Goal: Information Seeking & Learning: Check status

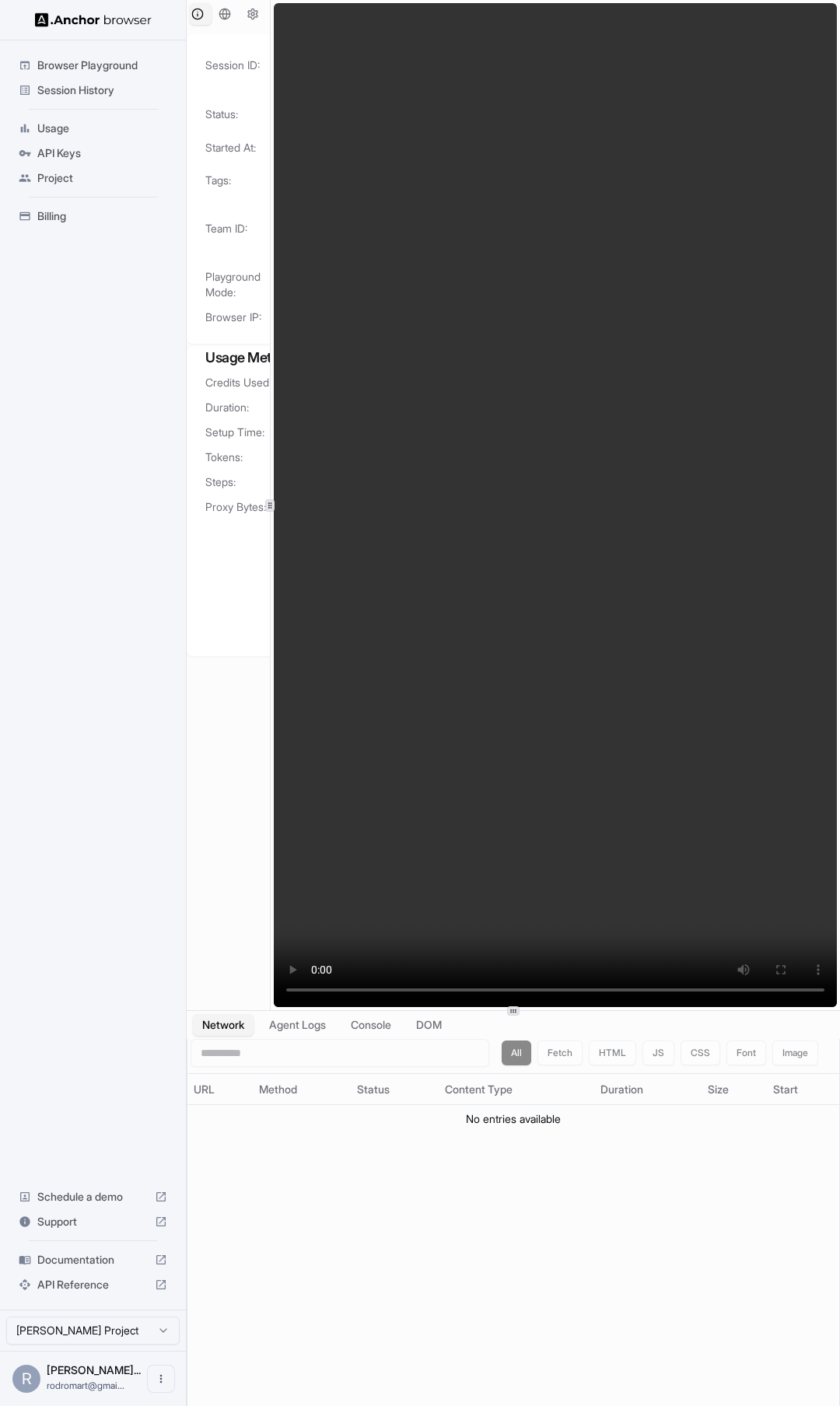
click at [640, 156] on video at bounding box center [556, 505] width 563 height 1004
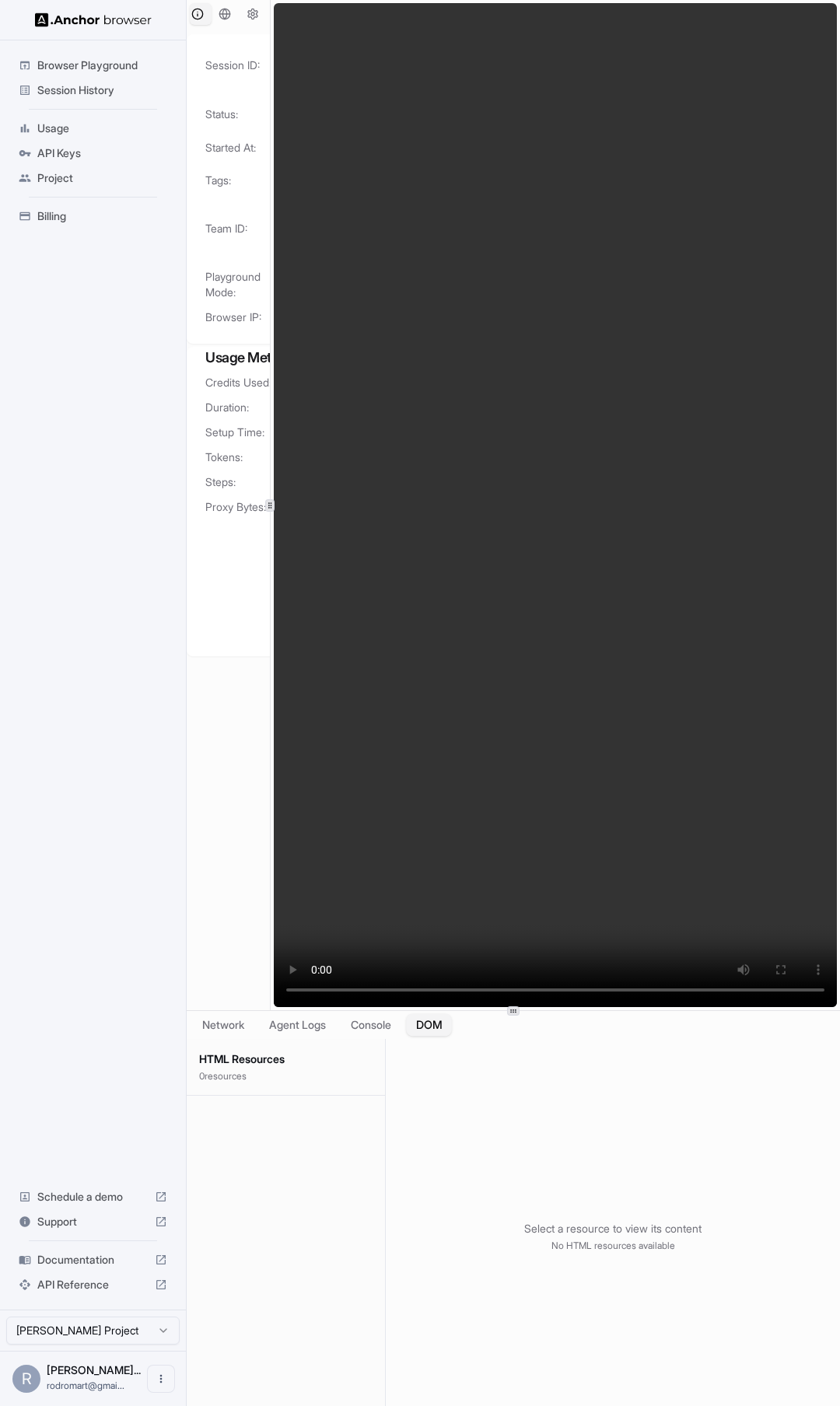
click at [443, 1024] on button "DOM" at bounding box center [429, 1025] width 46 height 23
click at [385, 1024] on button "Console" at bounding box center [371, 1025] width 61 height 23
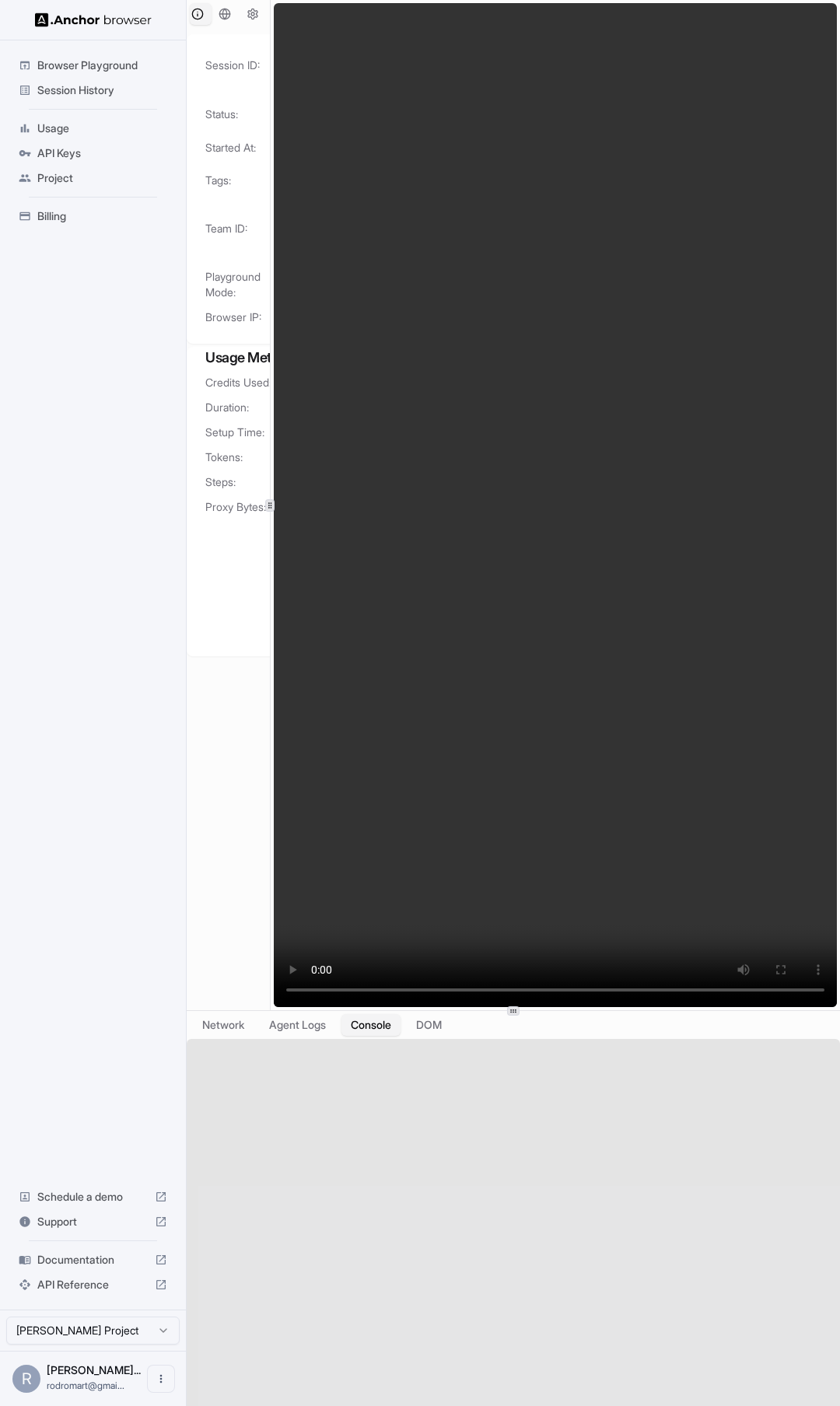
click at [441, 1121] on div at bounding box center [513, 1236] width 653 height 395
click at [298, 1025] on button "Agent Logs" at bounding box center [298, 1025] width 78 height 23
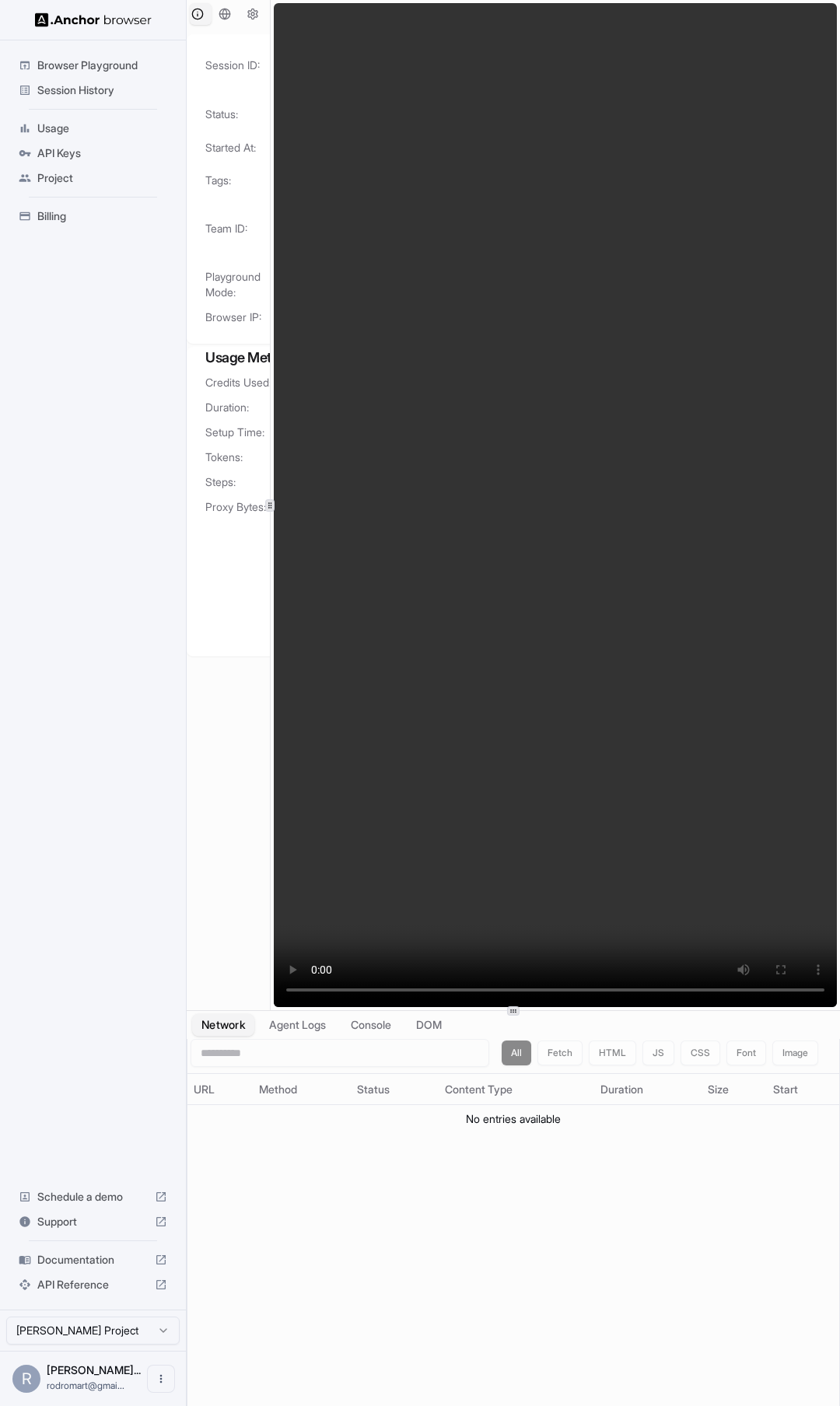
click at [239, 1024] on button "Network" at bounding box center [223, 1025] width 63 height 23
click at [380, 1024] on button "Console" at bounding box center [371, 1025] width 61 height 23
click at [348, 151] on video at bounding box center [556, 505] width 563 height 1004
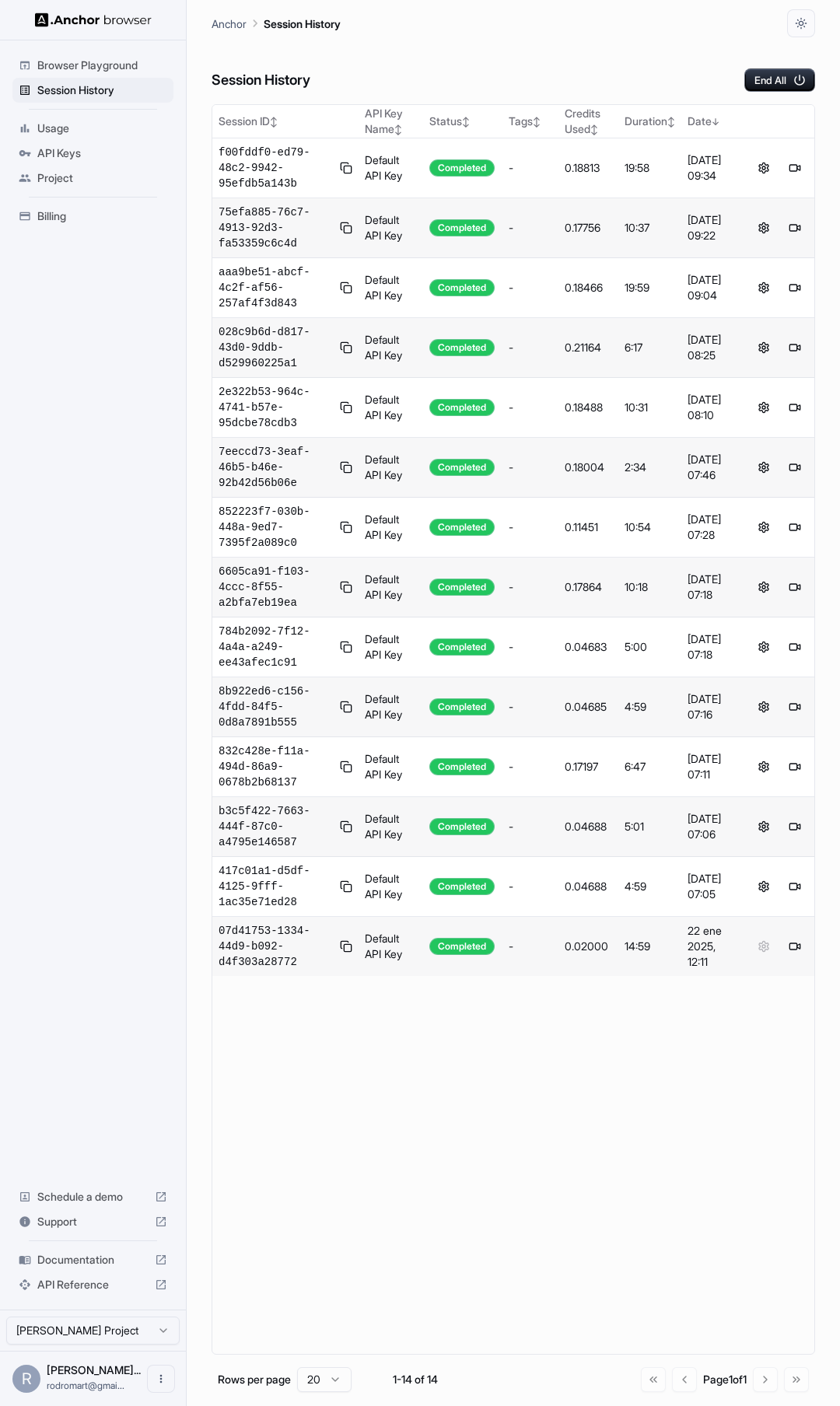
drag, startPoint x: 574, startPoint y: 41, endPoint x: 597, endPoint y: 47, distance: 23.8
click at [574, 41] on div "Session History End All" at bounding box center [513, 64] width 603 height 54
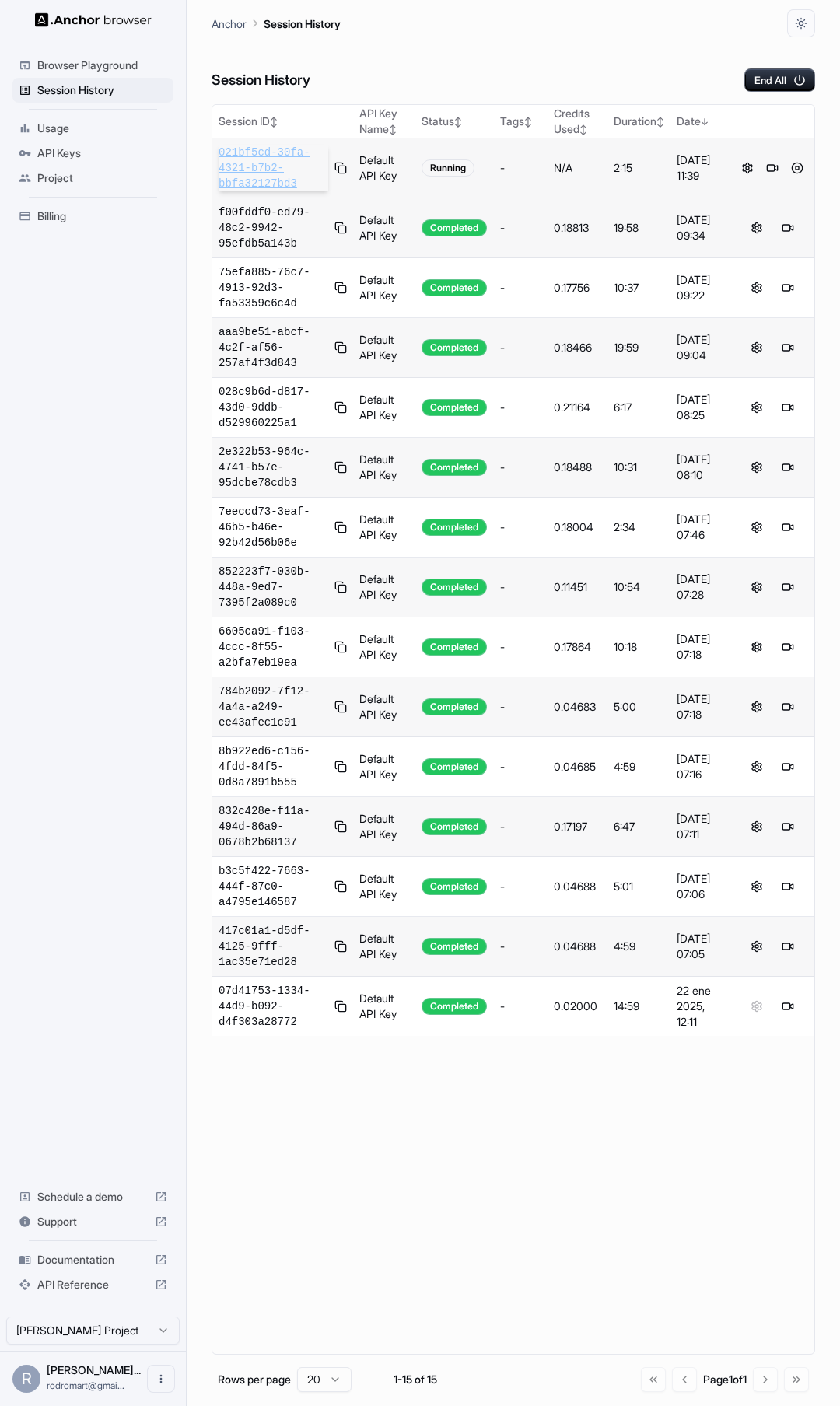
click at [272, 164] on span "021bf5cd-30fa-4321-b7b2-bbfa32127bd3" at bounding box center [273, 168] width 110 height 47
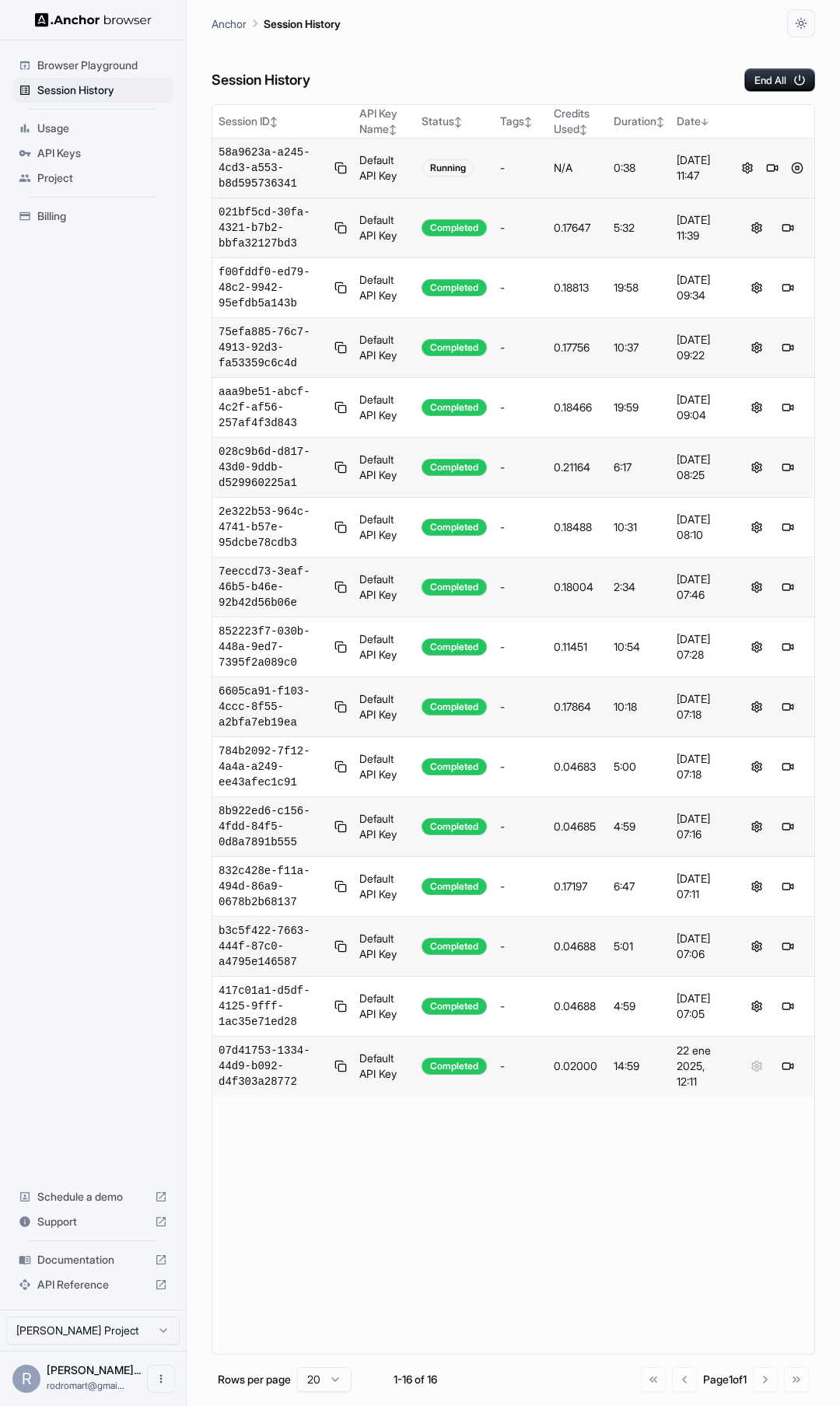
click at [86, 1263] on span "Documentation" at bounding box center [92, 1260] width 111 height 15
click at [245, 168] on span "58a9623a-a245-4cd3-a553-b8d595736341" at bounding box center [273, 168] width 110 height 47
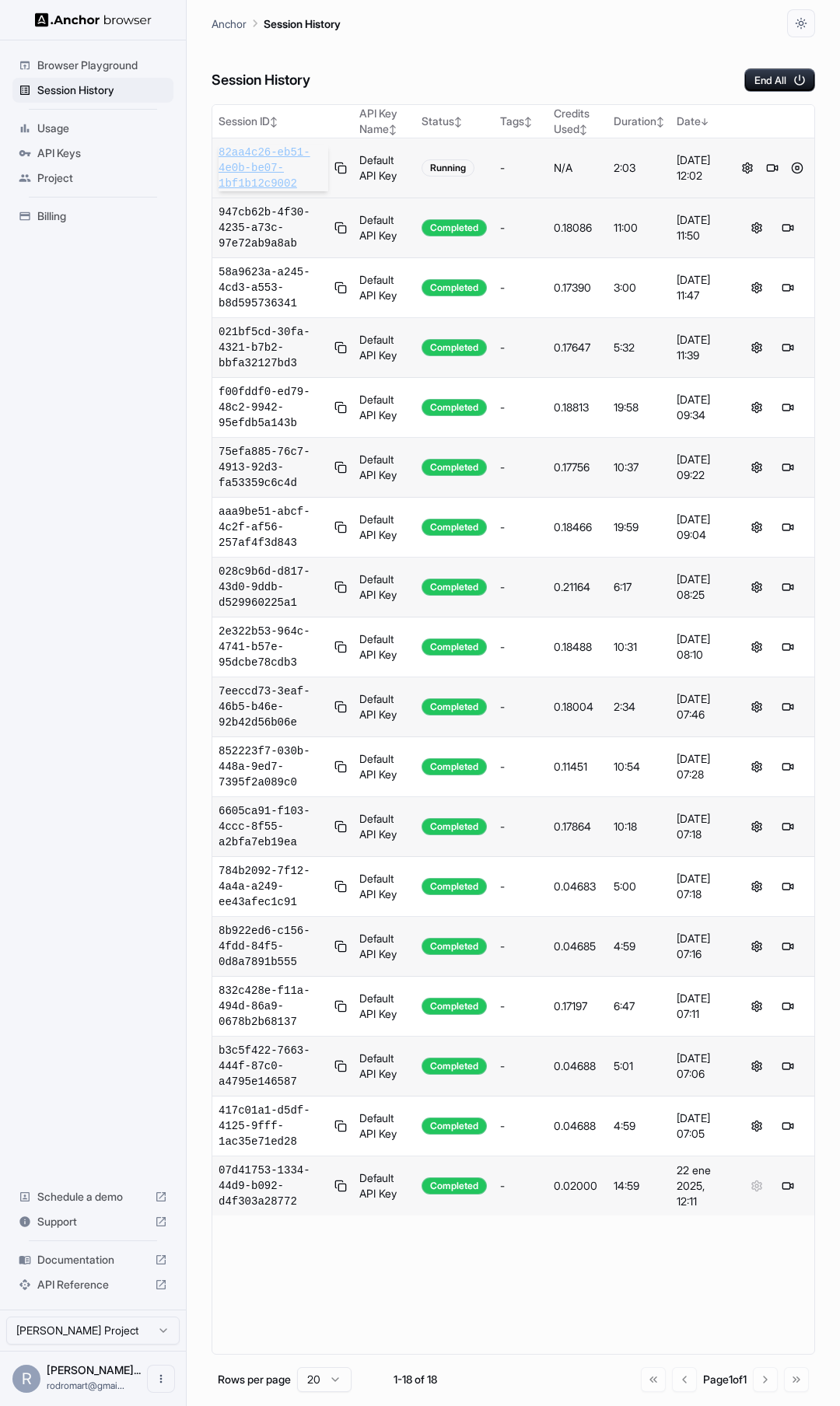
click at [258, 160] on span "82aa4c26-eb51-4e0b-be07-1bf1b12c9002" at bounding box center [273, 168] width 110 height 47
click at [794, 164] on button at bounding box center [797, 168] width 19 height 19
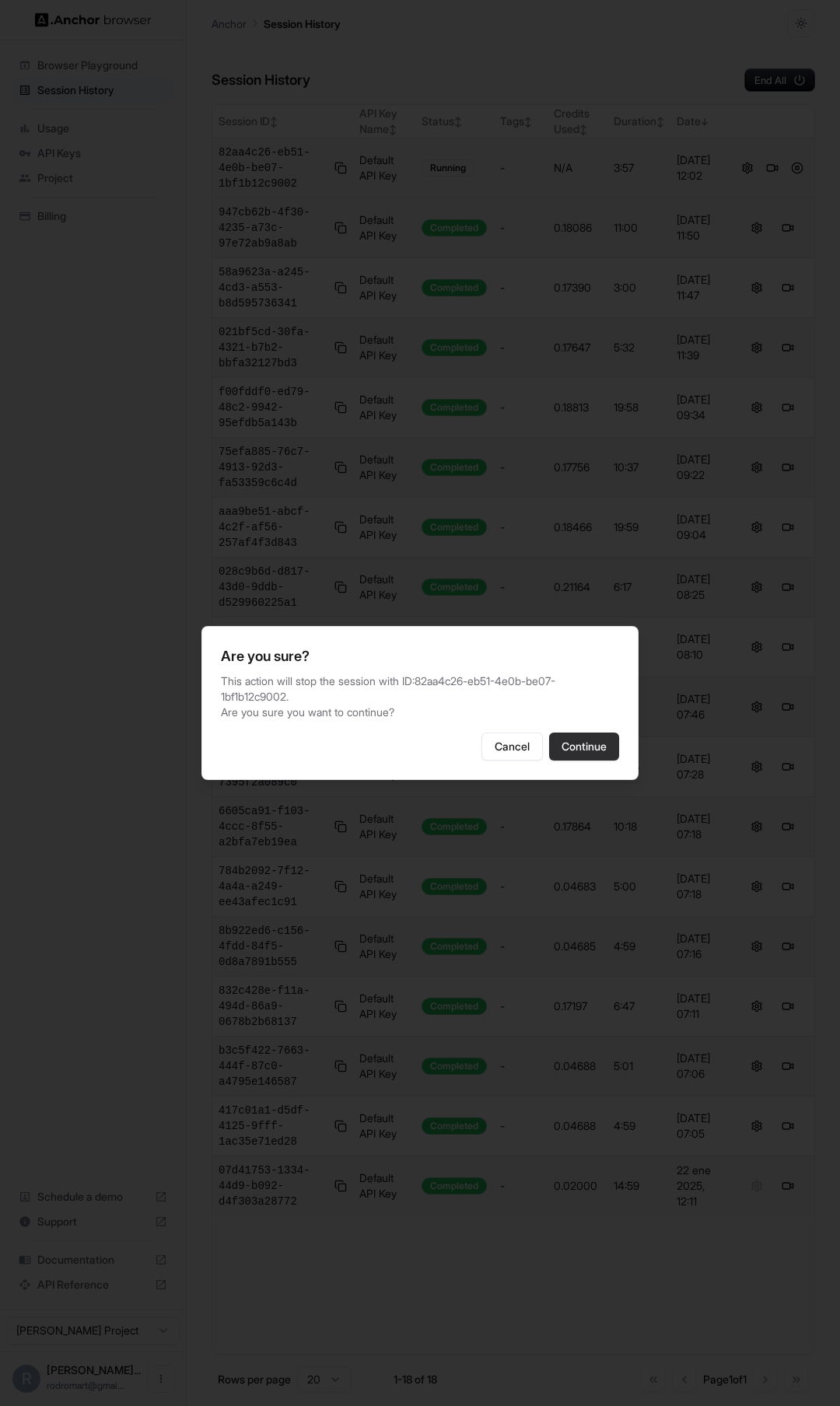
click at [579, 746] on button "Continue" at bounding box center [584, 746] width 70 height 28
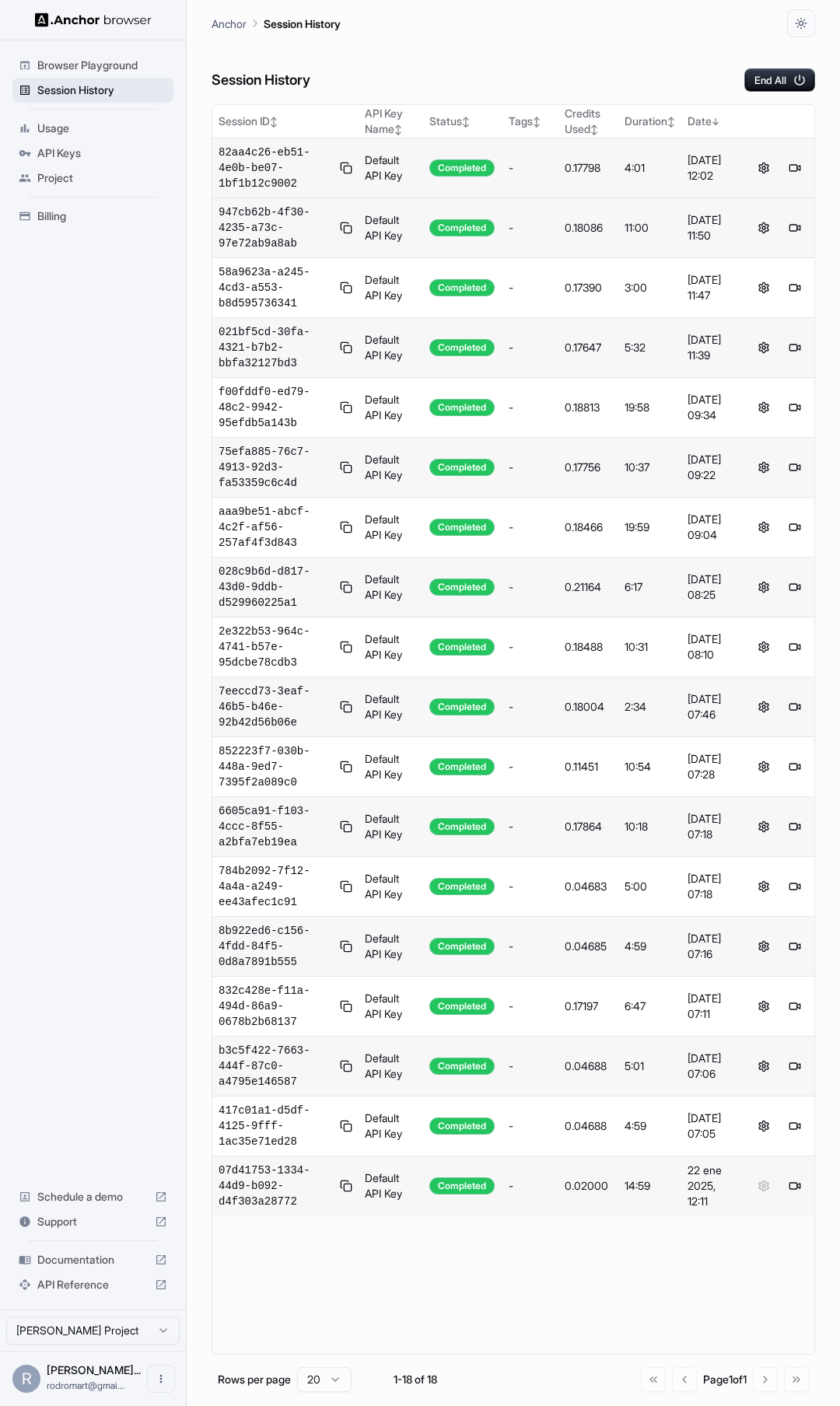
click at [92, 88] on span "Session History" at bounding box center [102, 90] width 130 height 15
click at [108, 64] on span "Browser Playground" at bounding box center [102, 65] width 130 height 15
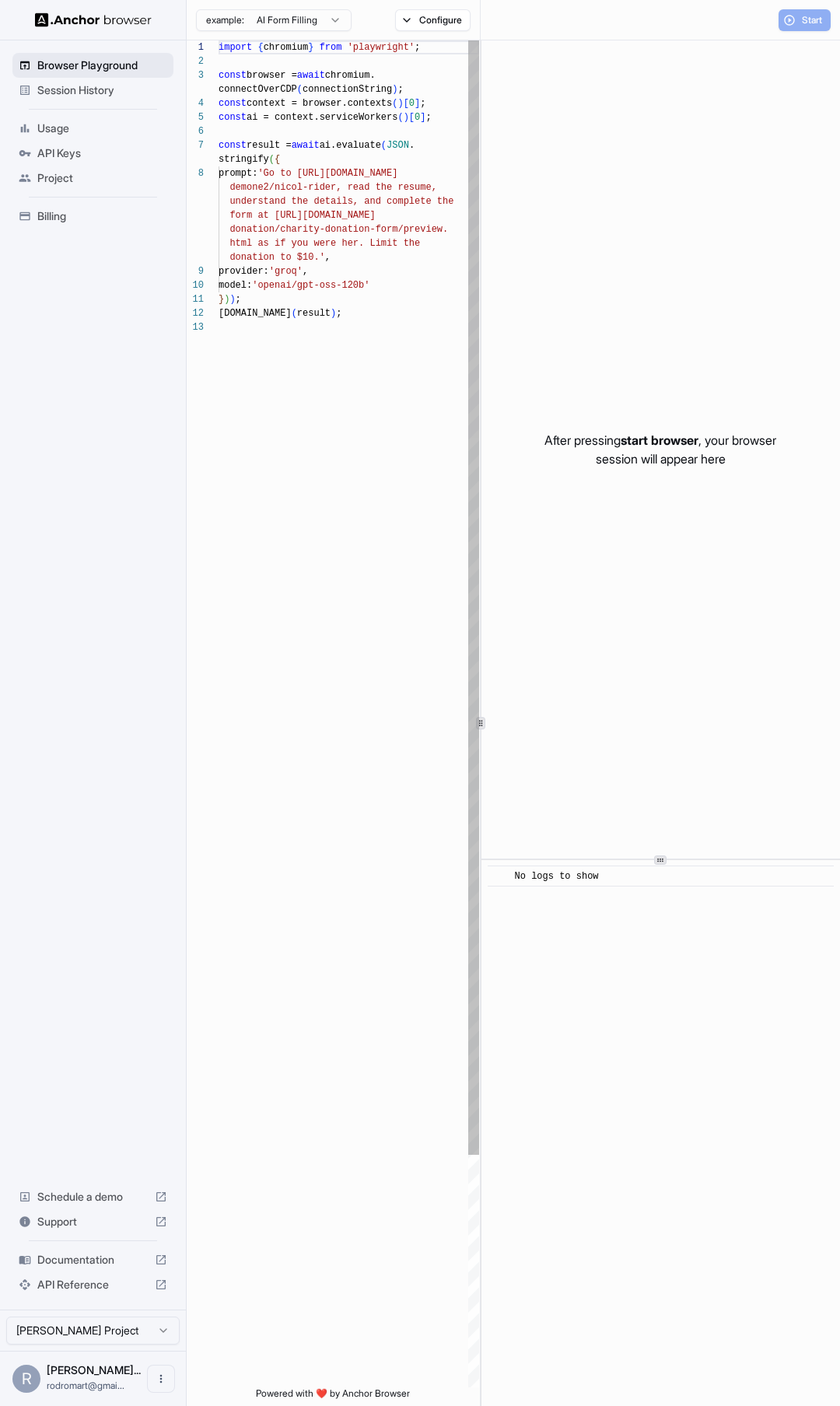
scroll to position [98, 0]
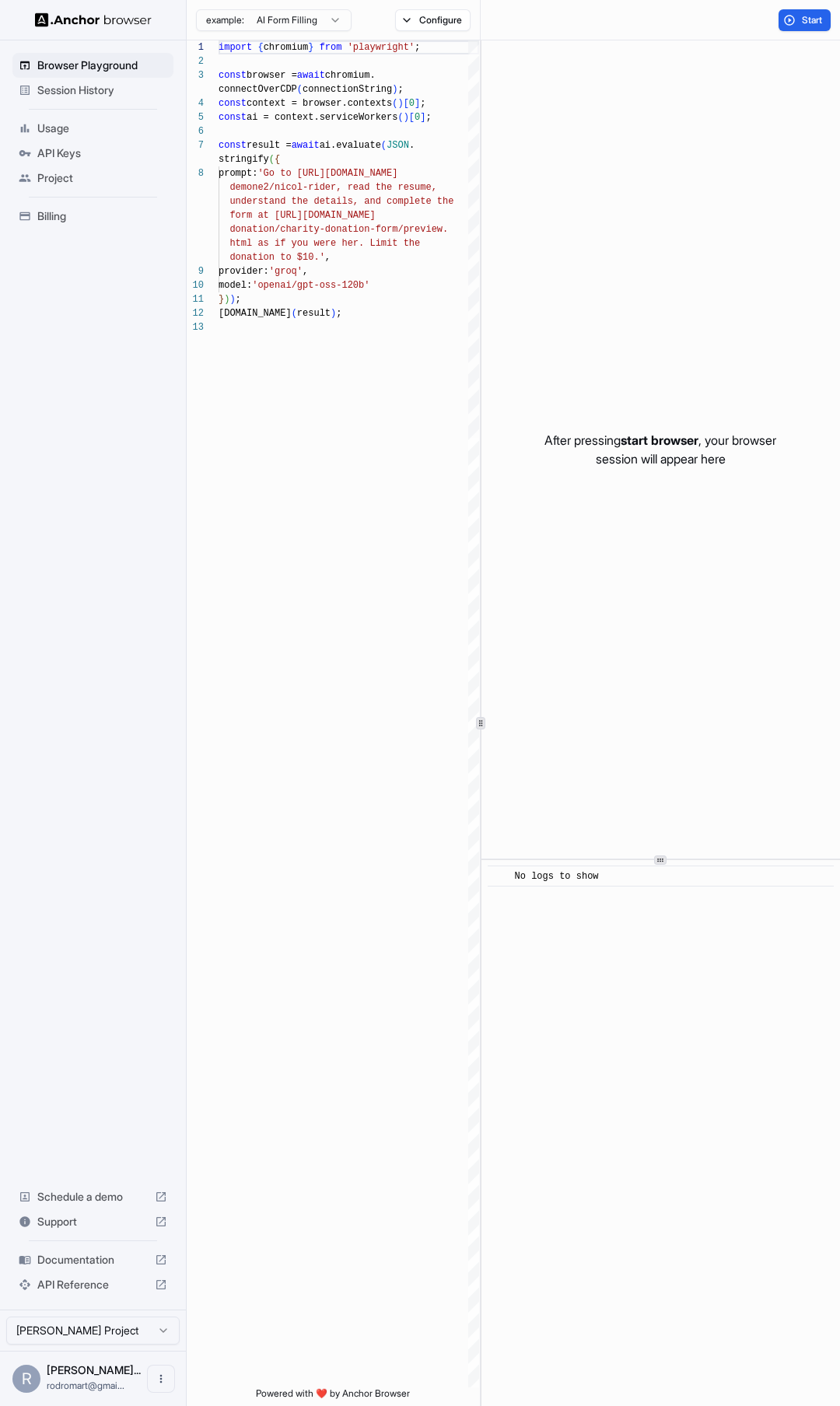
click at [105, 88] on span "Session History" at bounding box center [102, 90] width 130 height 15
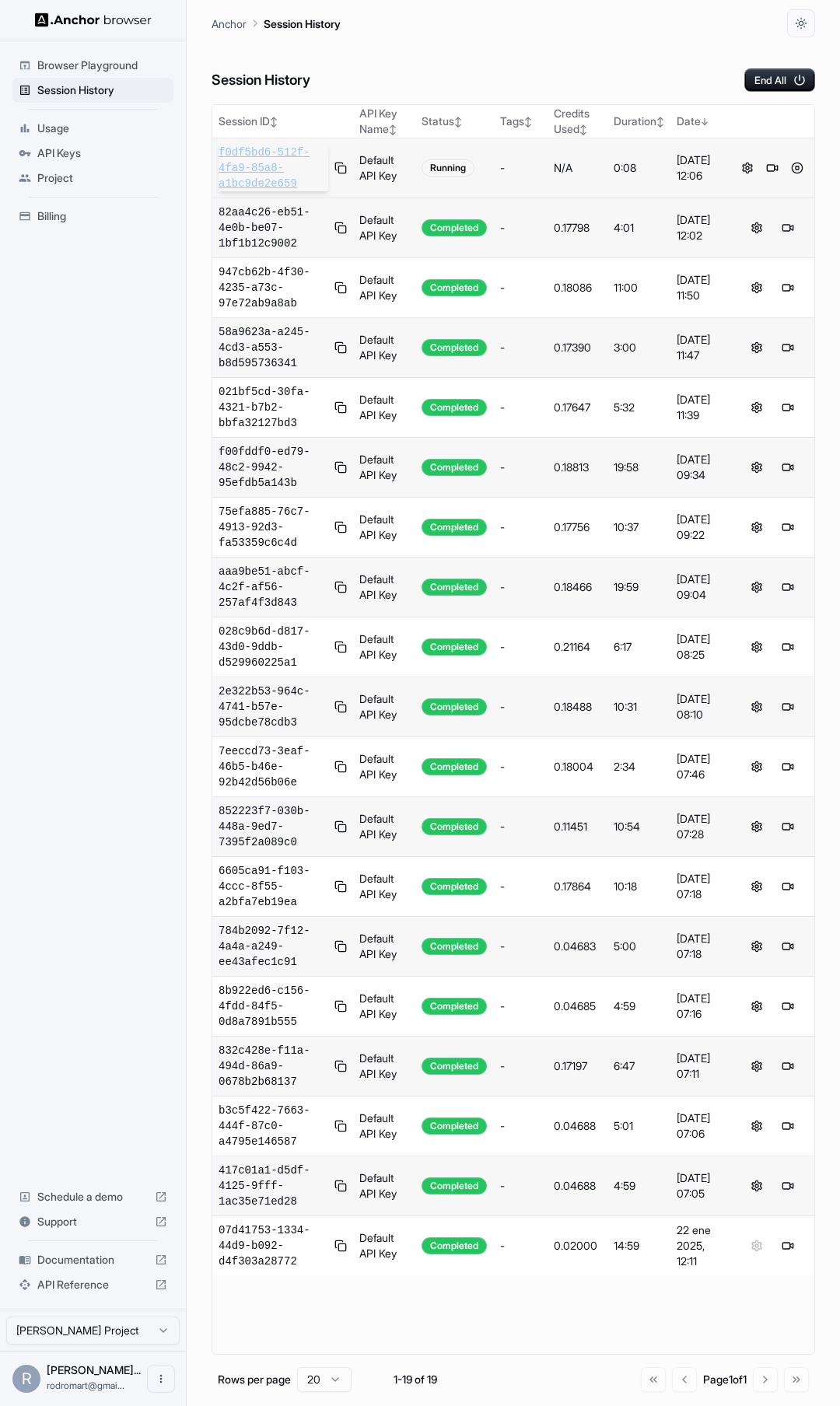
click at [250, 159] on span "f0df5bd6-512f-4fa9-85a8-a1bc9de2e659" at bounding box center [273, 168] width 110 height 47
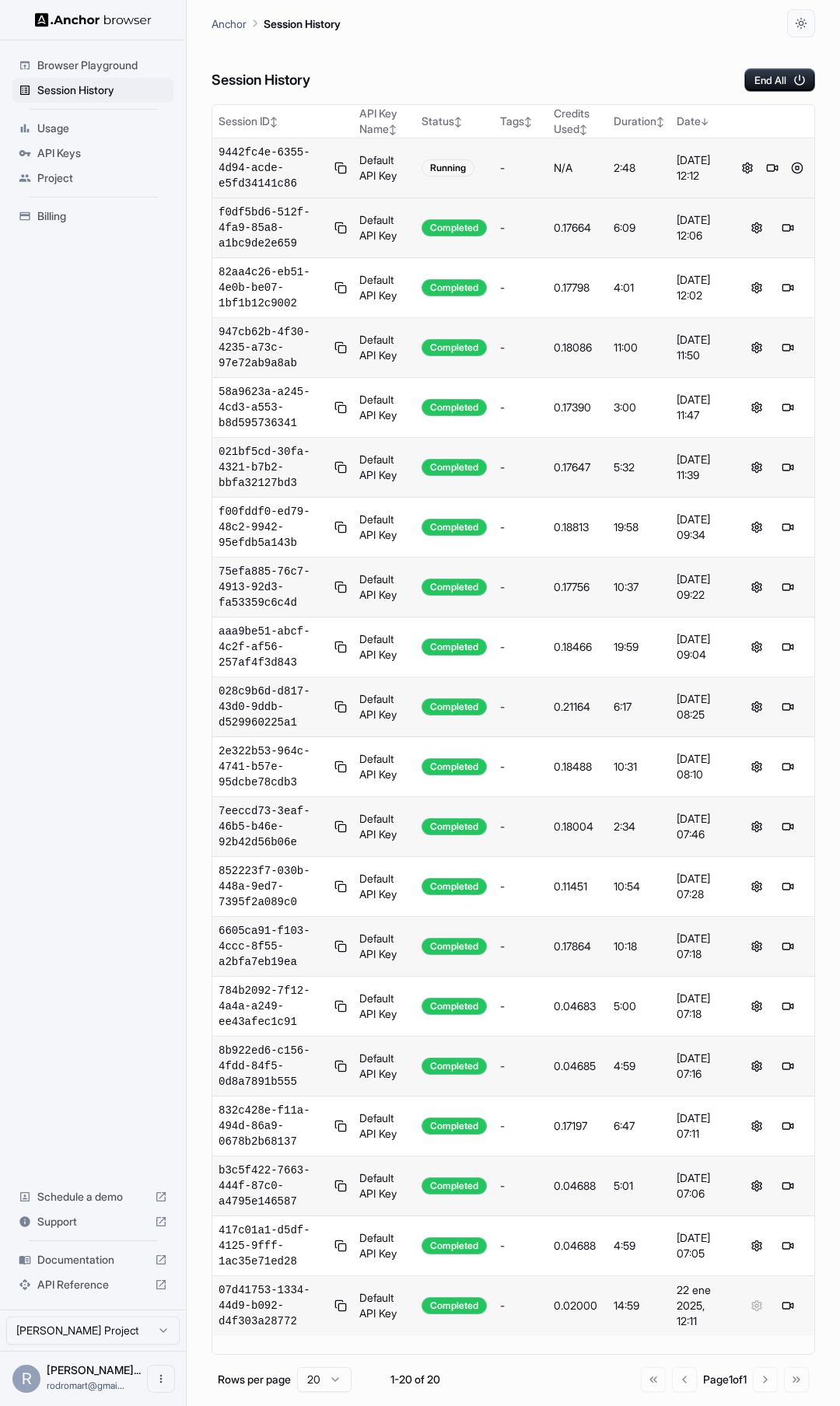
click at [63, 1263] on span "Documentation" at bounding box center [92, 1260] width 111 height 15
click at [794, 164] on button at bounding box center [797, 168] width 19 height 19
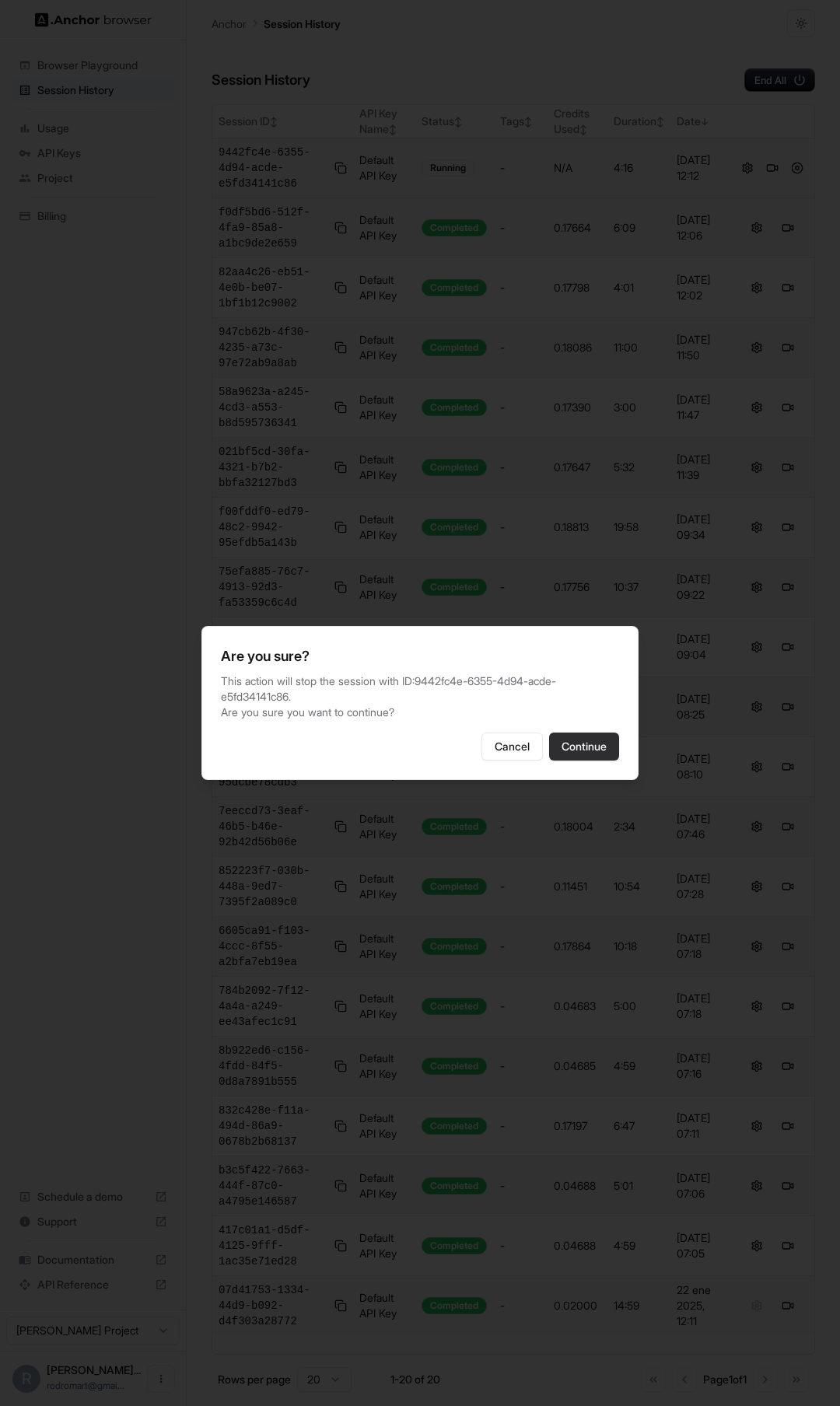
click at [590, 755] on button "Continue" at bounding box center [584, 746] width 70 height 28
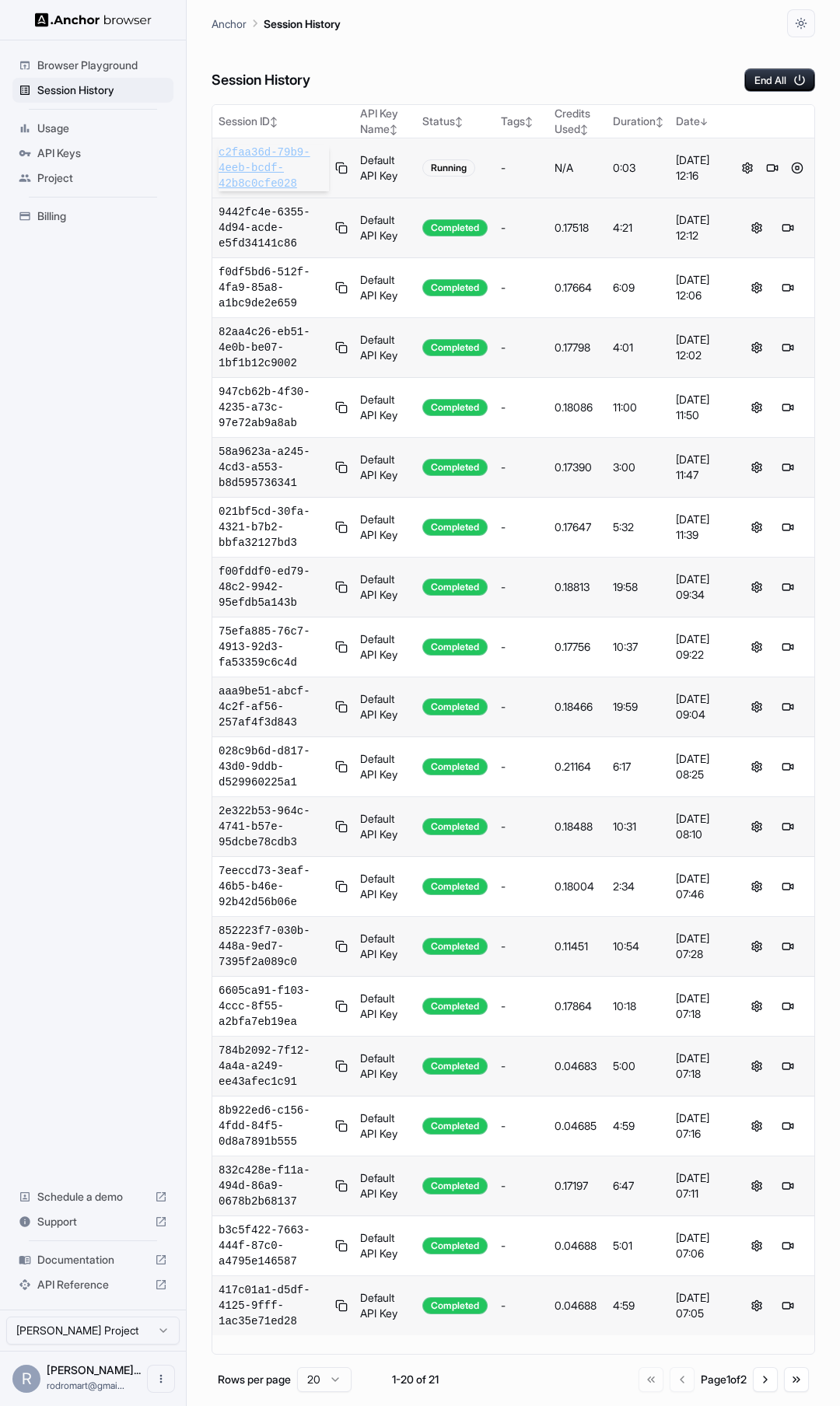
click at [266, 168] on span "c2faa36d-79b9-4eeb-bcdf-42b8c0cfe028" at bounding box center [273, 168] width 111 height 47
click at [798, 166] on button at bounding box center [797, 168] width 19 height 19
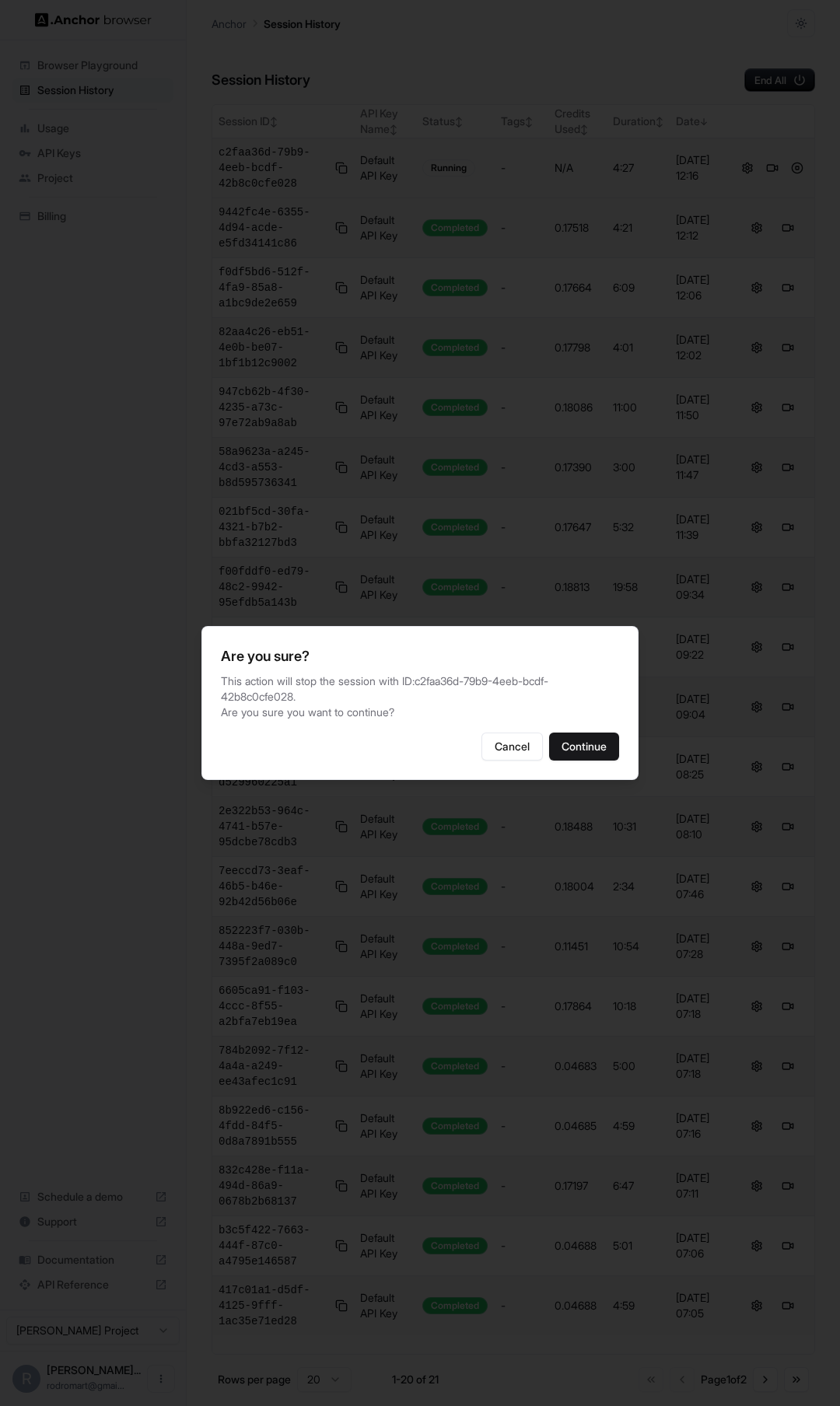
click at [600, 717] on div "Are you sure? This action will stop the session with ID: c2faa36d-79b9-4eeb-bcd…" at bounding box center [420, 703] width 437 height 154
click at [593, 746] on button "Continue" at bounding box center [584, 746] width 70 height 28
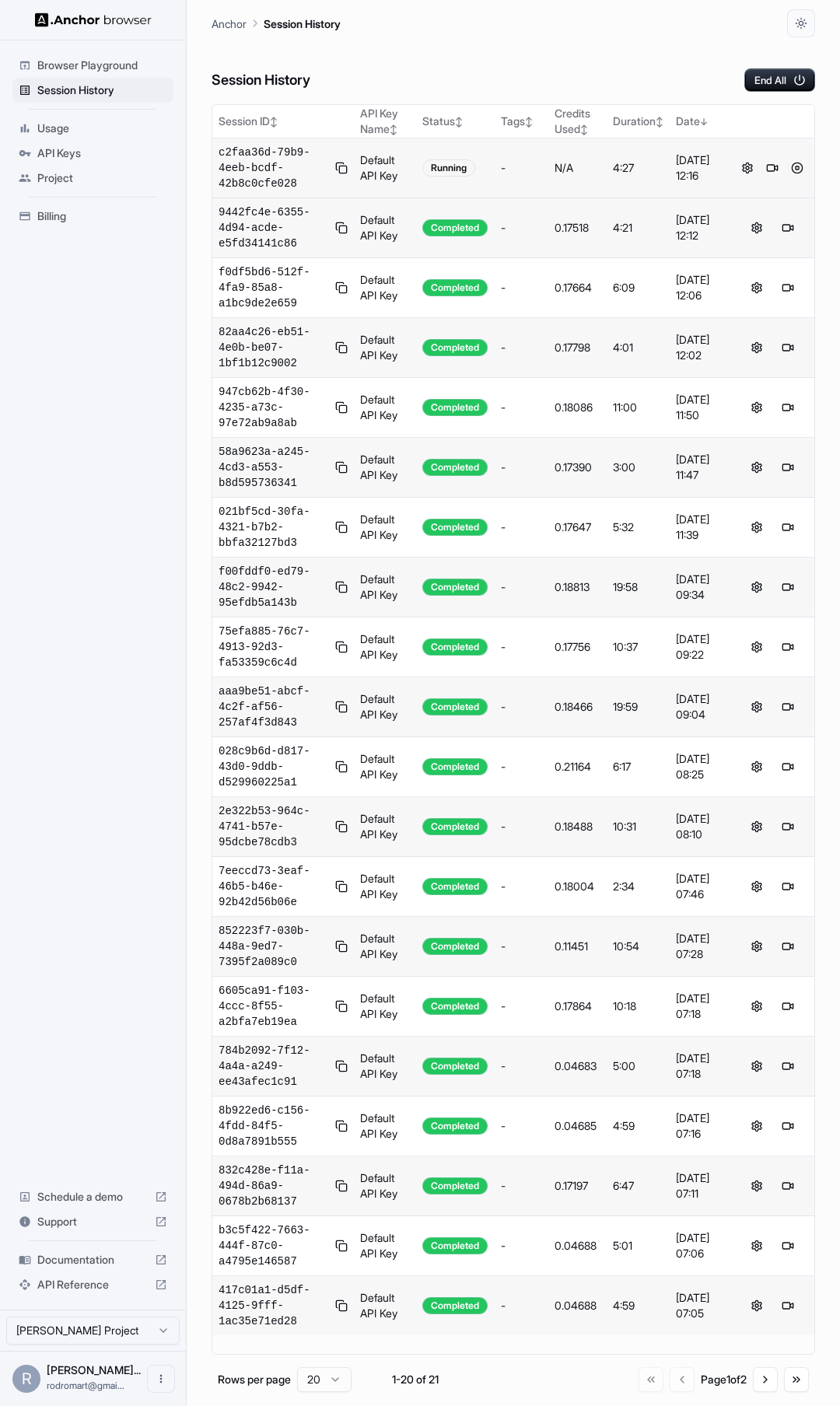
click at [527, 64] on div "Session History End All" at bounding box center [513, 64] width 603 height 54
click at [422, 44] on div "Session History End All" at bounding box center [513, 64] width 603 height 54
click at [449, 51] on div "Session History End All" at bounding box center [513, 64] width 603 height 54
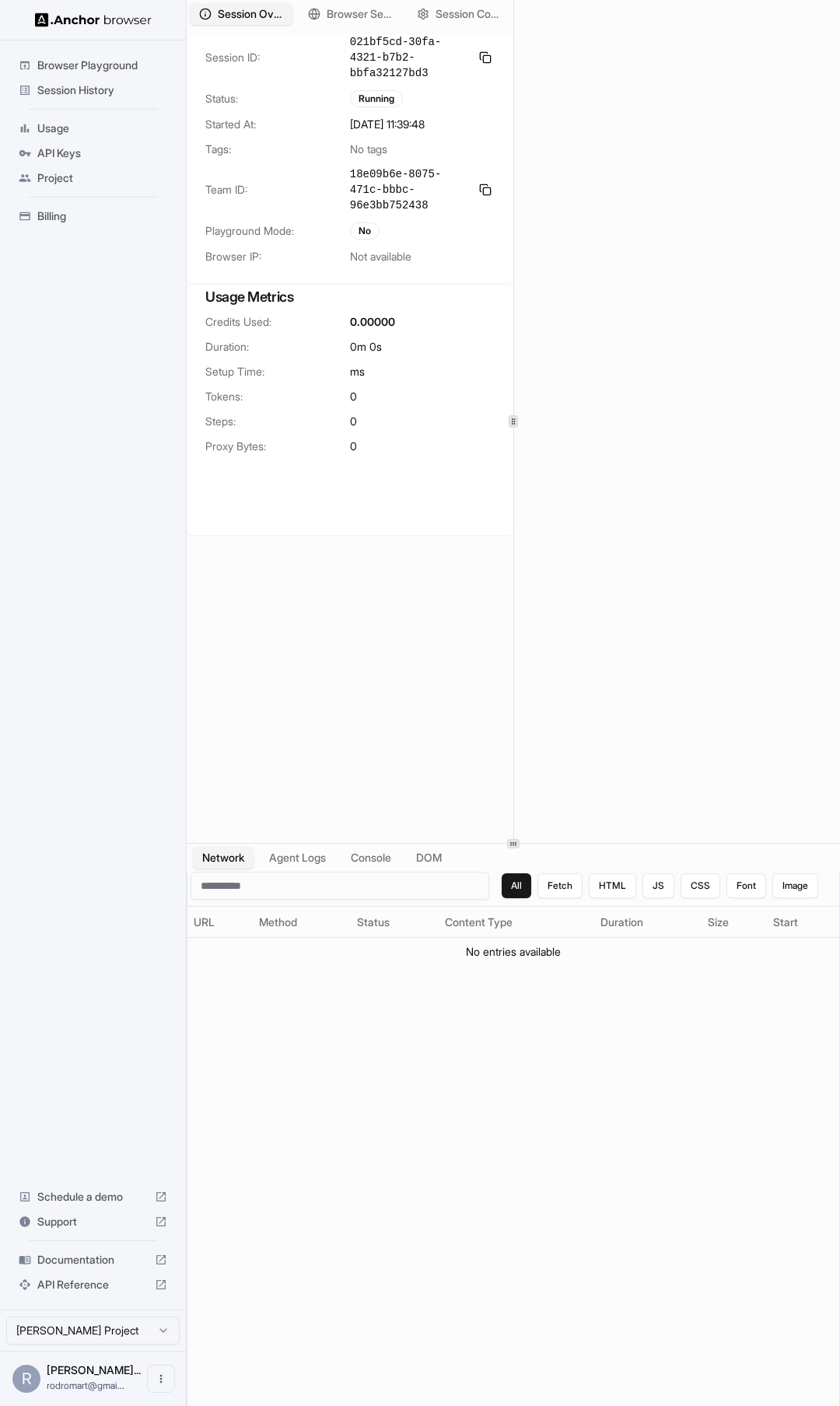
click at [104, 91] on span "Session History" at bounding box center [102, 90] width 130 height 15
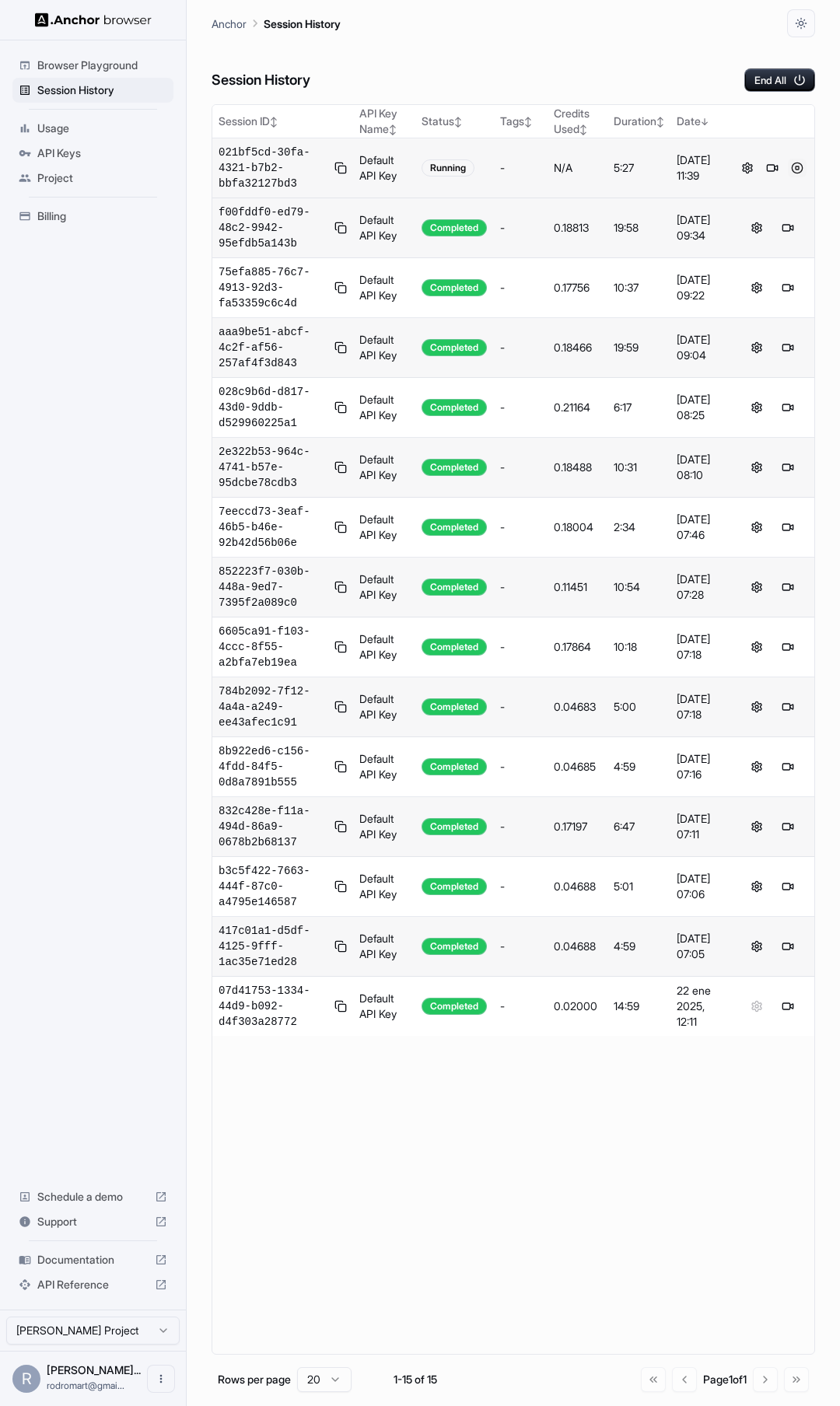
click at [796, 168] on button at bounding box center [797, 168] width 19 height 19
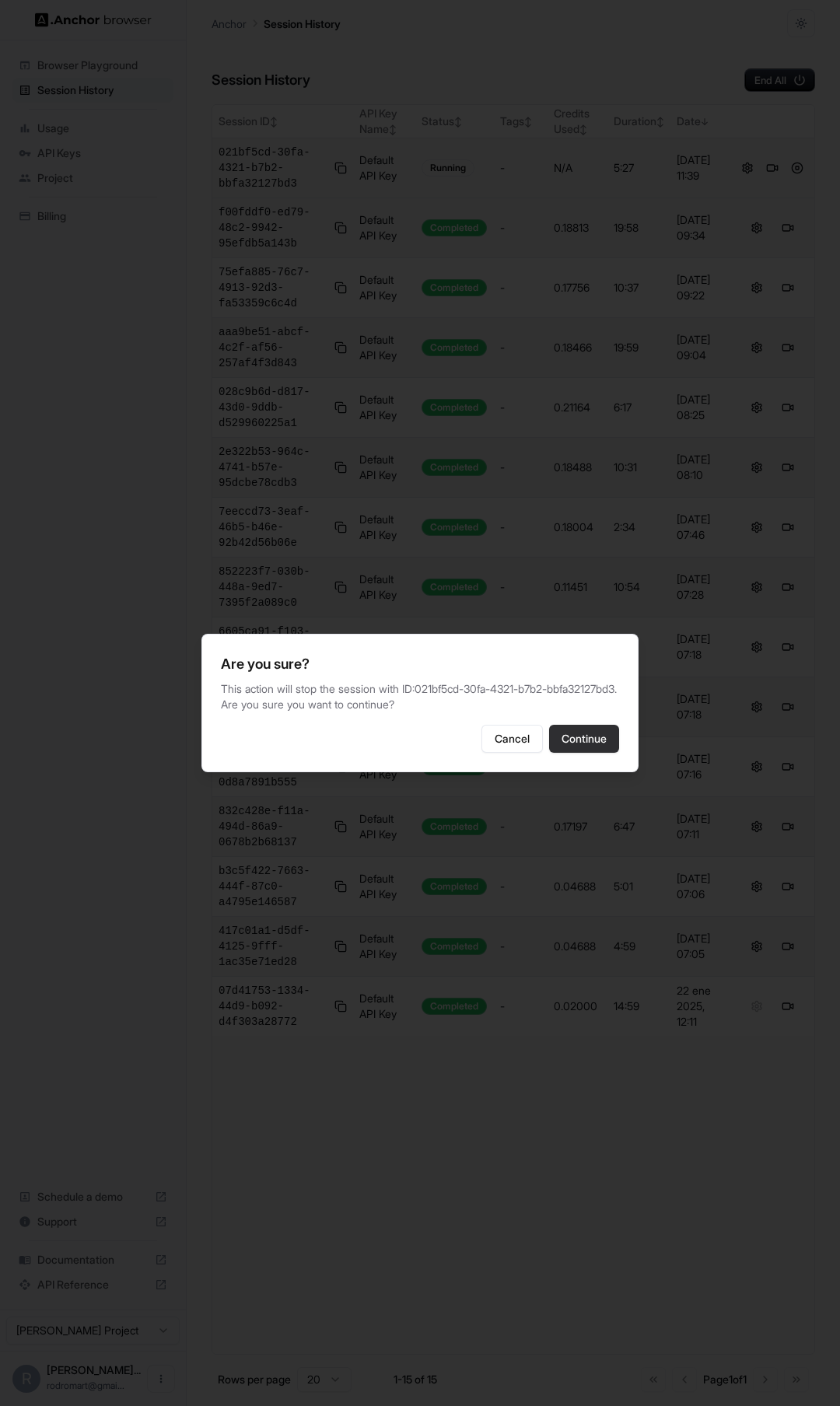
click at [596, 745] on button "Continue" at bounding box center [584, 739] width 70 height 28
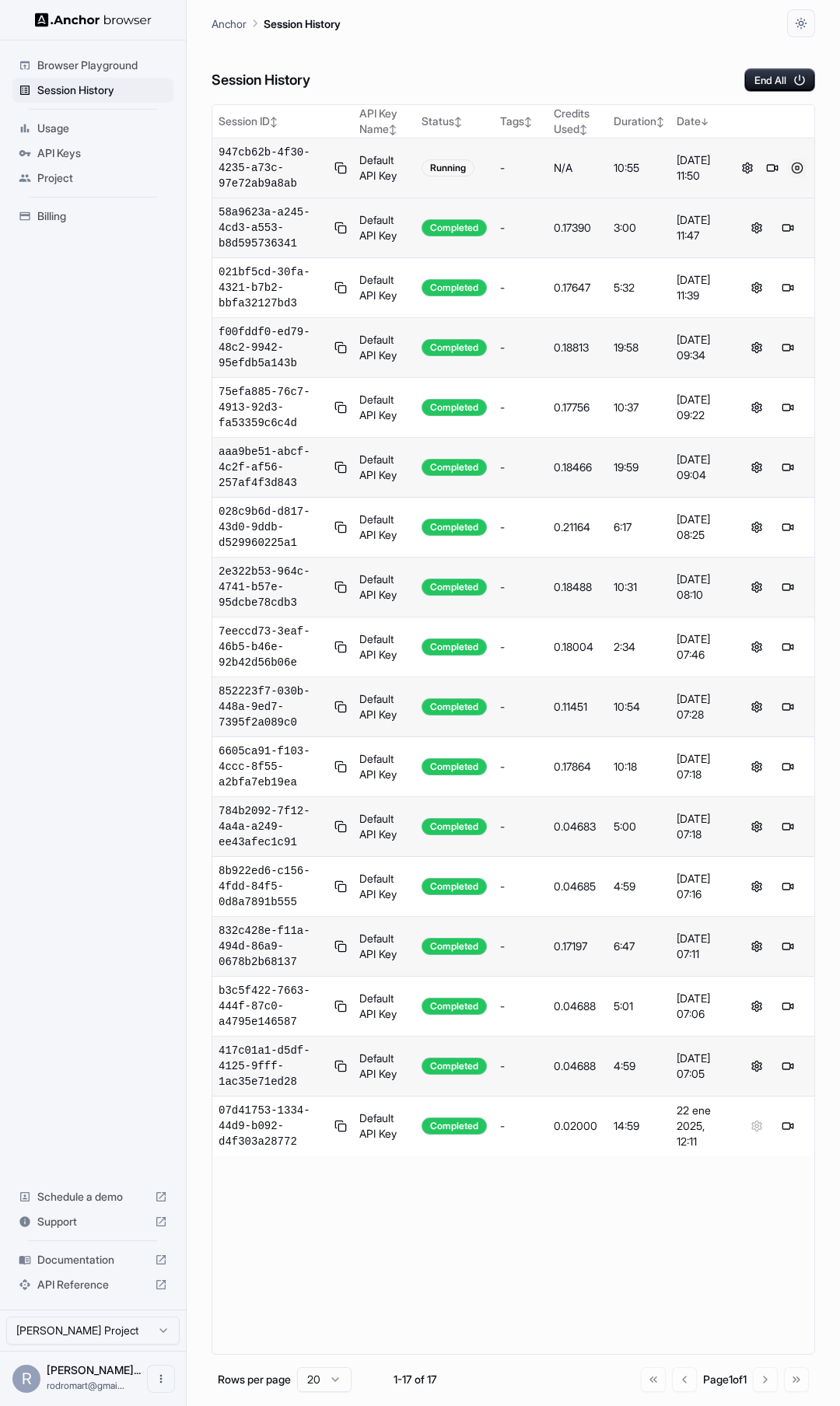
click at [798, 164] on button at bounding box center [797, 168] width 19 height 19
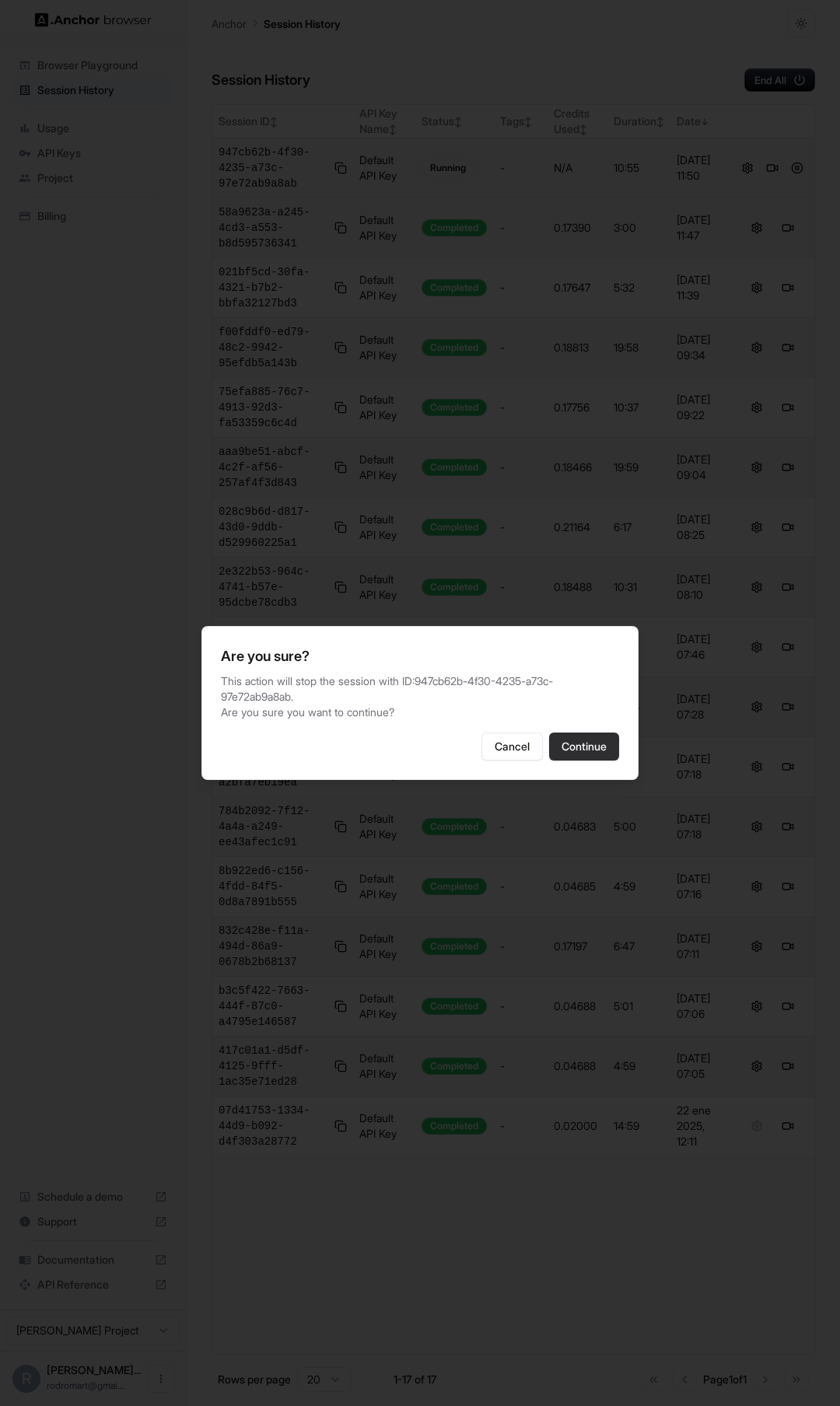
click at [573, 742] on button "Continue" at bounding box center [584, 746] width 70 height 28
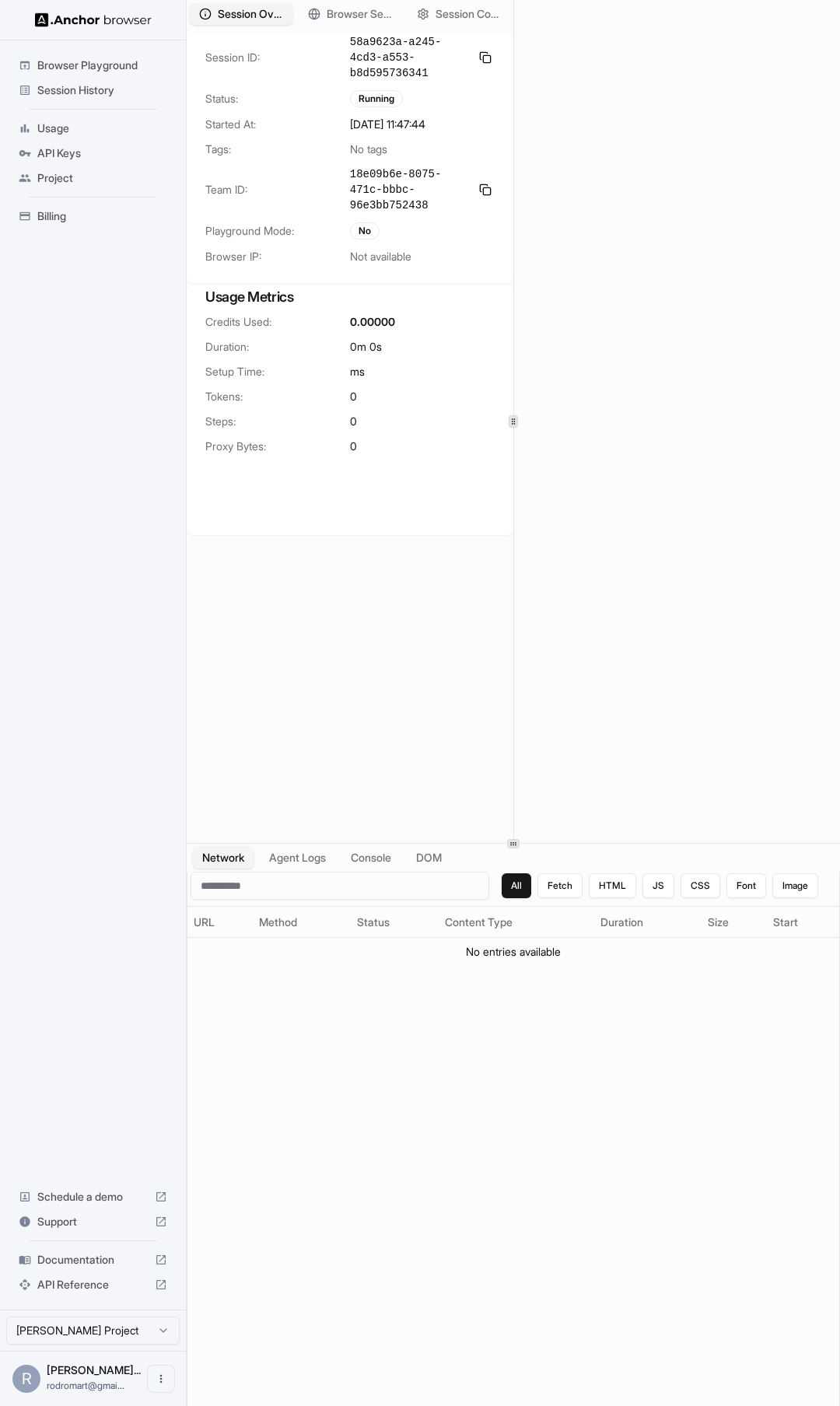
click at [515, 421] on icon at bounding box center [513, 421] width 8 height 8
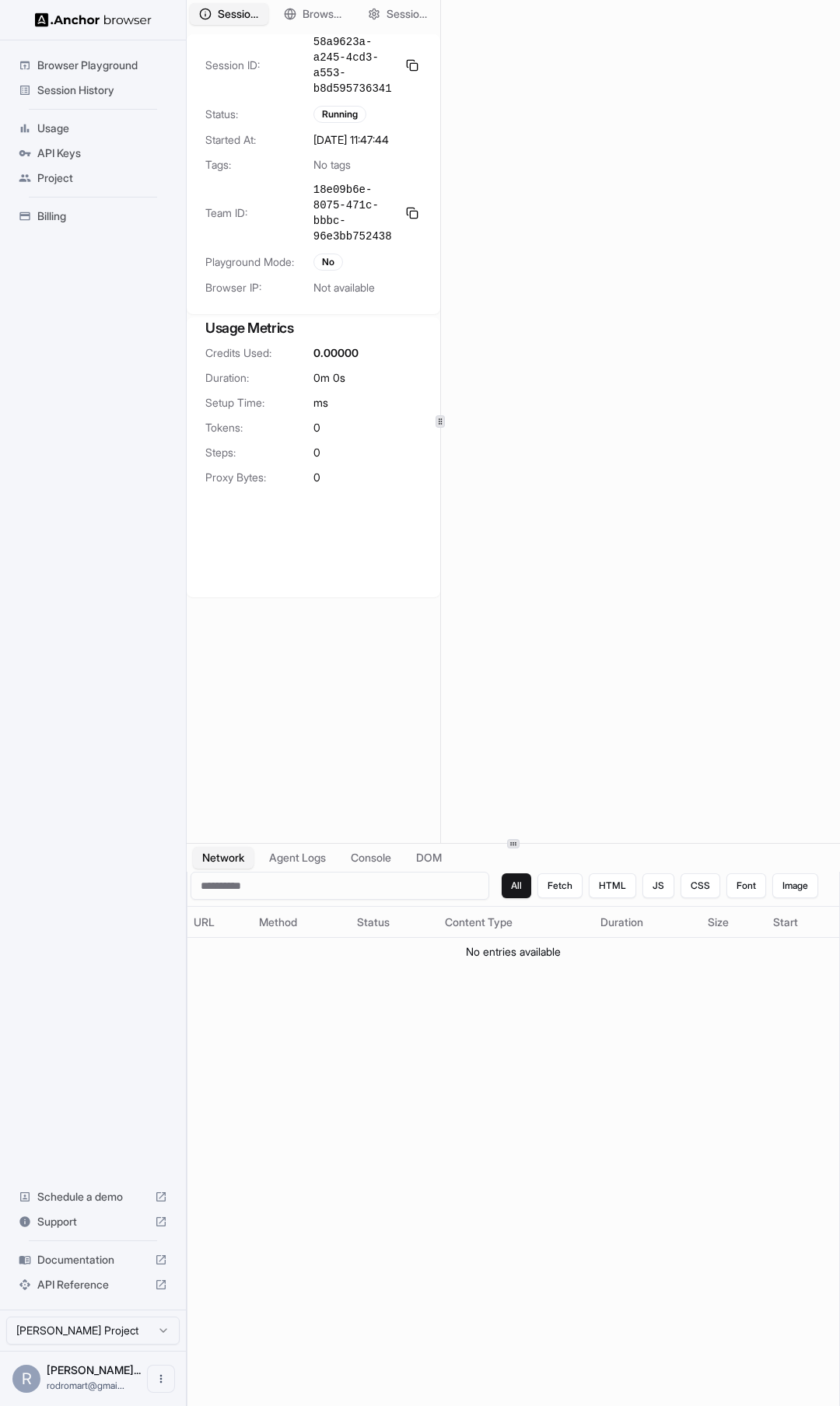
click at [439, 418] on icon at bounding box center [440, 421] width 8 height 8
click at [234, 17] on span "Session Overview" at bounding box center [239, 14] width 42 height 16
click at [298, 14] on button "Browser Setup" at bounding box center [314, 14] width 81 height 23
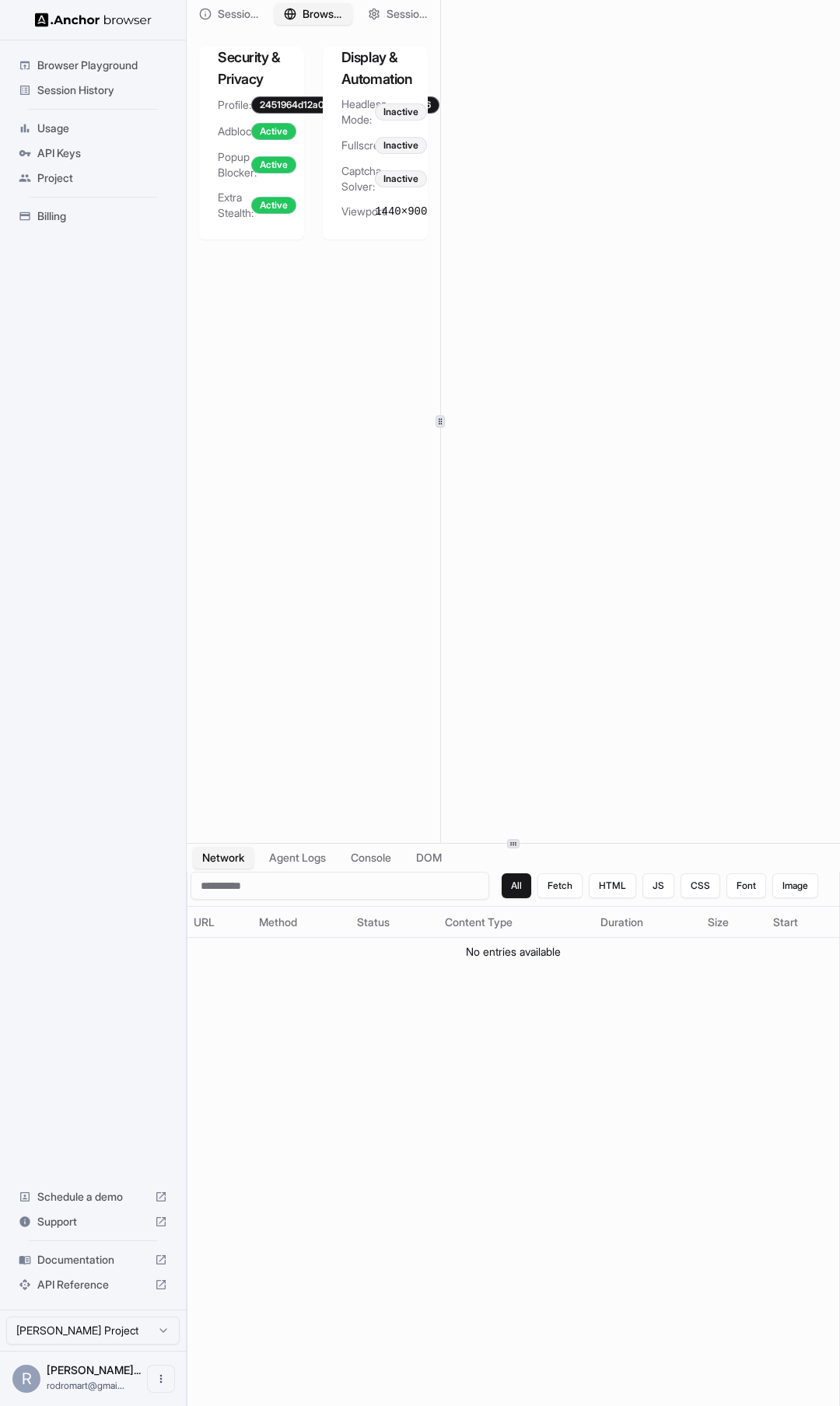
click at [60, 87] on span "Session History" at bounding box center [102, 90] width 130 height 15
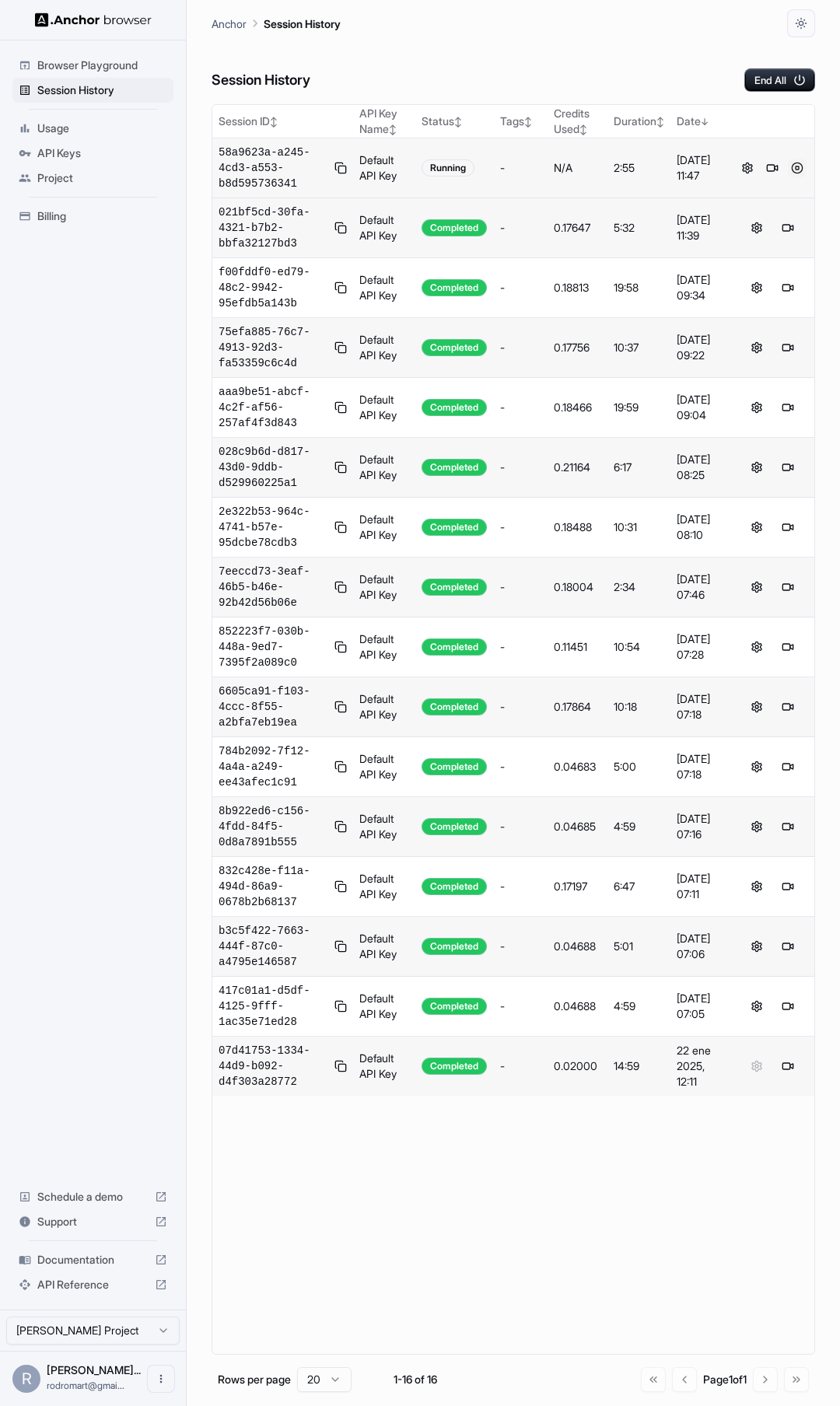
click at [794, 168] on button at bounding box center [797, 168] width 19 height 19
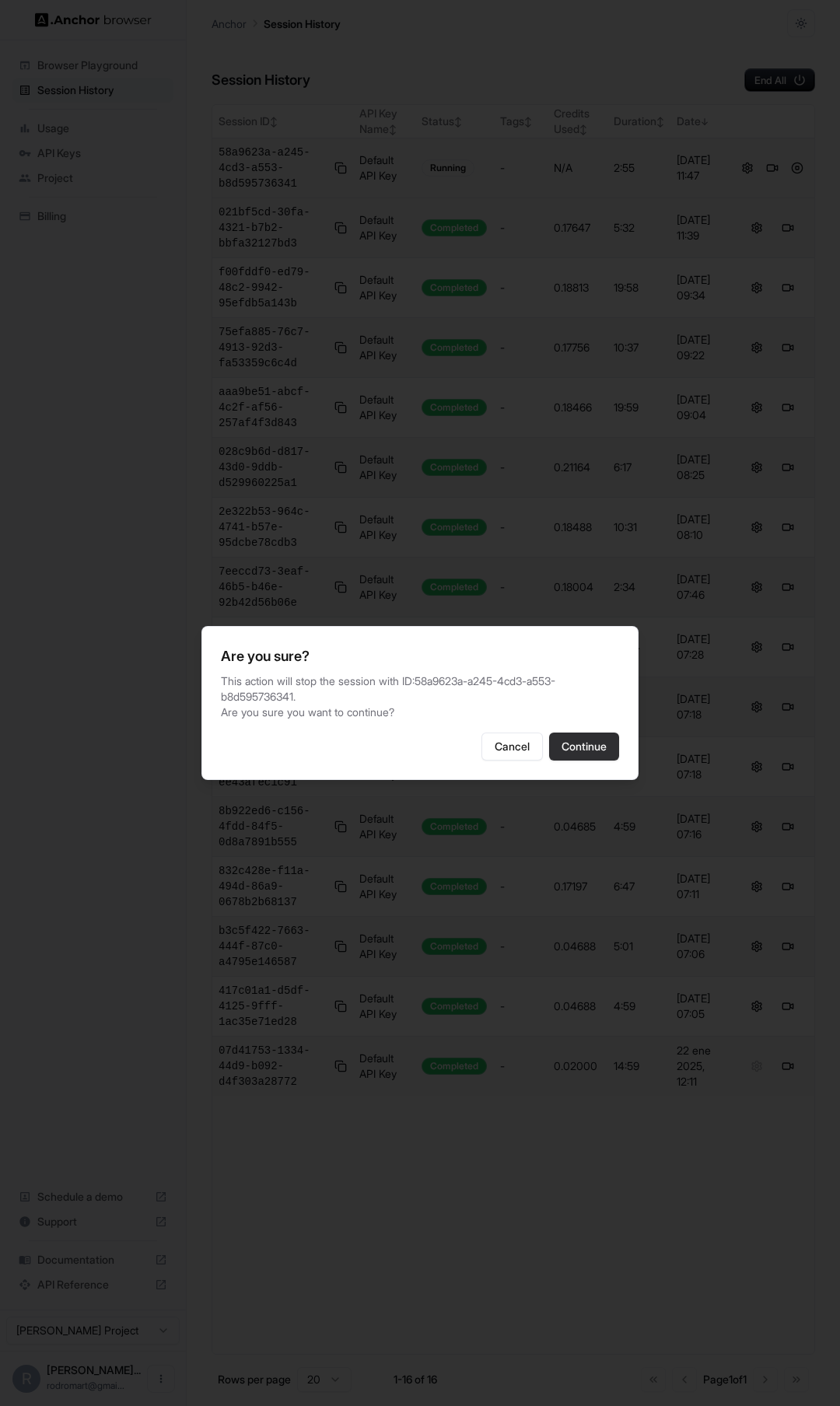
click at [603, 761] on button "Continue" at bounding box center [584, 746] width 70 height 28
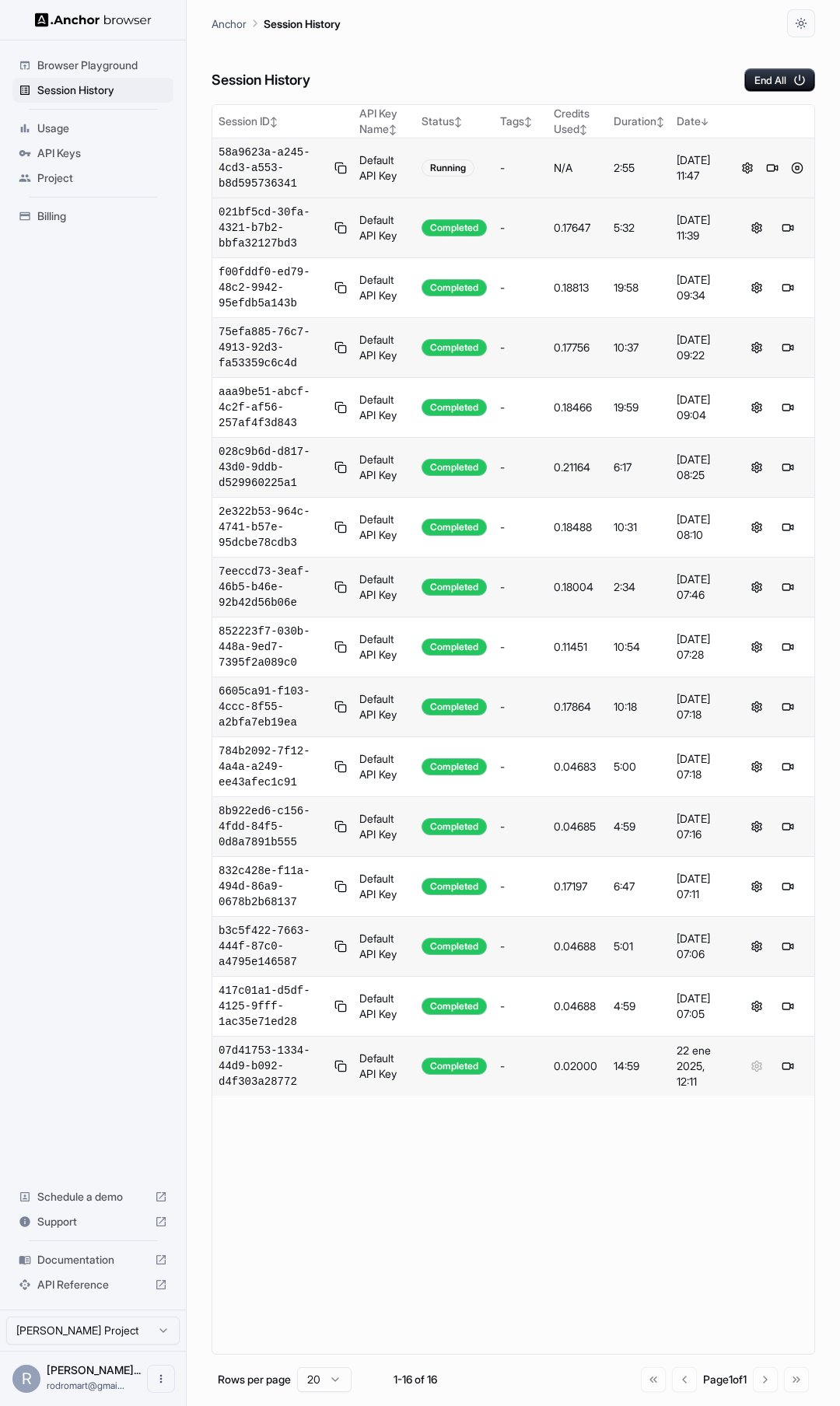
click at [517, 72] on div "Session History End All" at bounding box center [513, 64] width 603 height 54
click at [799, 168] on button at bounding box center [797, 168] width 19 height 19
click at [524, 49] on div "Session History End All" at bounding box center [513, 64] width 603 height 54
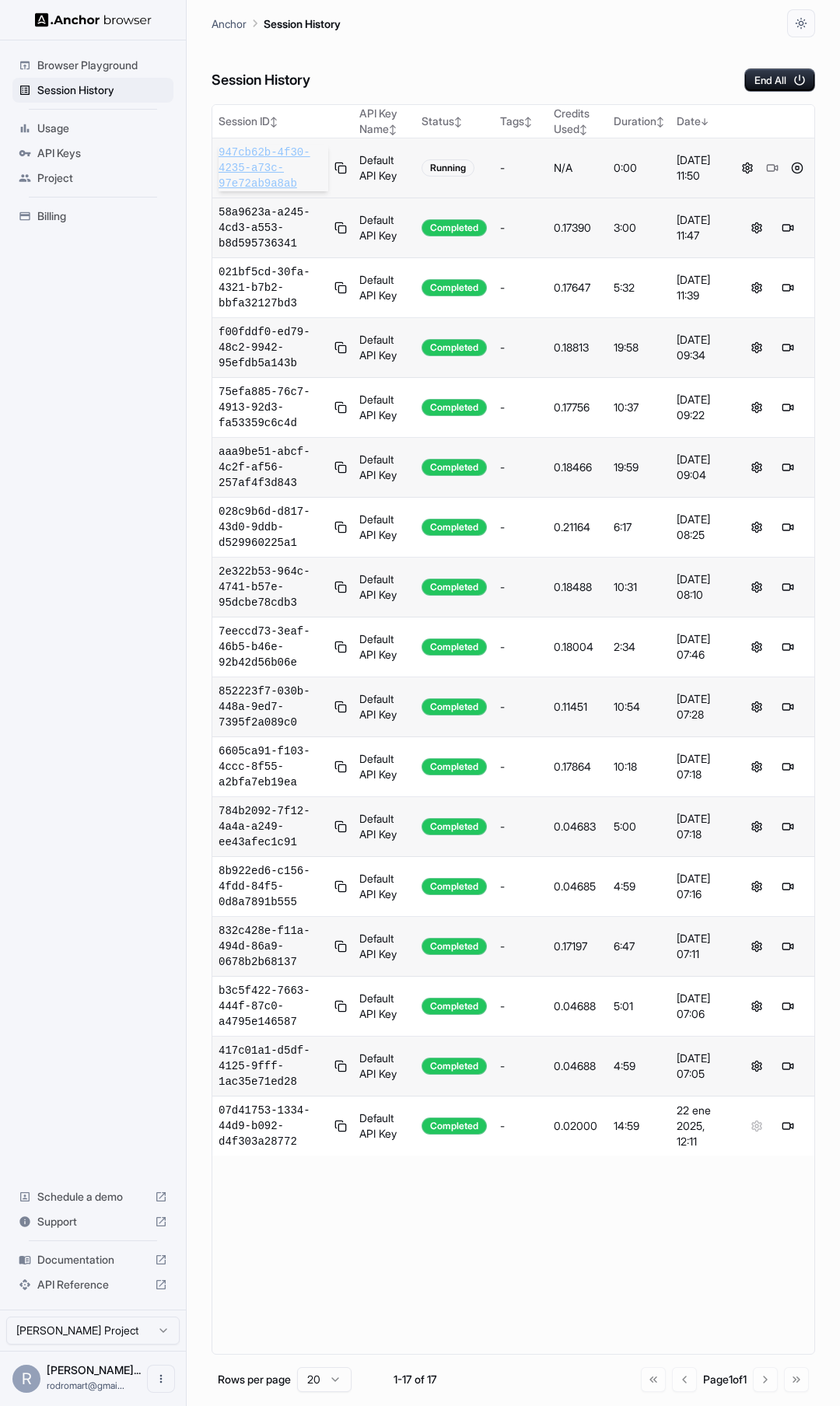
click at [236, 179] on span "947cb62b-4f30-4235-a73c-97e72ab9a8ab" at bounding box center [273, 168] width 110 height 47
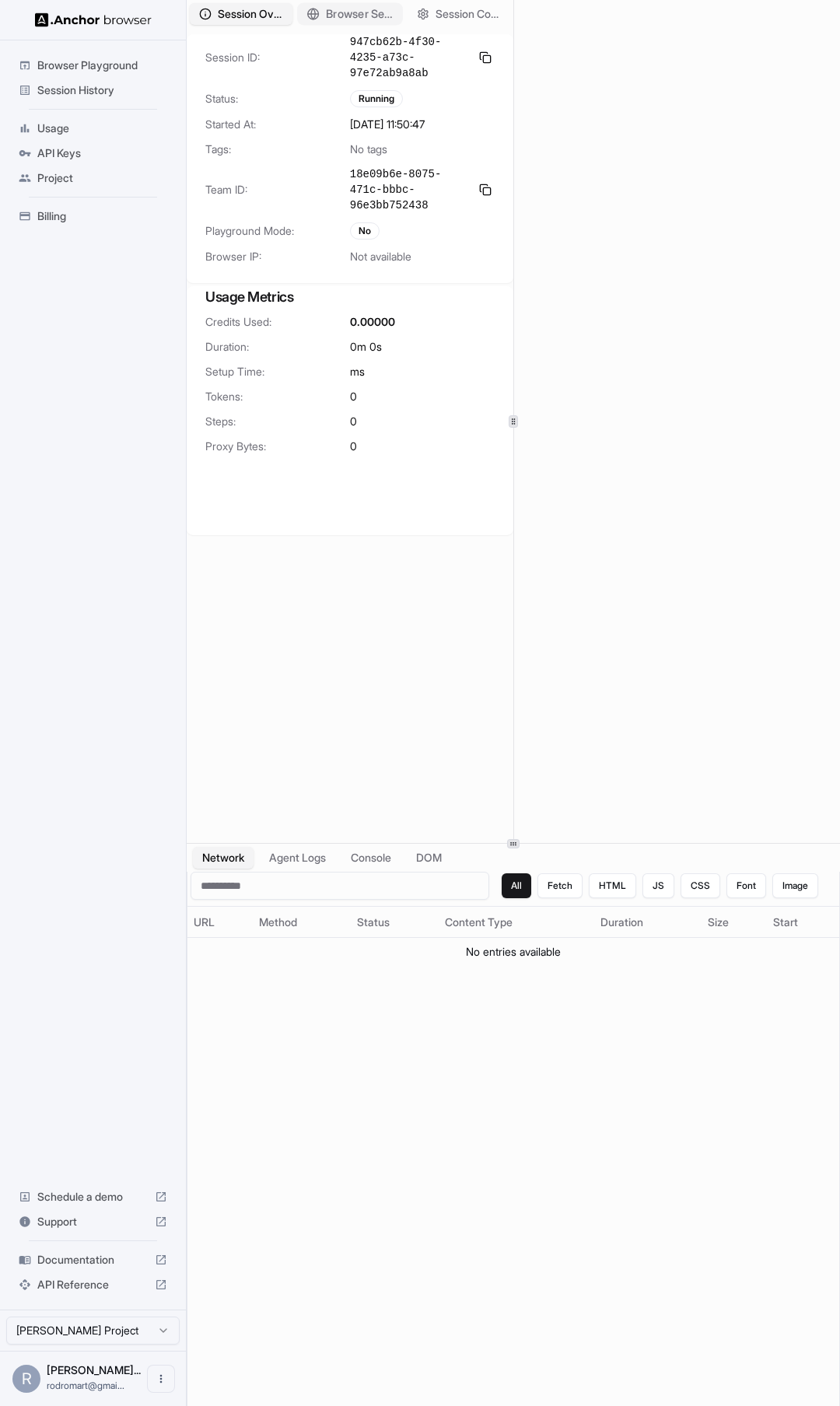
click at [318, 8] on icon "button" at bounding box center [312, 14] width 13 height 13
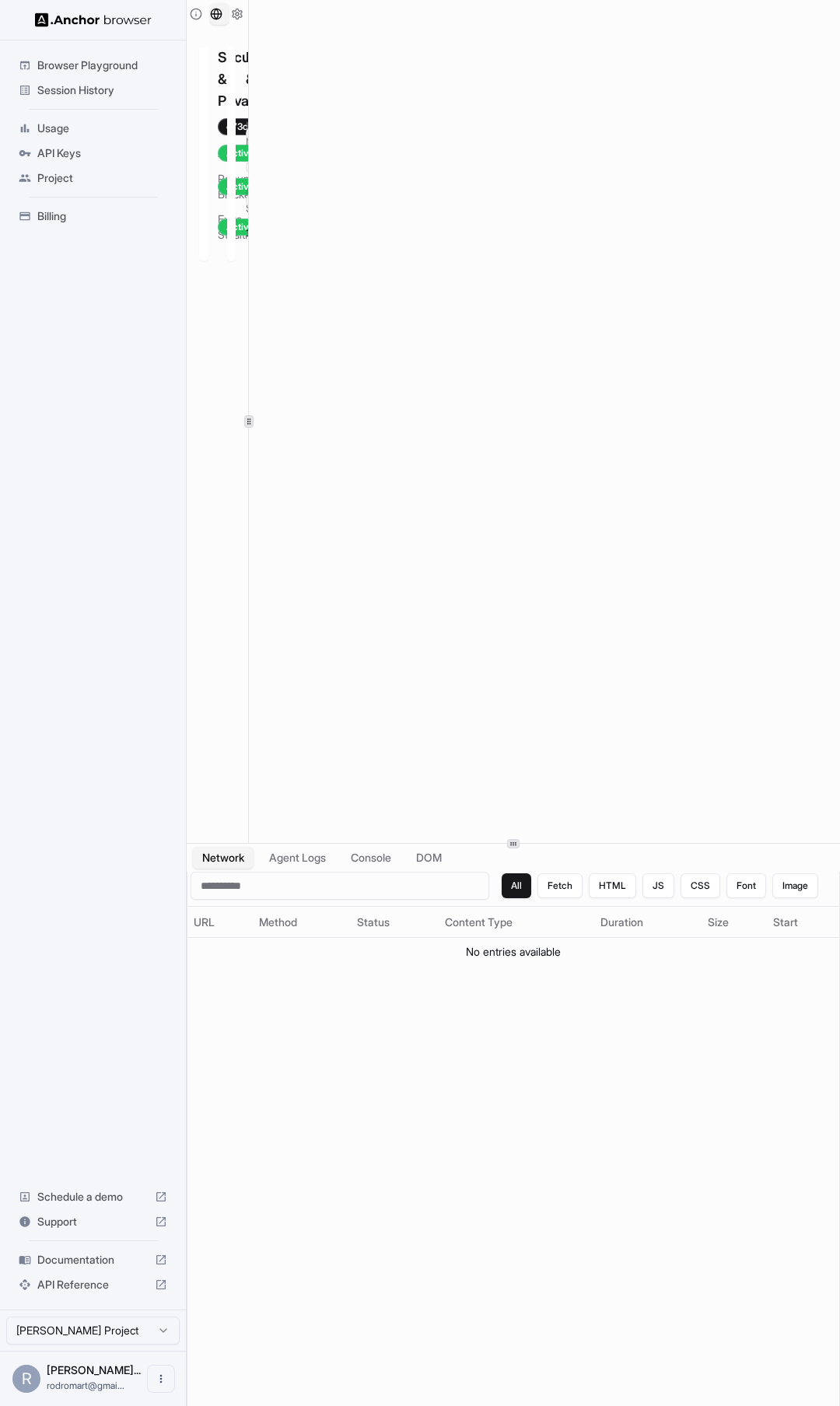
click at [250, 415] on div at bounding box center [249, 421] width 9 height 13
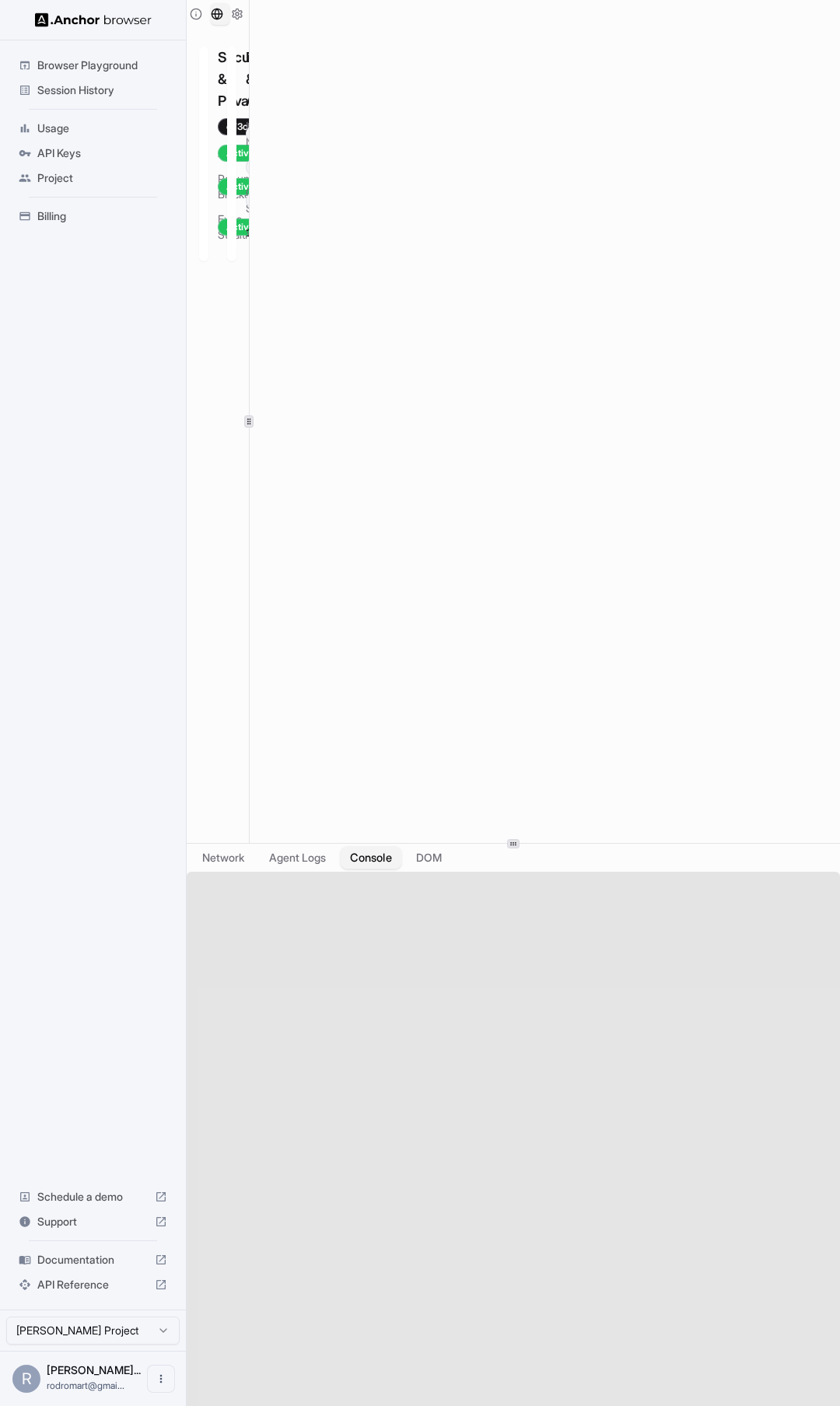
click at [395, 866] on button "Console" at bounding box center [371, 858] width 61 height 23
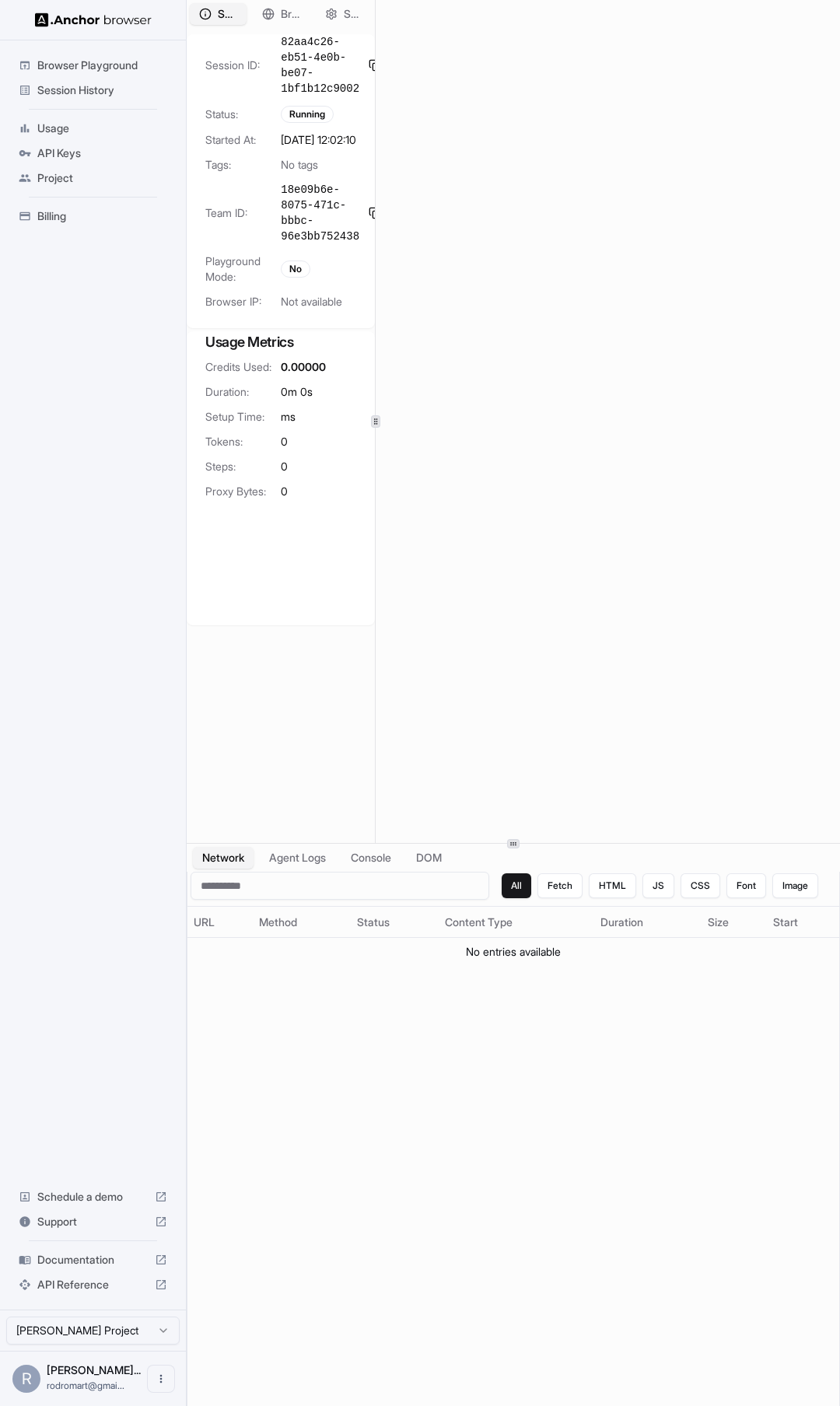
click at [375, 426] on div at bounding box center [375, 421] width 9 height 13
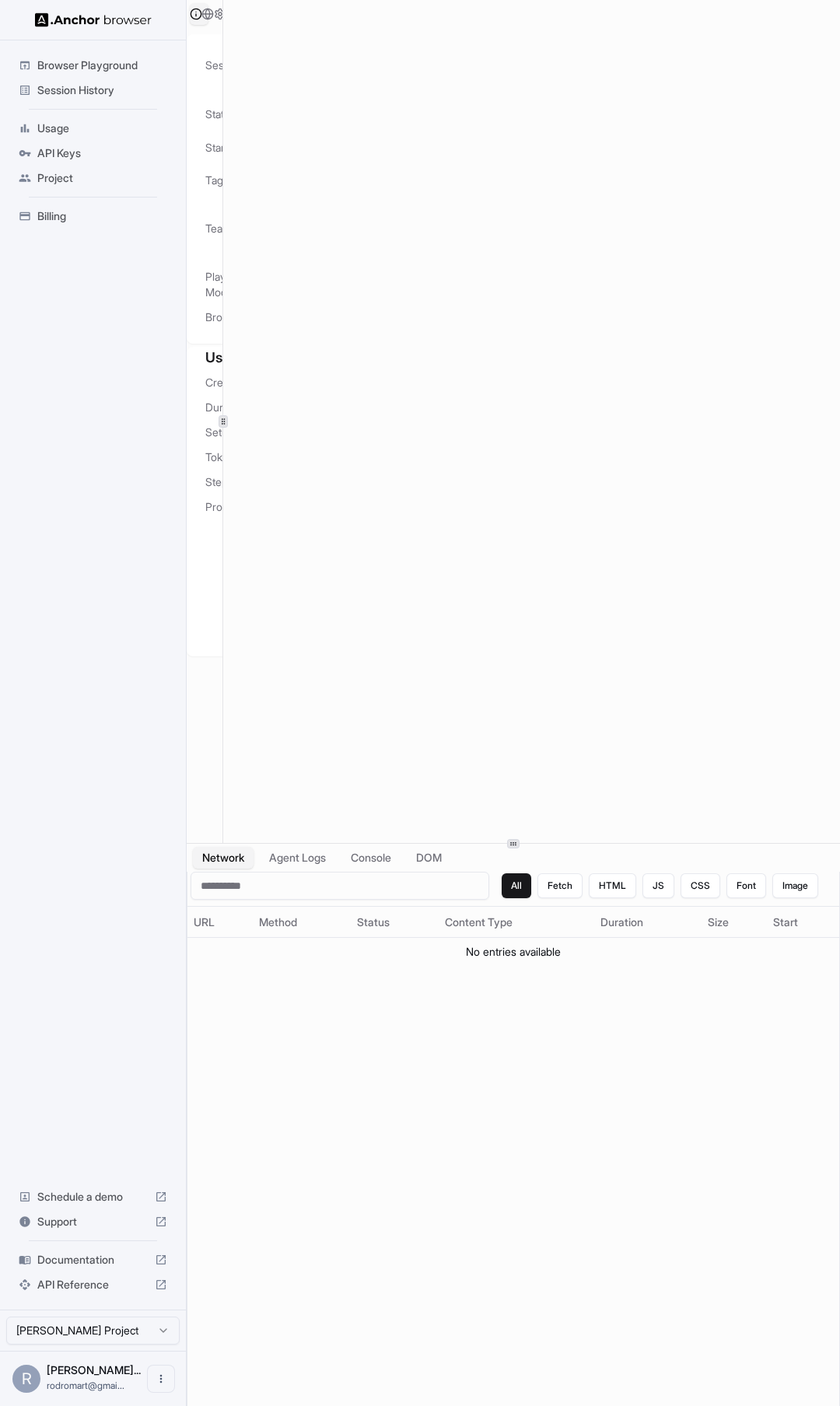
click at [222, 410] on div at bounding box center [222, 421] width 1 height 843
click at [305, 852] on button "Agent Logs" at bounding box center [298, 858] width 78 height 23
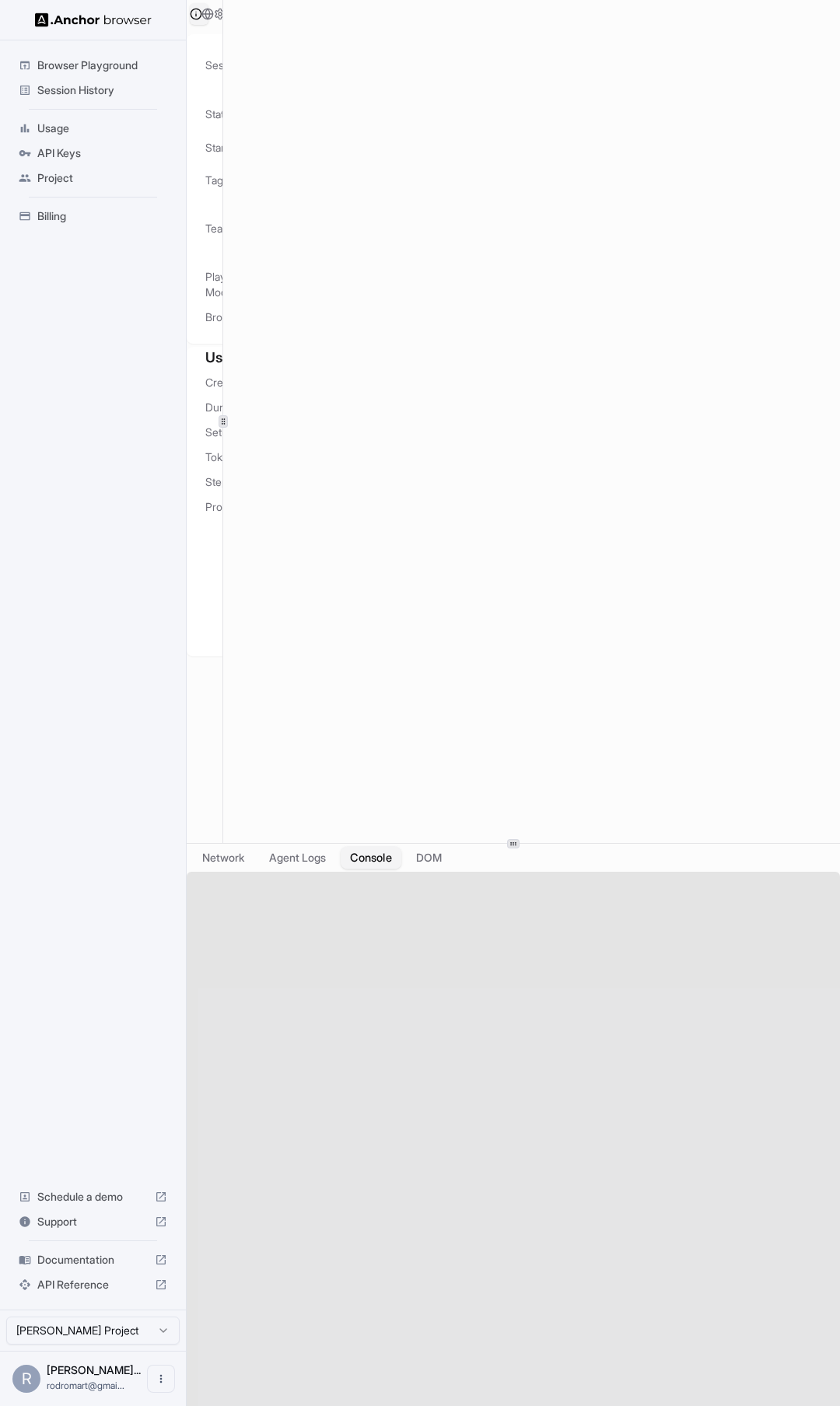
click at [387, 859] on button "Console" at bounding box center [371, 858] width 61 height 23
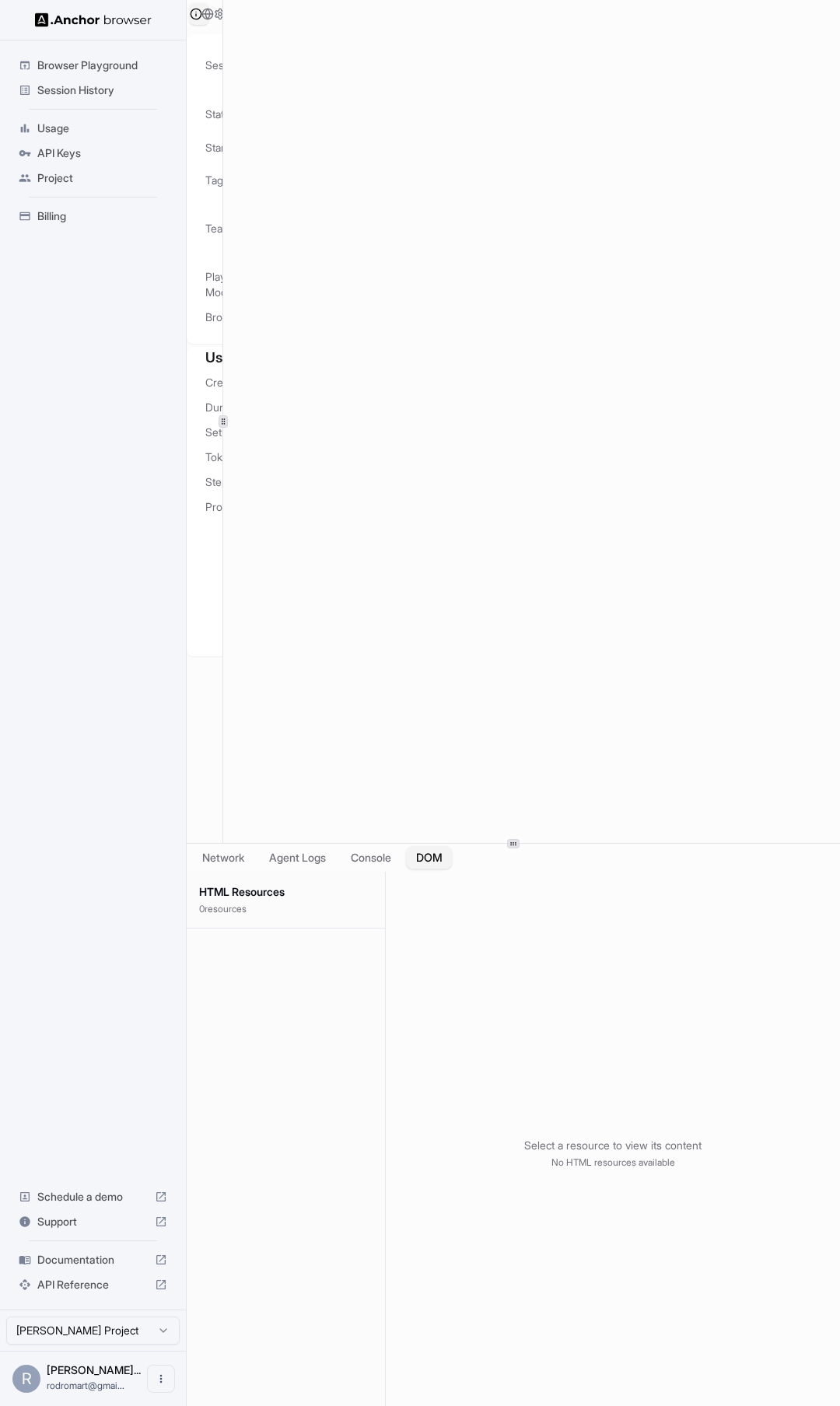
click at [427, 861] on button "DOM" at bounding box center [429, 858] width 46 height 23
click at [233, 859] on button "Network" at bounding box center [223, 858] width 63 height 23
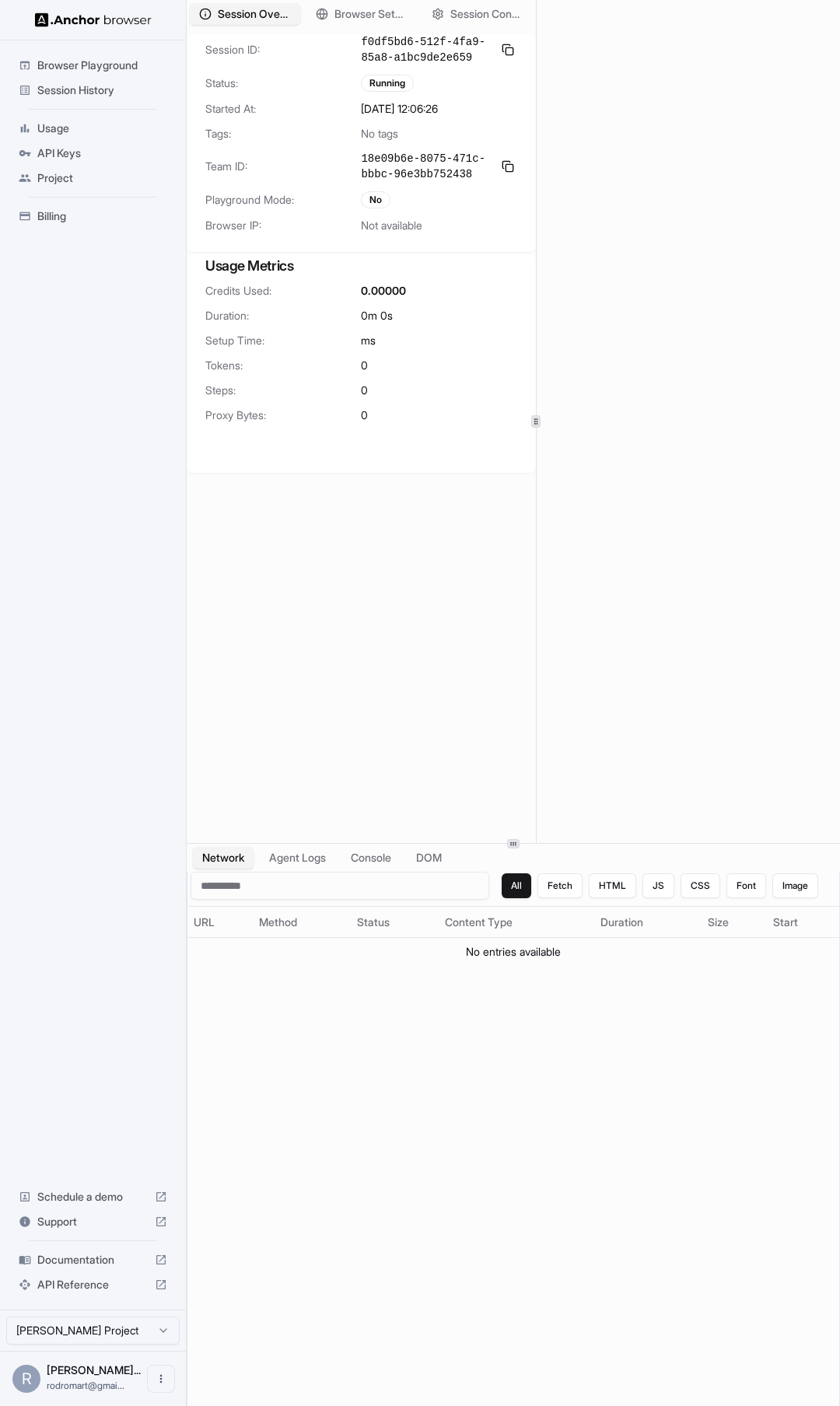
click at [535, 383] on div at bounding box center [535, 421] width 1 height 843
click at [391, 80] on div "Running" at bounding box center [387, 83] width 53 height 17
click at [330, 8] on button "Browser Setup" at bounding box center [360, 14] width 113 height 23
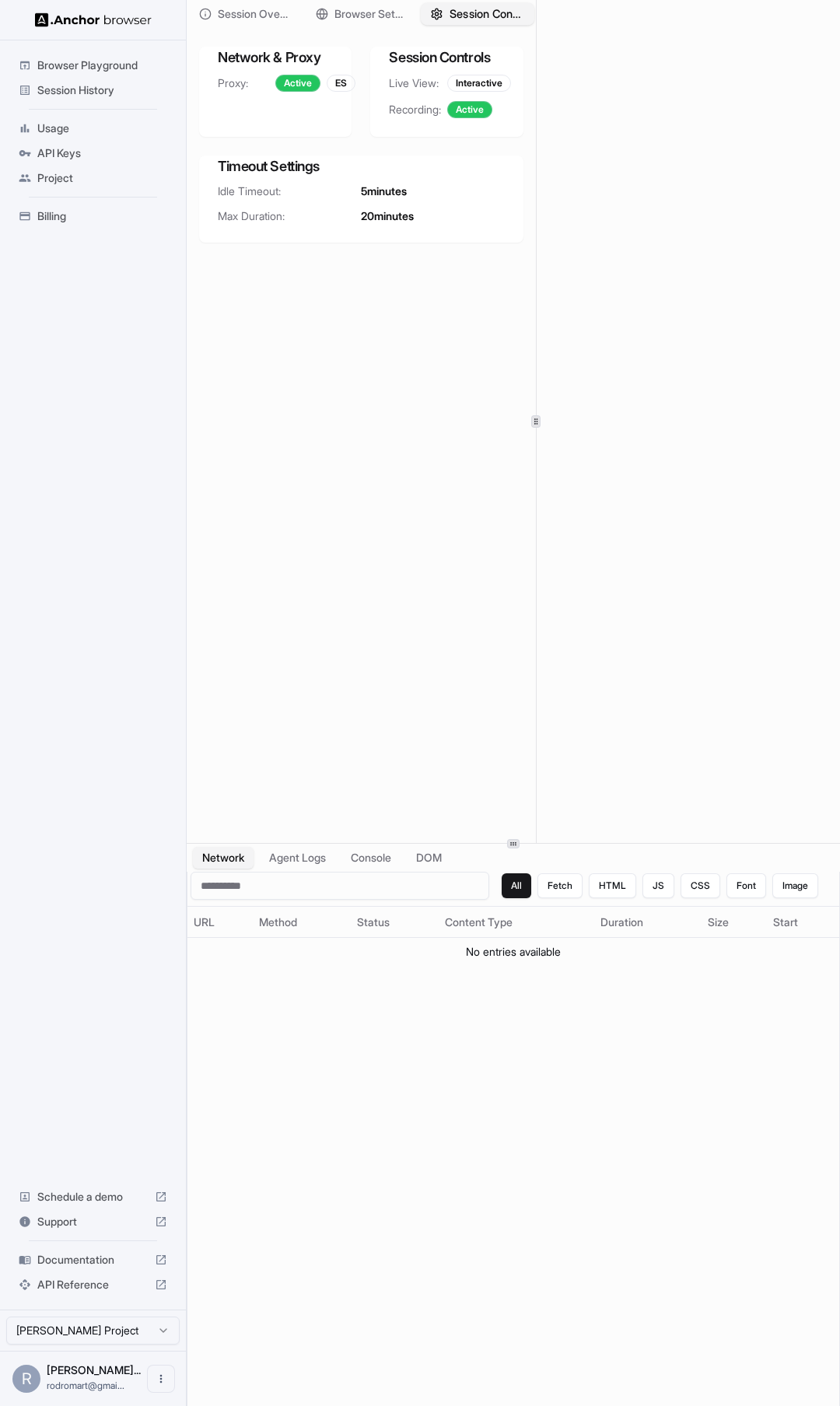
click at [479, 9] on span "Session Configuration" at bounding box center [486, 14] width 74 height 16
click at [218, 7] on span "Session Overview" at bounding box center [254, 14] width 74 height 16
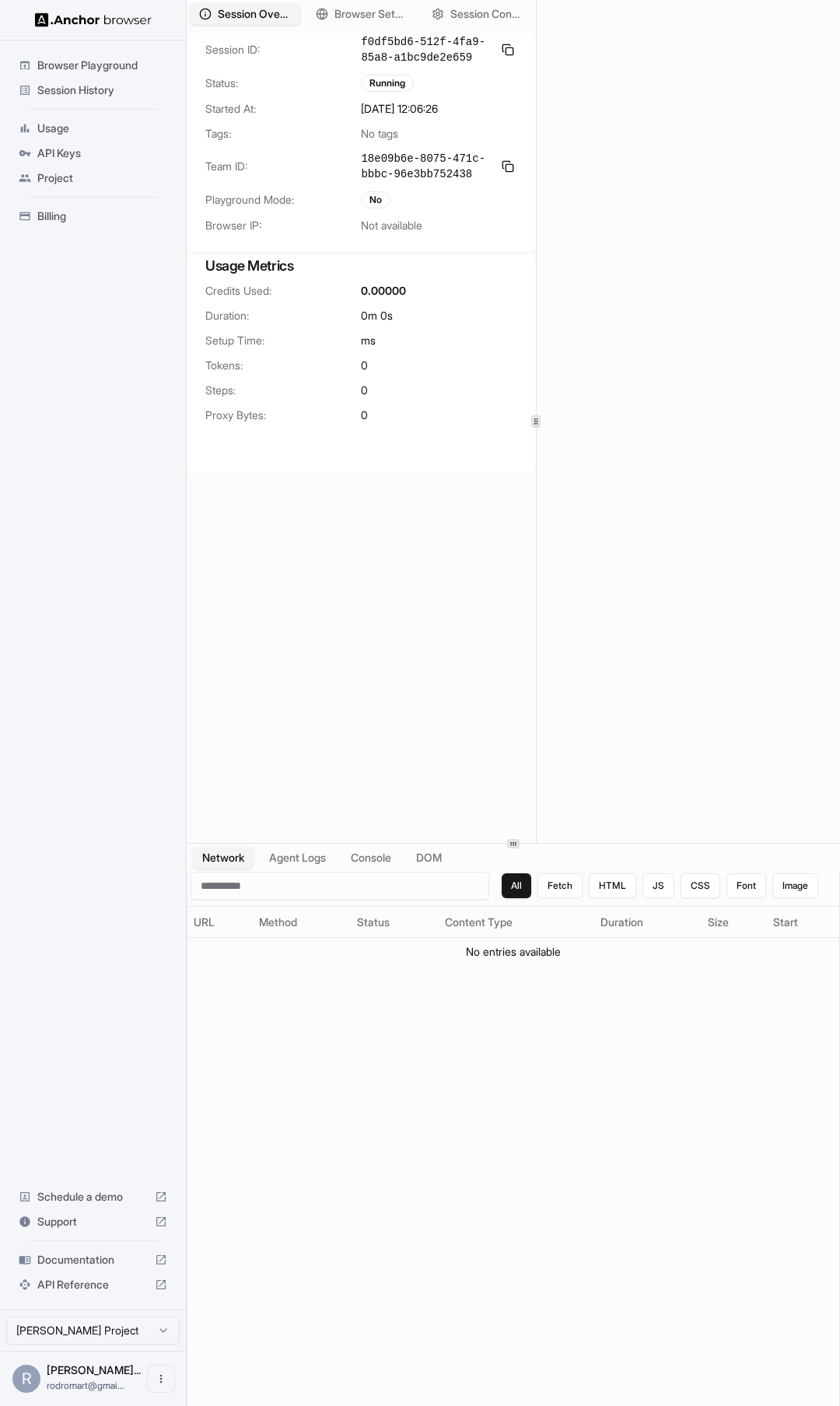
click at [96, 88] on span "Session History" at bounding box center [102, 90] width 130 height 15
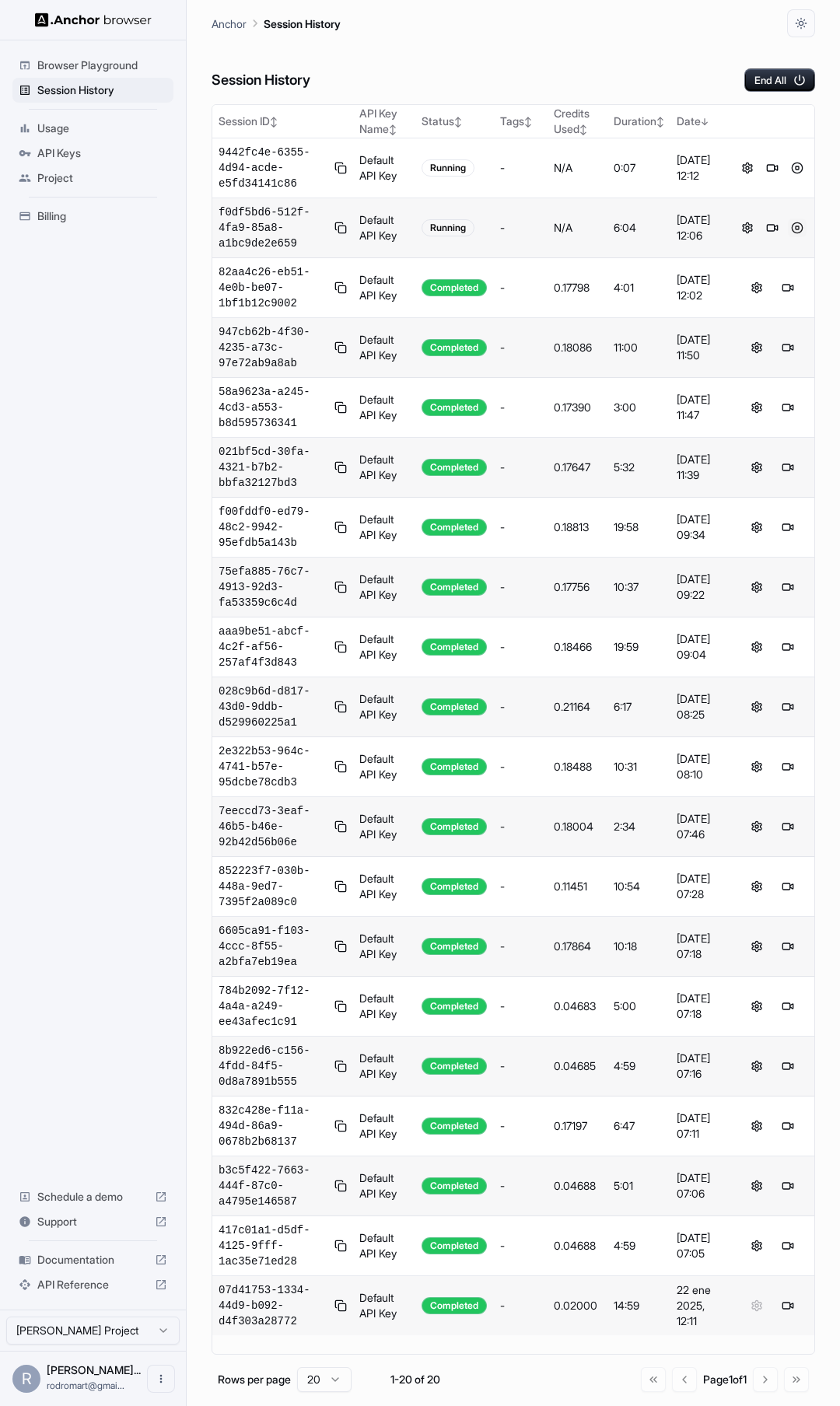
click at [799, 228] on button at bounding box center [797, 228] width 19 height 19
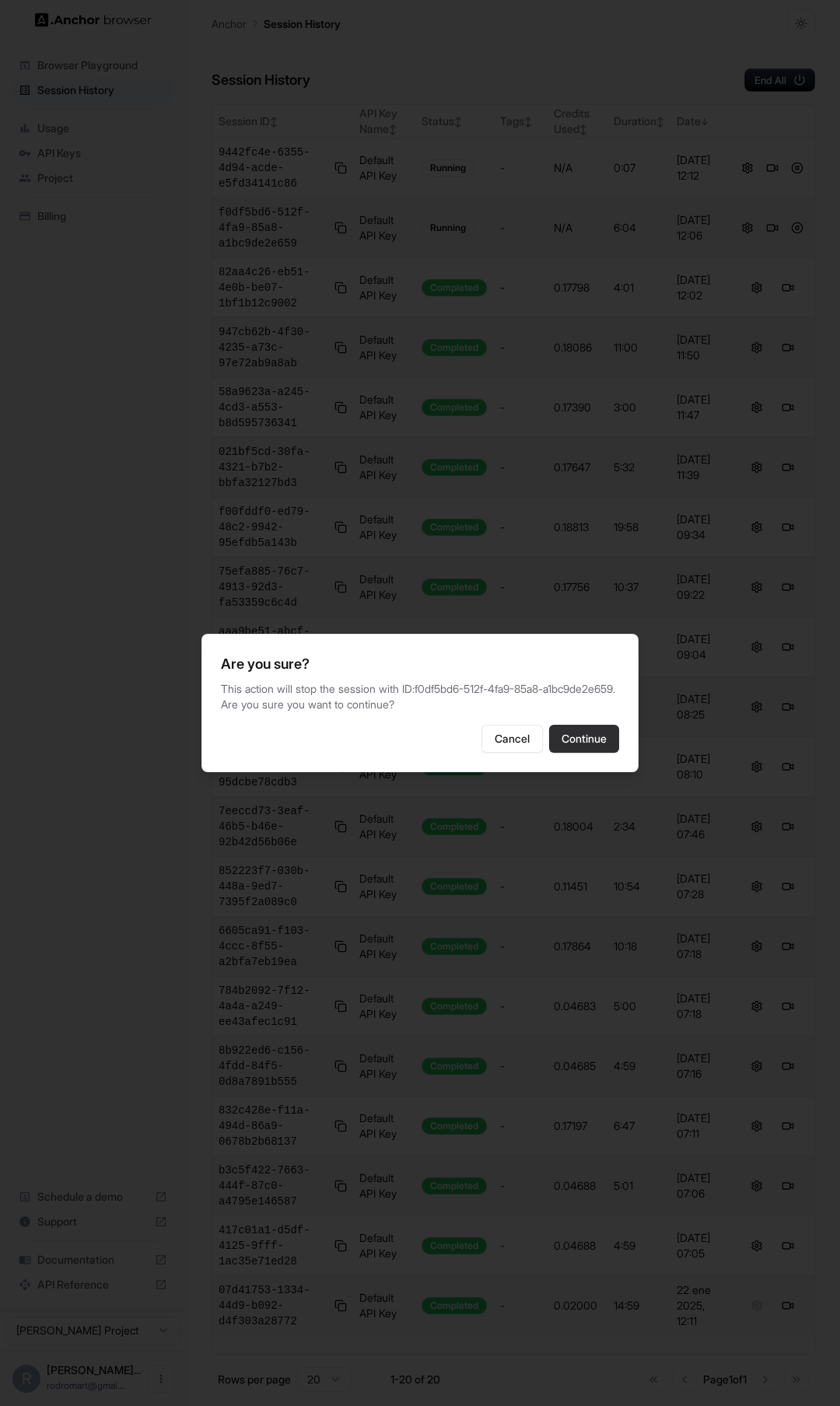
click at [601, 735] on button "Continue" at bounding box center [584, 739] width 70 height 28
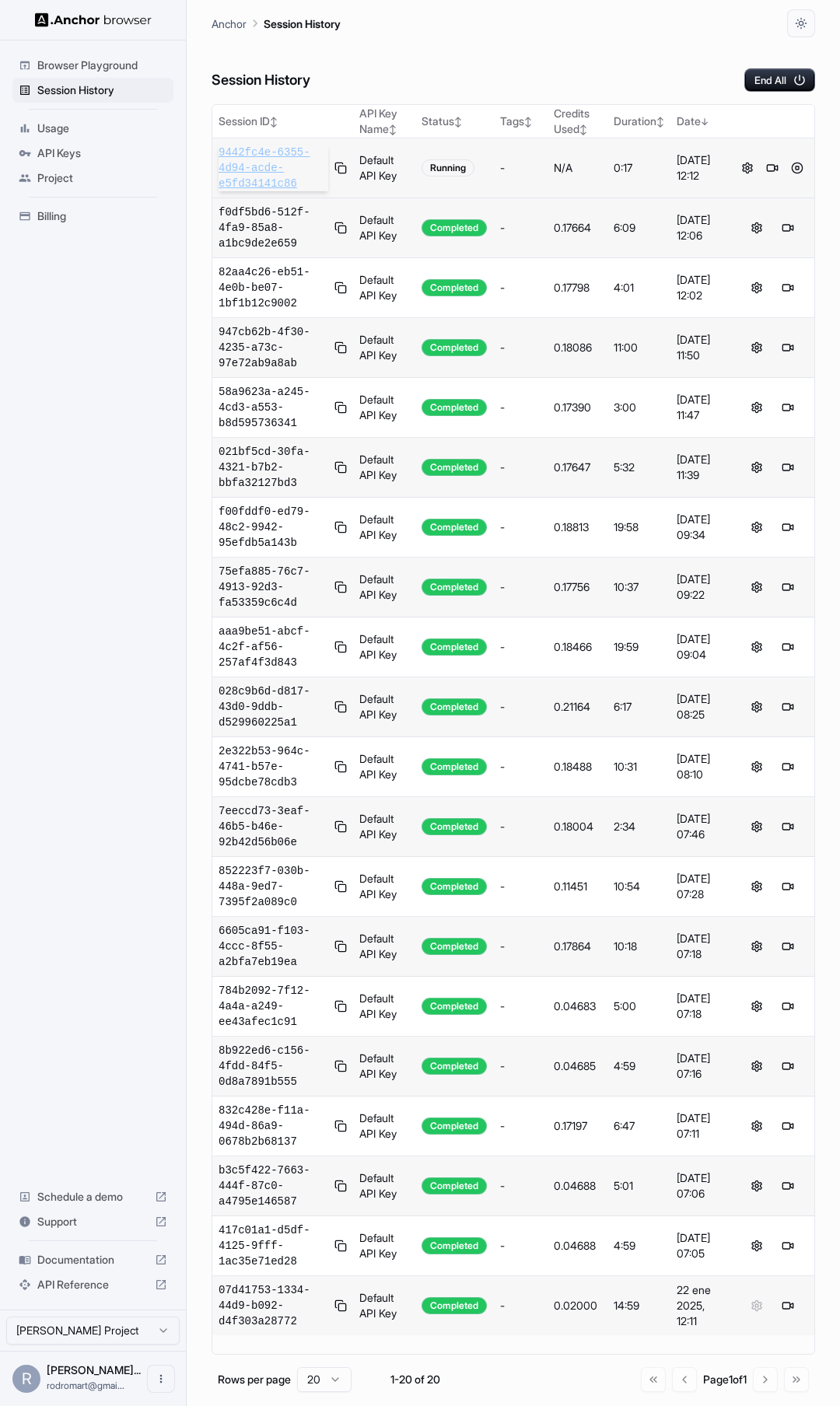
click at [247, 169] on span "9442fc4e-6355-4d94-acde-e5fd34141c86" at bounding box center [273, 168] width 110 height 47
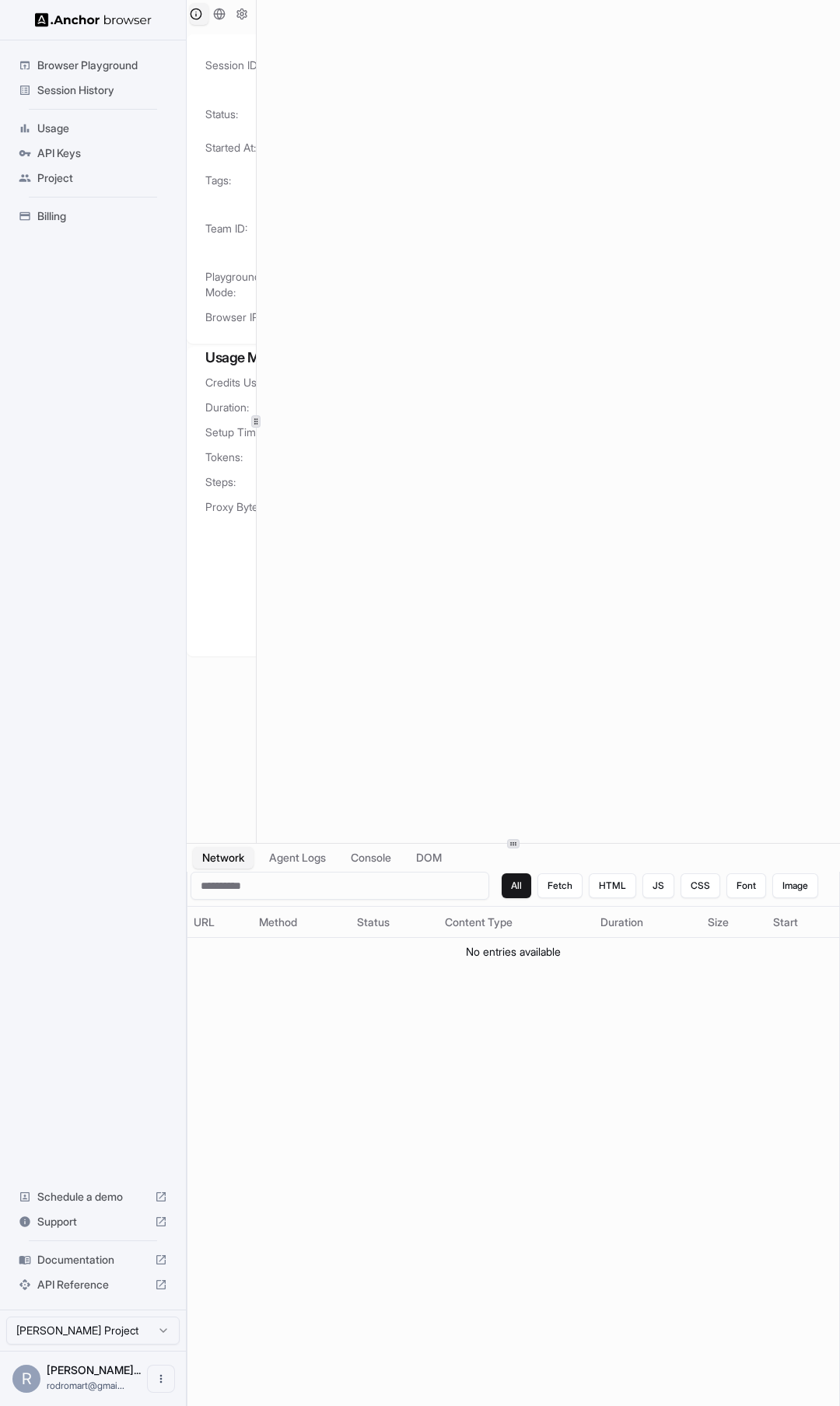
click at [255, 390] on div at bounding box center [255, 421] width 1 height 843
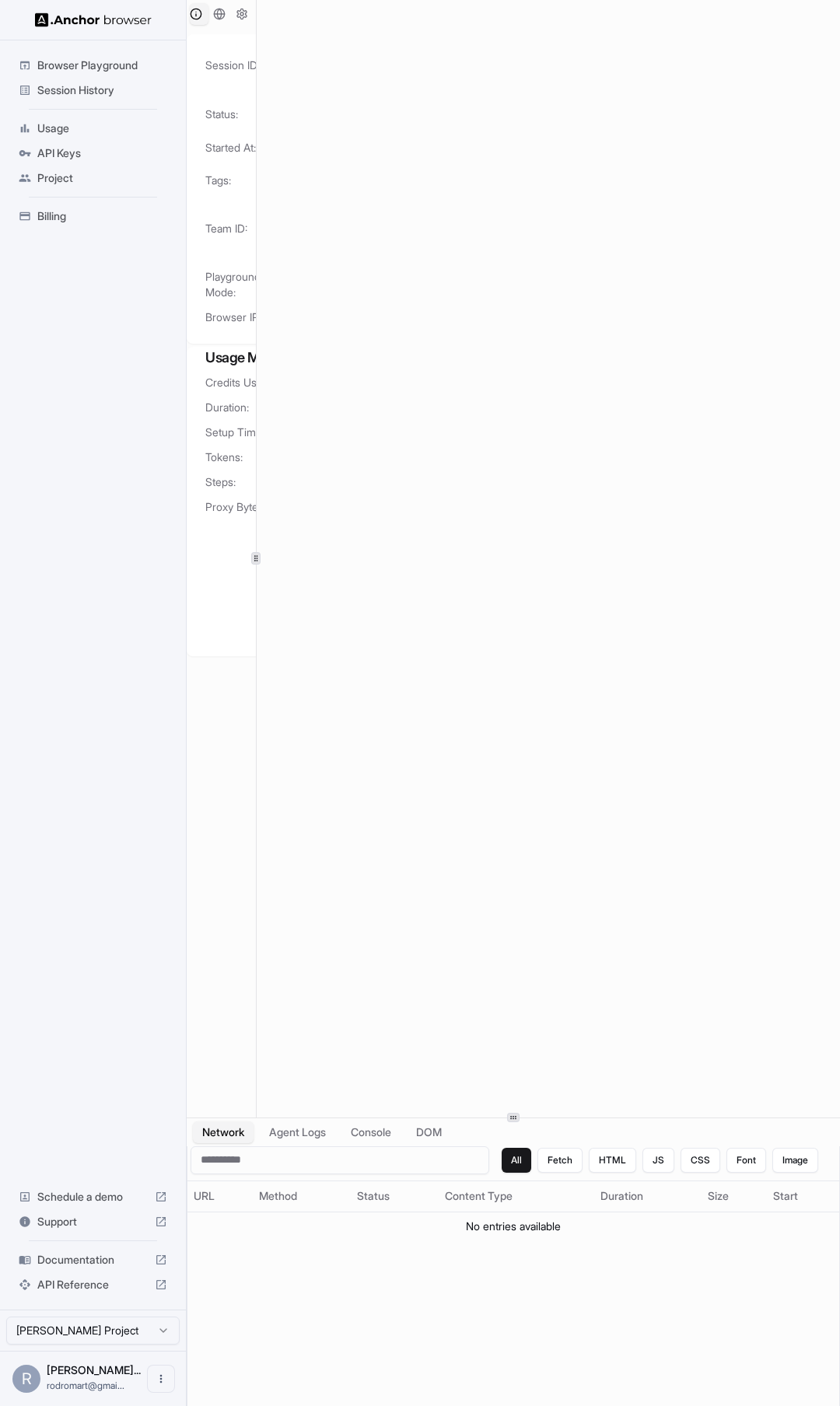
click at [517, 1112] on div at bounding box center [513, 1117] width 13 height 9
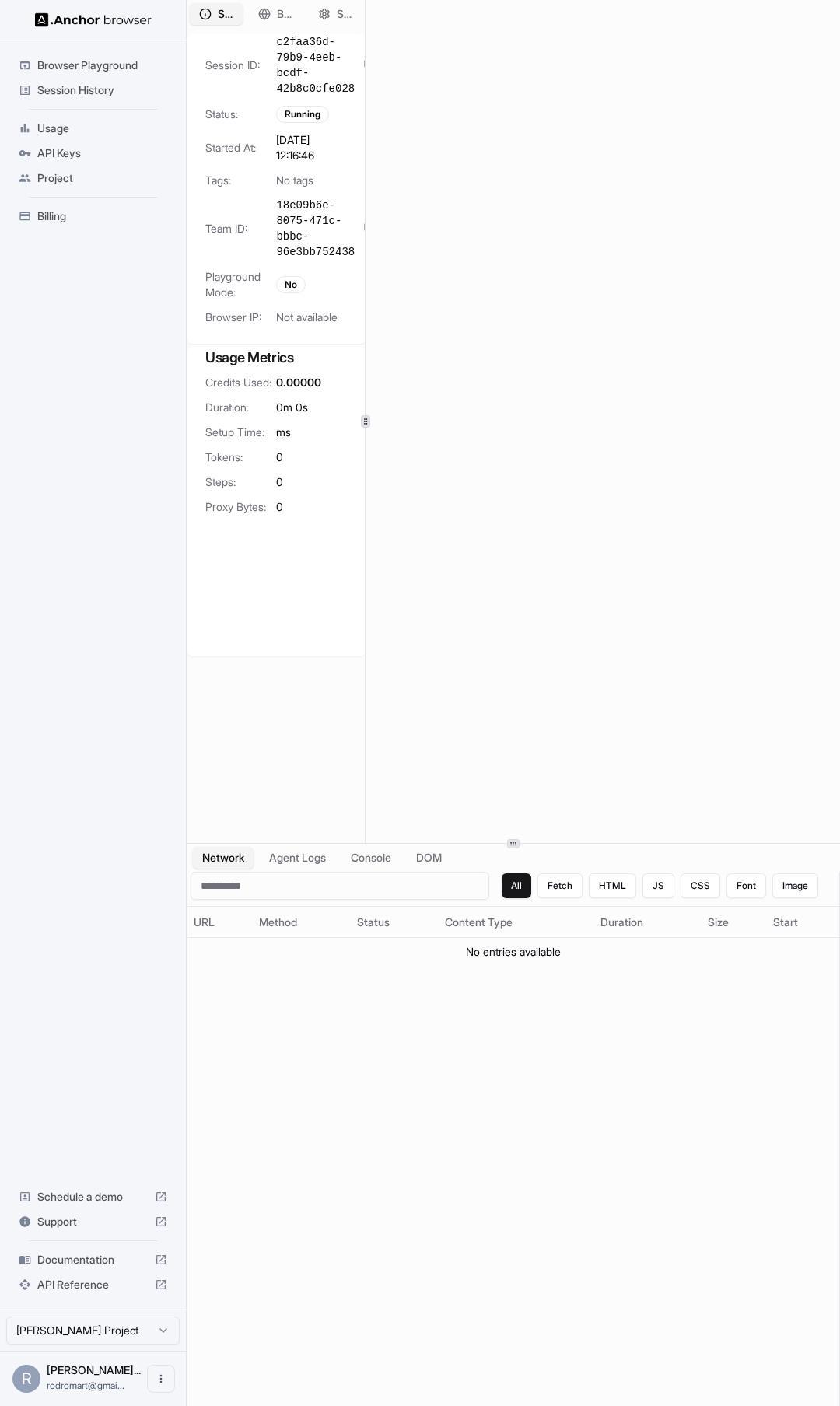
click at [365, 386] on div at bounding box center [365, 421] width 1 height 843
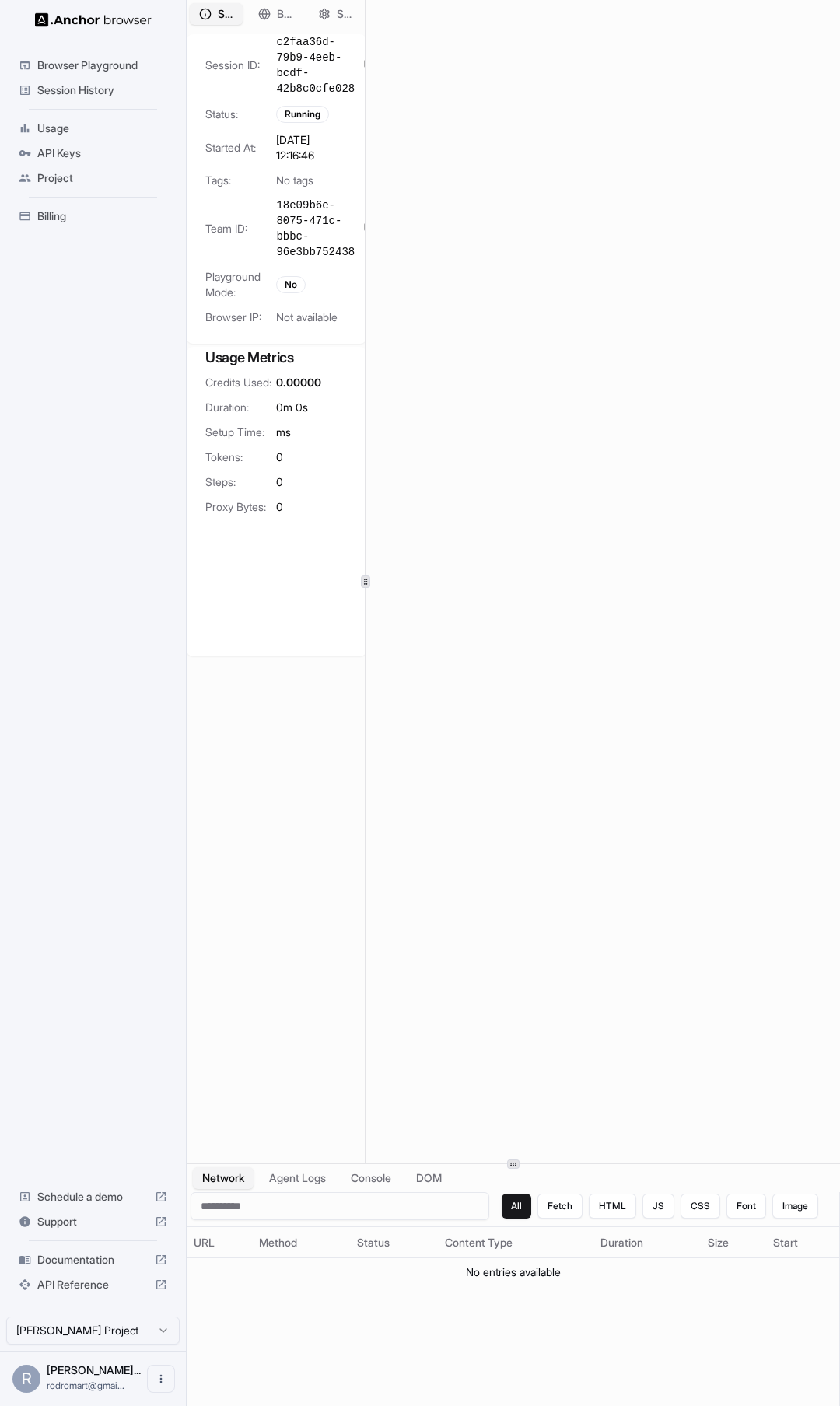
click at [528, 1158] on div "Session Overview Browser Setup Session Configuration Session ID: c2faa36d-79b9-…" at bounding box center [513, 703] width 653 height 1406
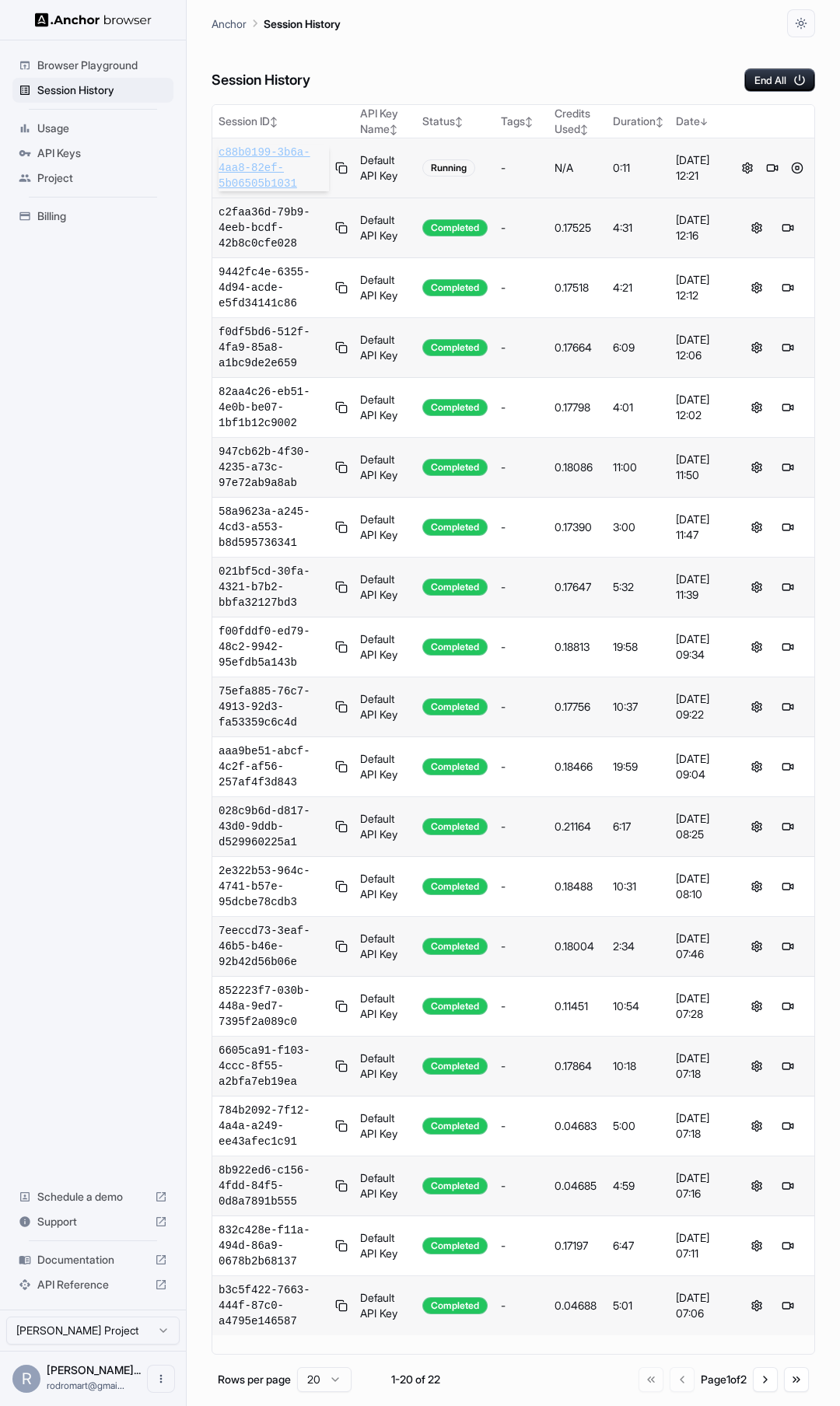
click at [262, 177] on span "c88b0199-3b6a-4aa8-82ef-5b06505b1031" at bounding box center [273, 168] width 111 height 47
click at [794, 165] on button at bounding box center [797, 168] width 19 height 19
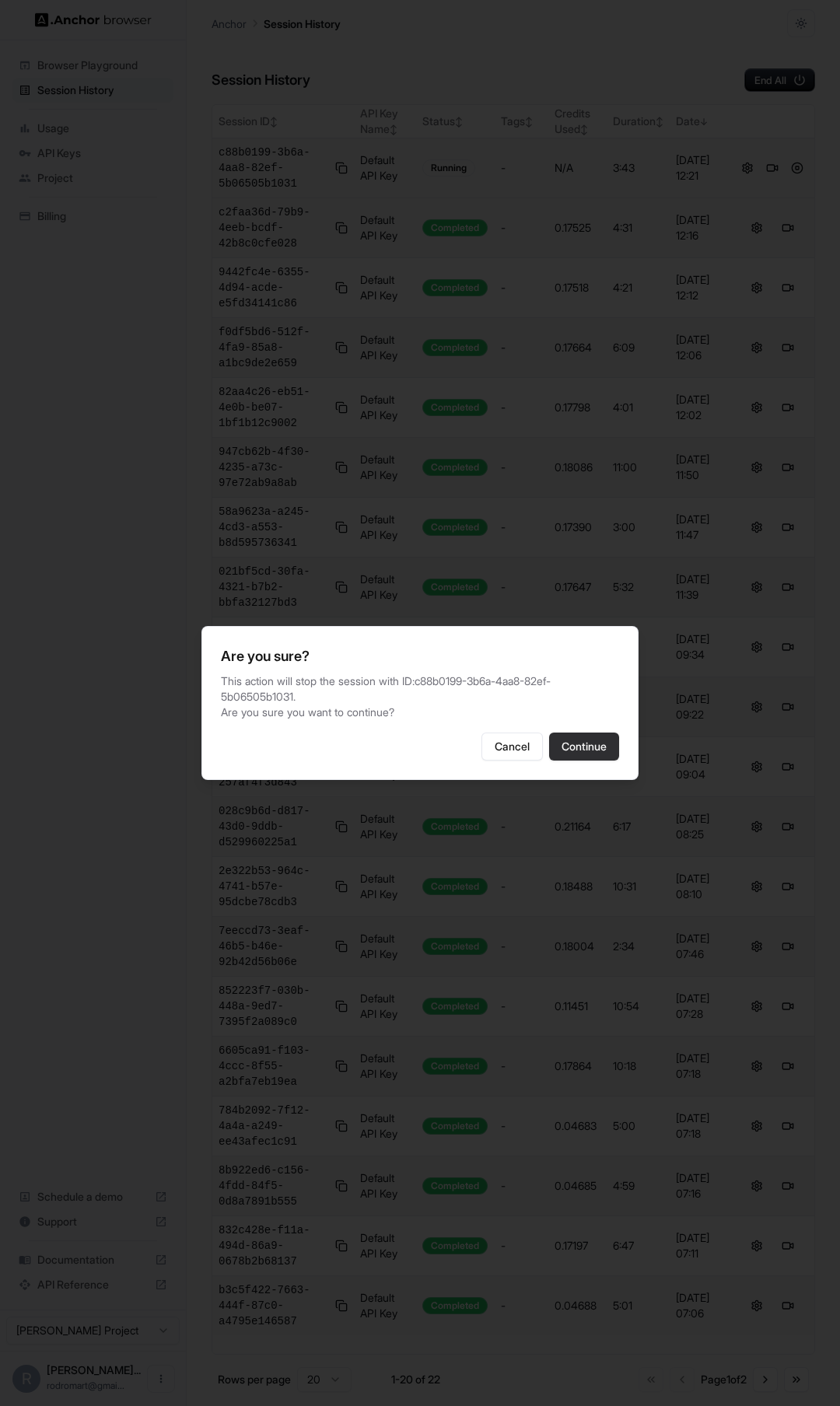
click at [583, 740] on button "Continue" at bounding box center [584, 746] width 70 height 28
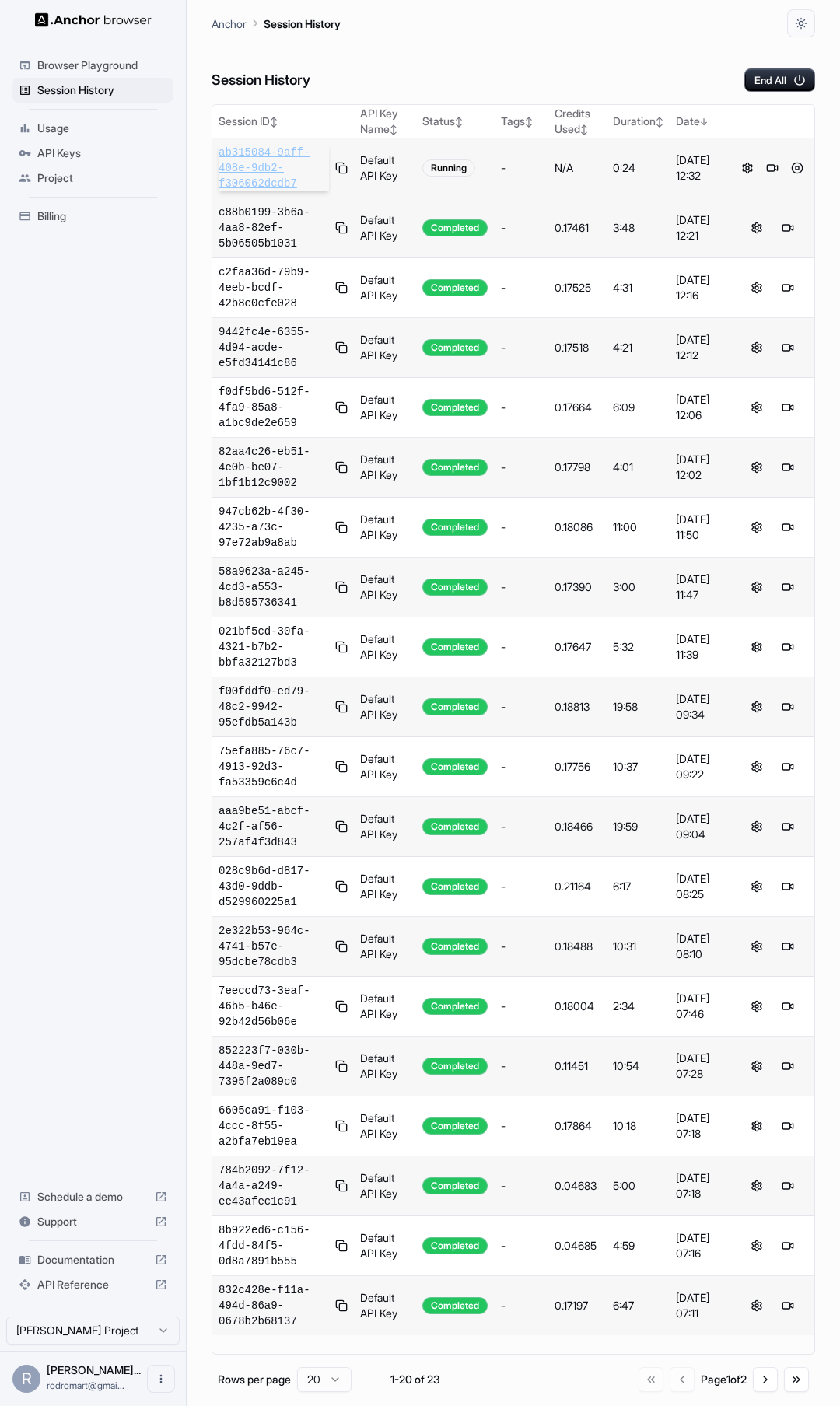
click at [273, 159] on span "ab315084-9aff-408e-9db2-f306062dcdb7" at bounding box center [273, 168] width 111 height 47
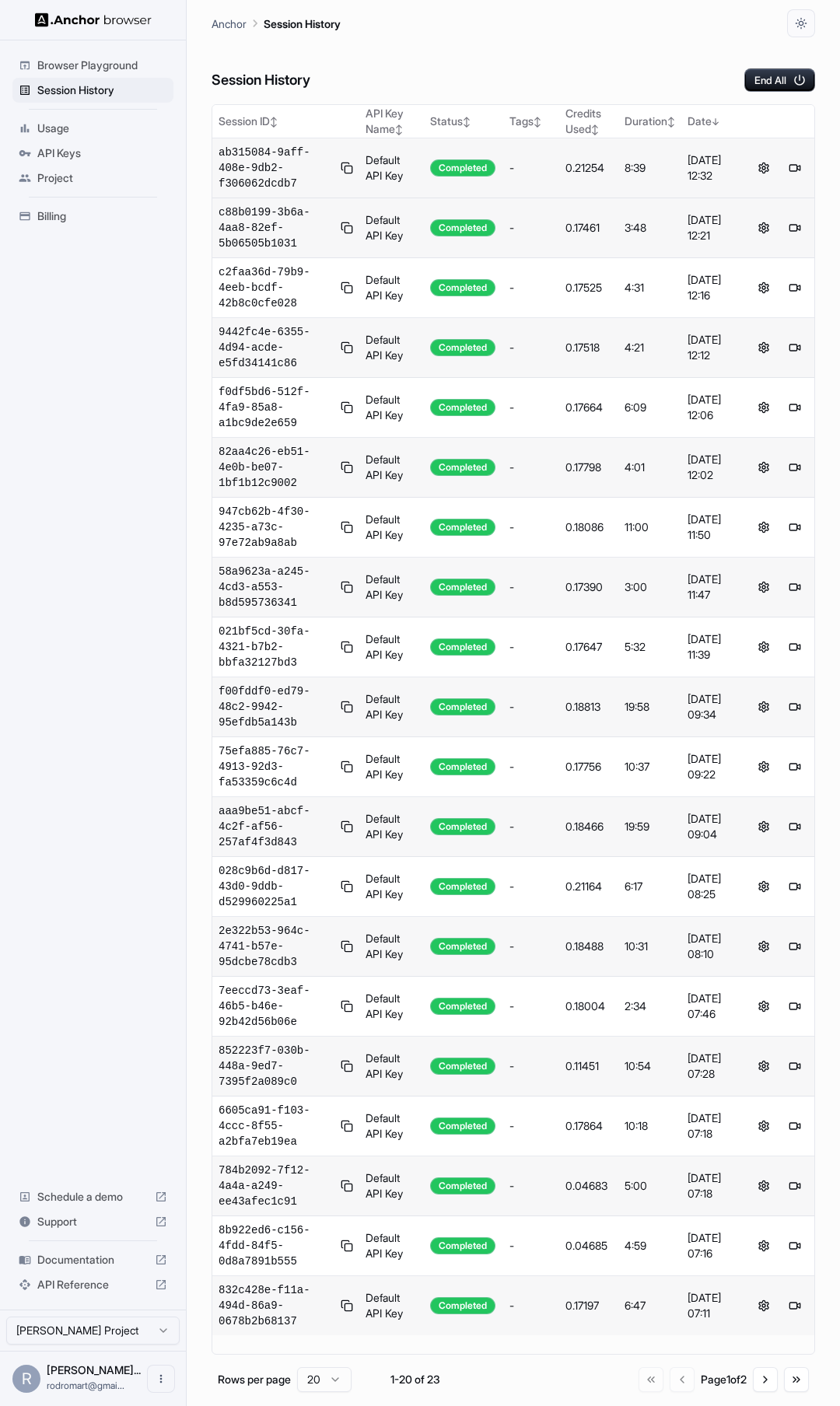
click at [91, 1217] on span "Support" at bounding box center [92, 1222] width 111 height 15
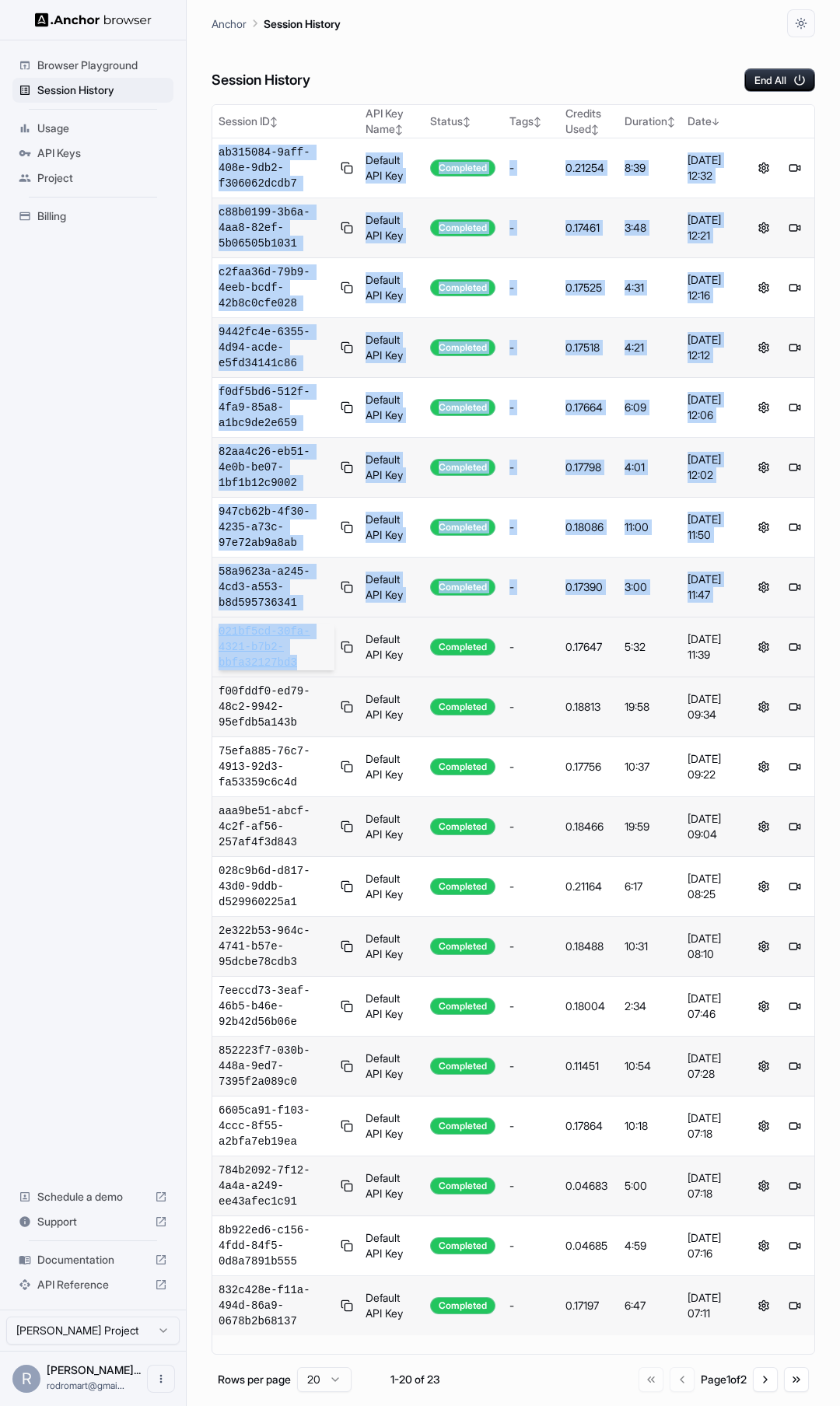
drag, startPoint x: 216, startPoint y: 150, endPoint x: 299, endPoint y: 669, distance: 525.6
click at [299, 669] on tbody "ab315084-9aff-408e-9db2-f306062dcdb7 Default API Key Completed - 0.21254 8:39 4…" at bounding box center [513, 738] width 601 height 1198
copy tbody "ab315084-9aff-408e-9db2-f306062dcdb7 Default API Key Completed - 0.21254 8:39 4…"
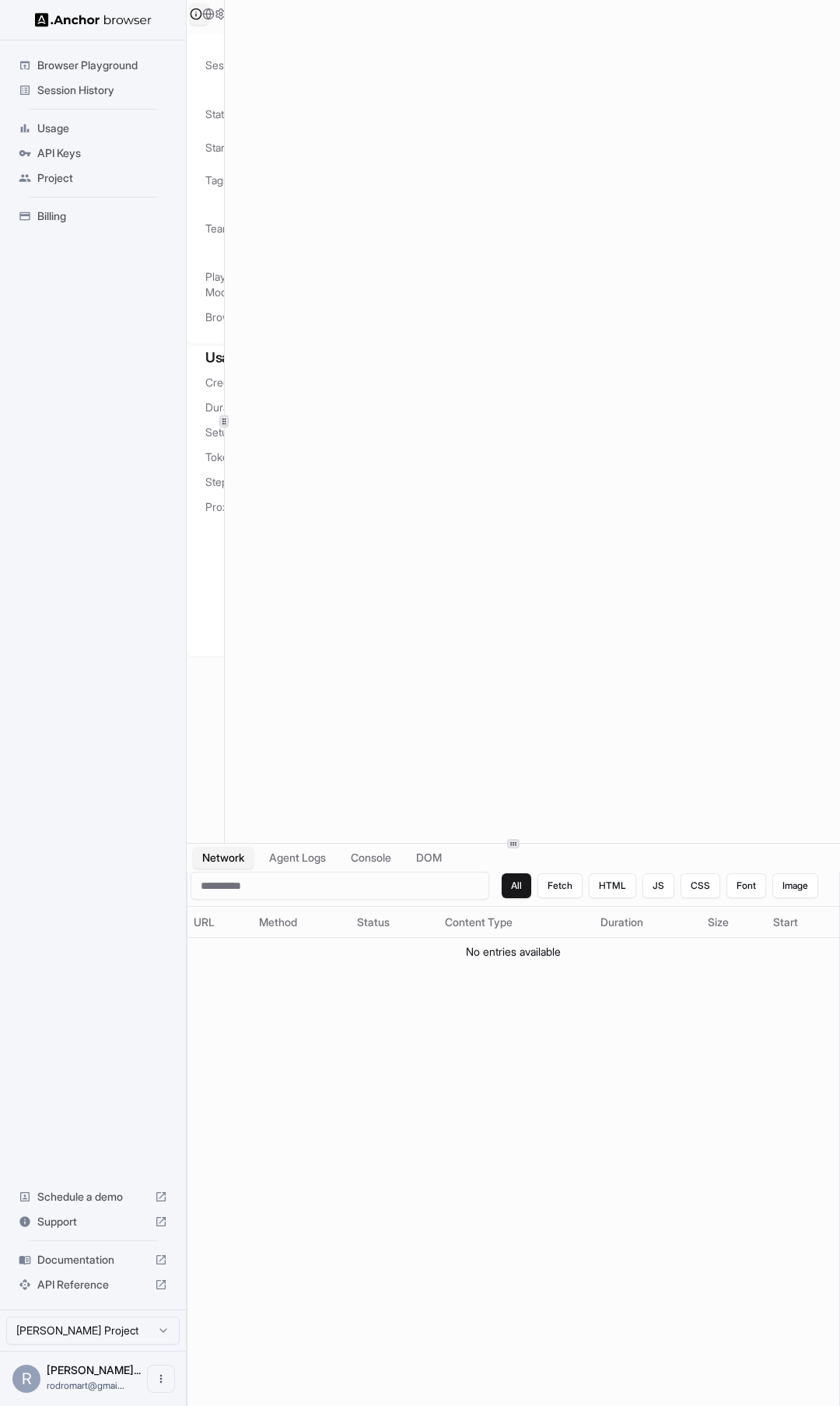
click at [224, 431] on div at bounding box center [224, 421] width 1 height 843
click at [600, 1017] on div "All Fetch HTML JS CSS Font Image URL Method Status Content Type Duration Size S…" at bounding box center [513, 1152] width 651 height 562
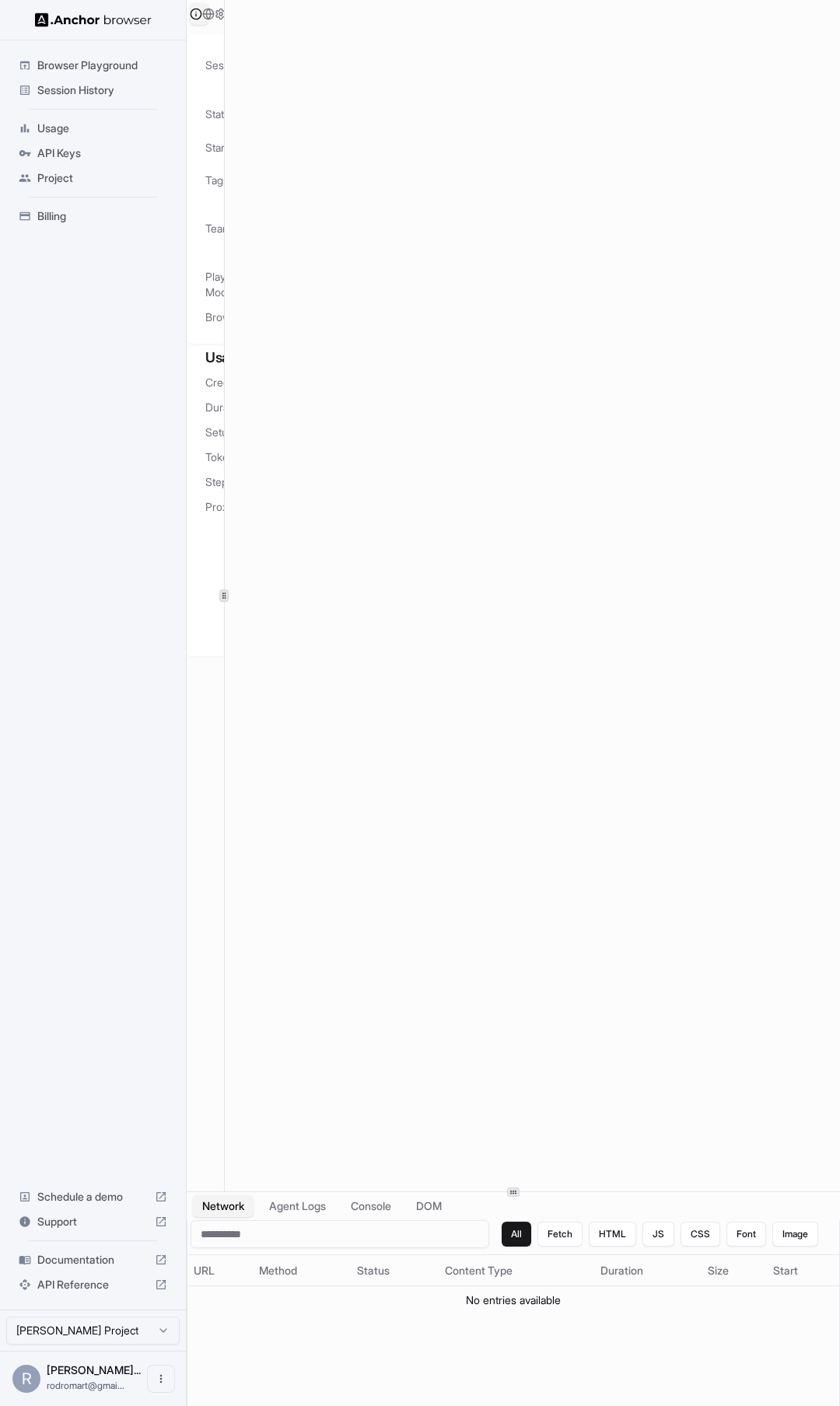
click at [542, 1192] on div at bounding box center [513, 1191] width 653 height 1
click at [161, 1222] on icon at bounding box center [161, 1222] width 9 height 9
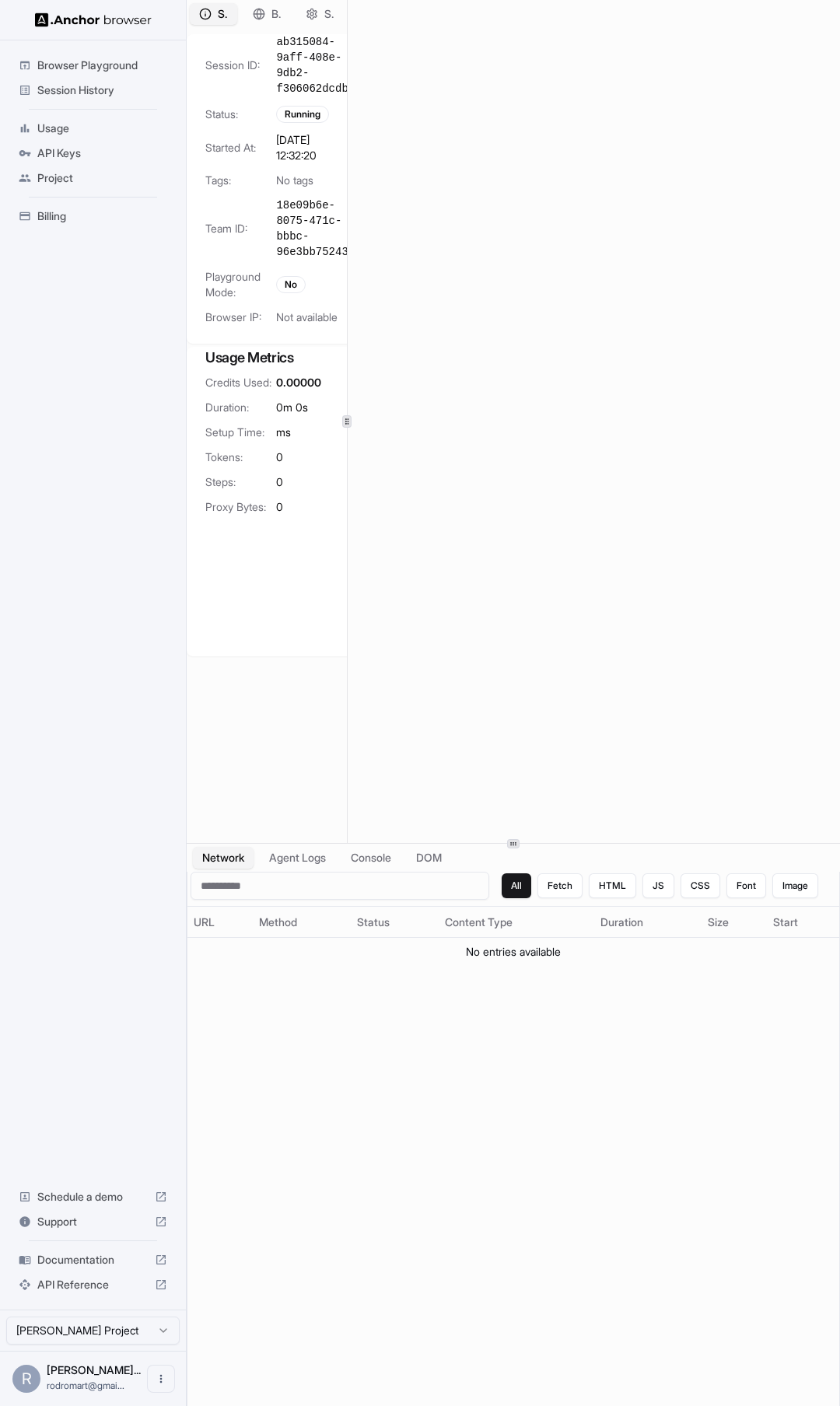
click at [347, 433] on div at bounding box center [347, 421] width 1 height 843
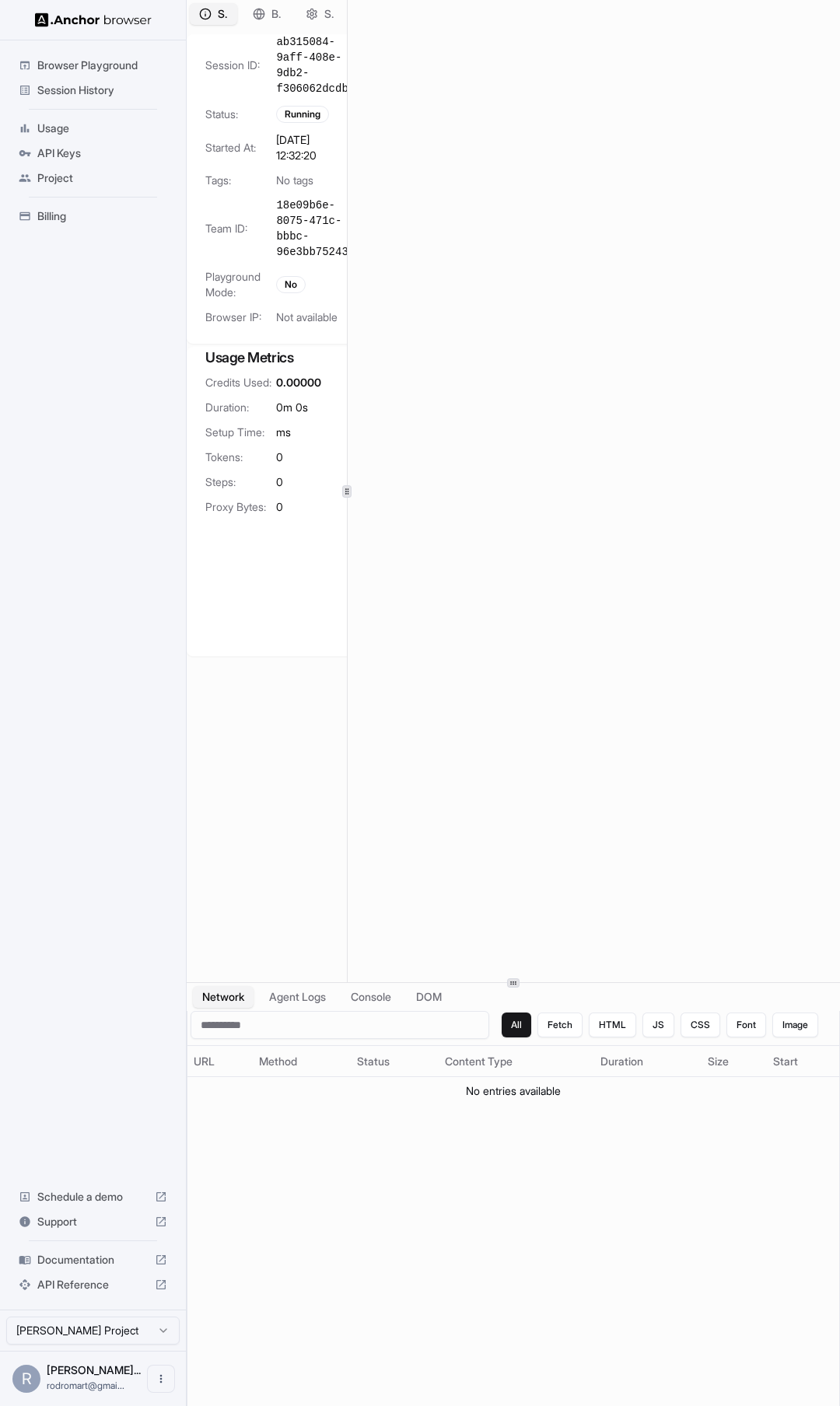
click at [540, 984] on div "Session Overview Browser Setup Session Configuration Session ID: ab315084-9aff-…" at bounding box center [513, 703] width 653 height 1406
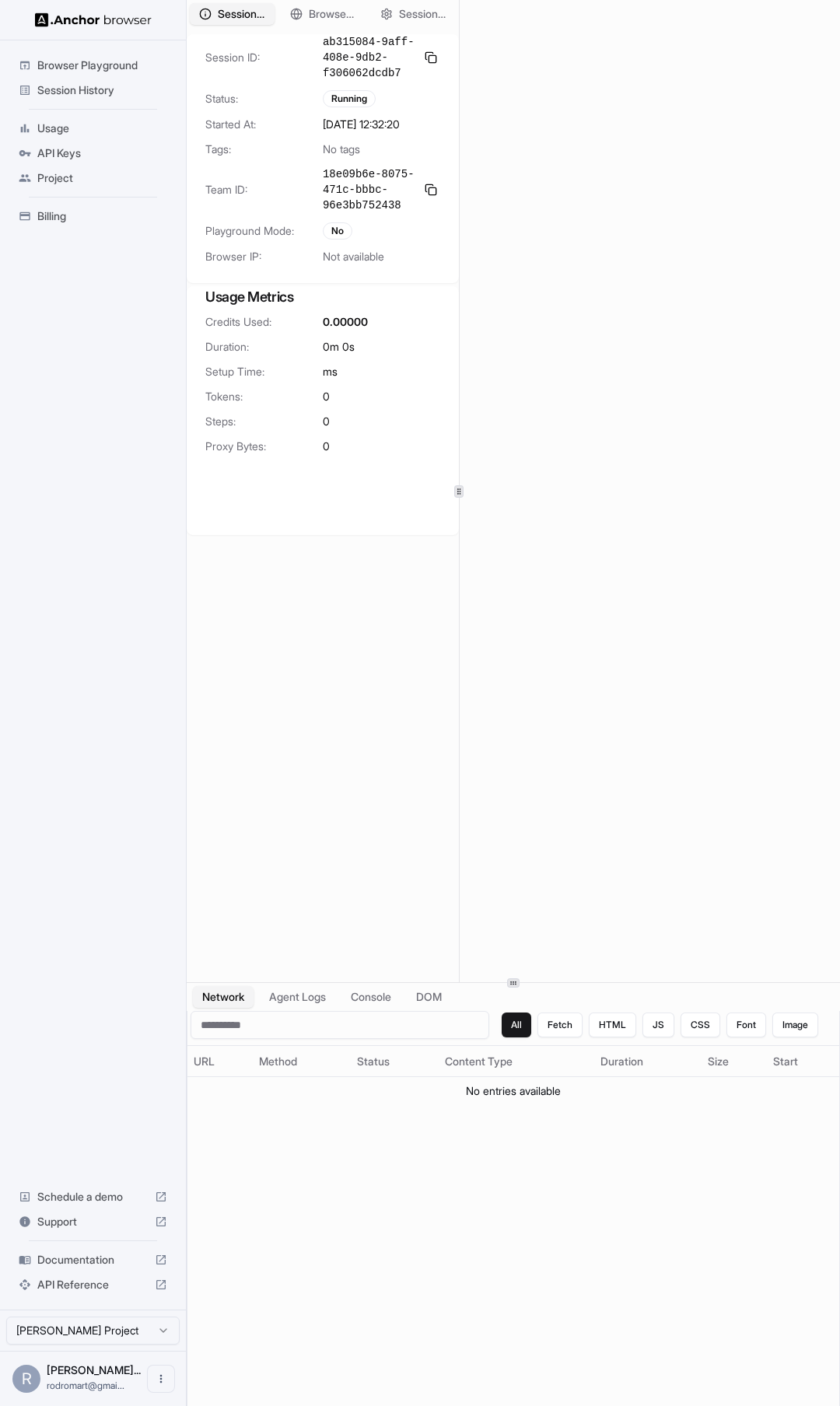
click at [458, 473] on div at bounding box center [458, 491] width 1 height 982
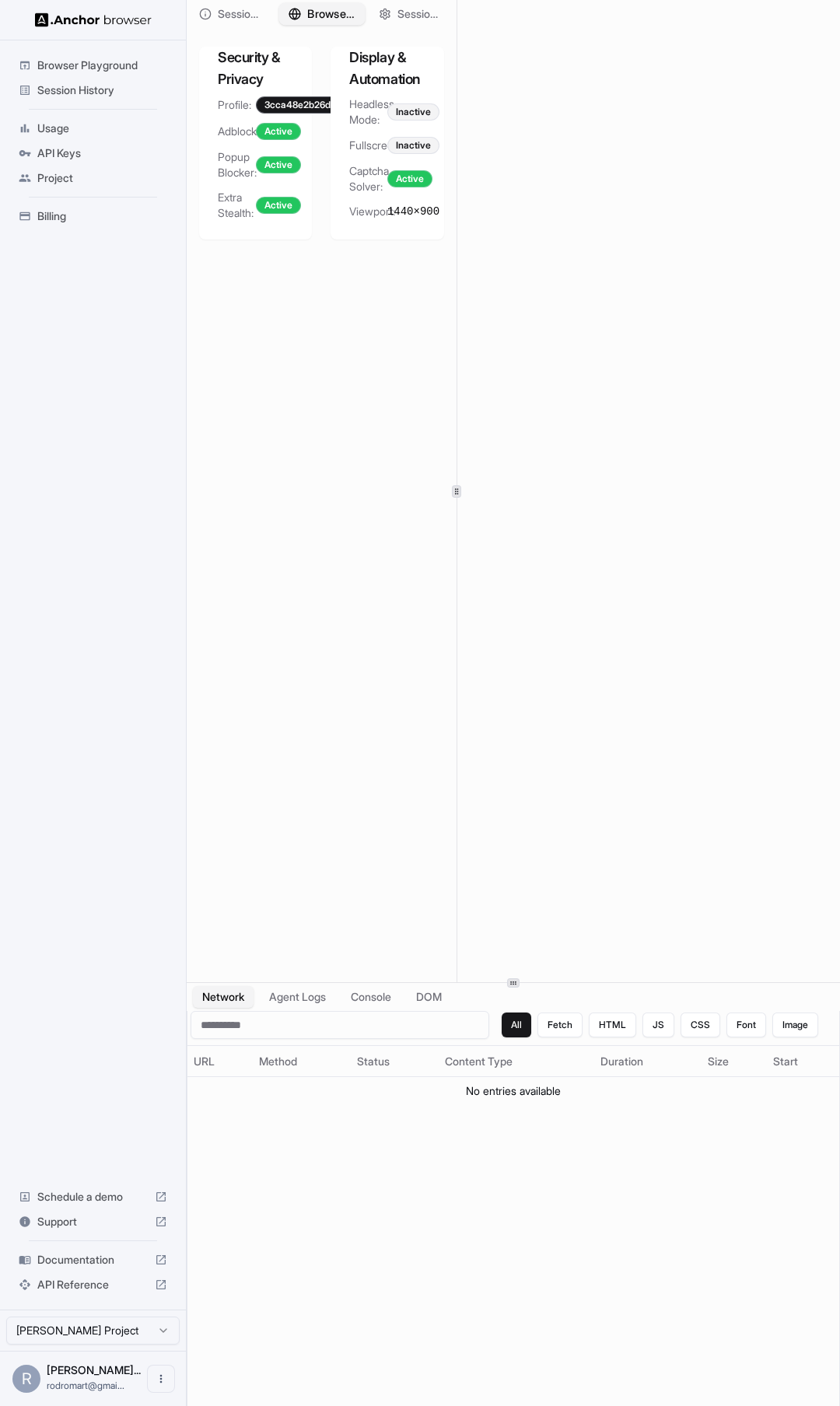
click at [321, 14] on span "Browser Setup" at bounding box center [331, 14] width 47 height 16
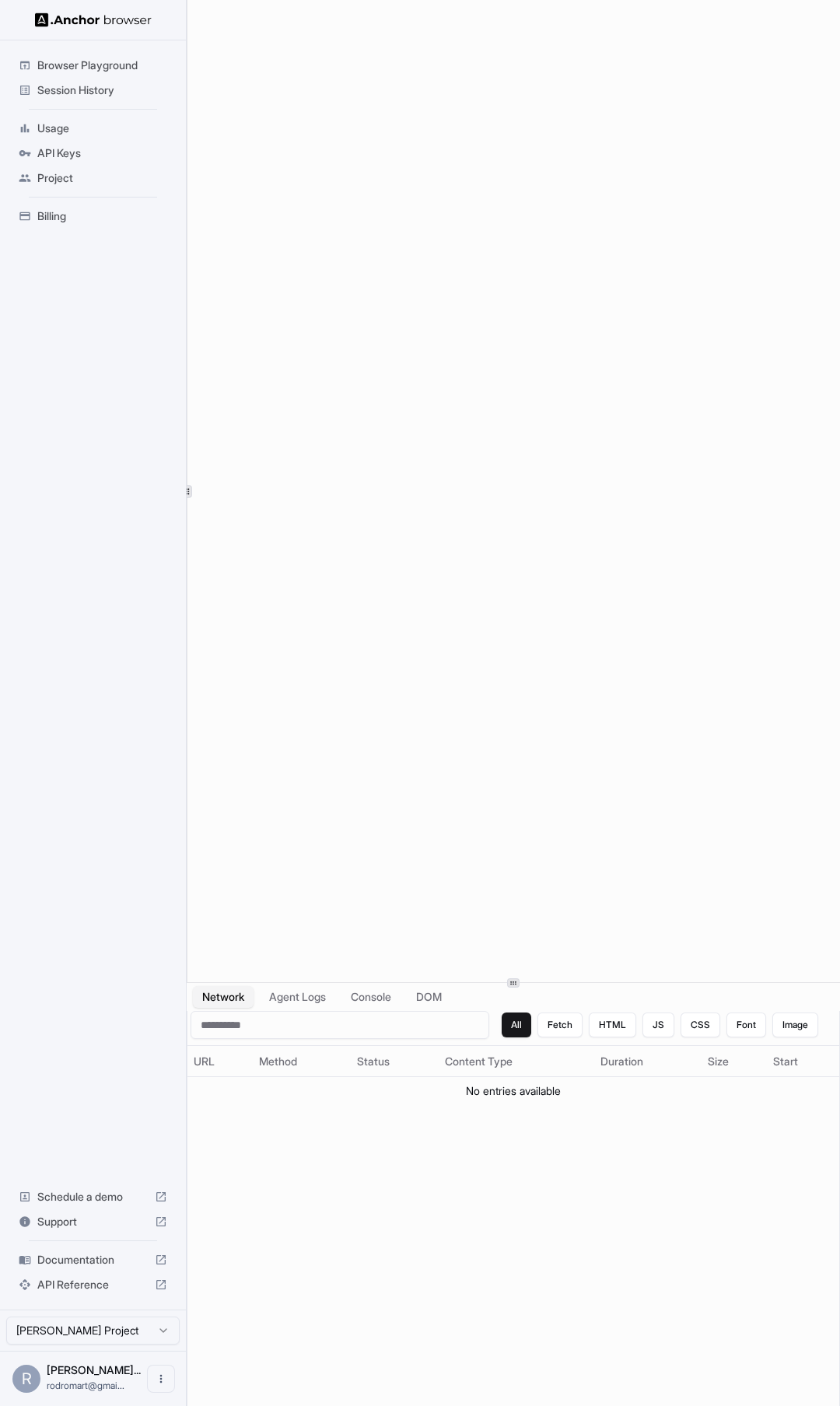
click at [174, 525] on div "Browser Playground Session History Usage API Keys Project Billing Schedule a de…" at bounding box center [420, 703] width 840 height 1406
click at [105, 89] on span "Session History" at bounding box center [102, 90] width 130 height 15
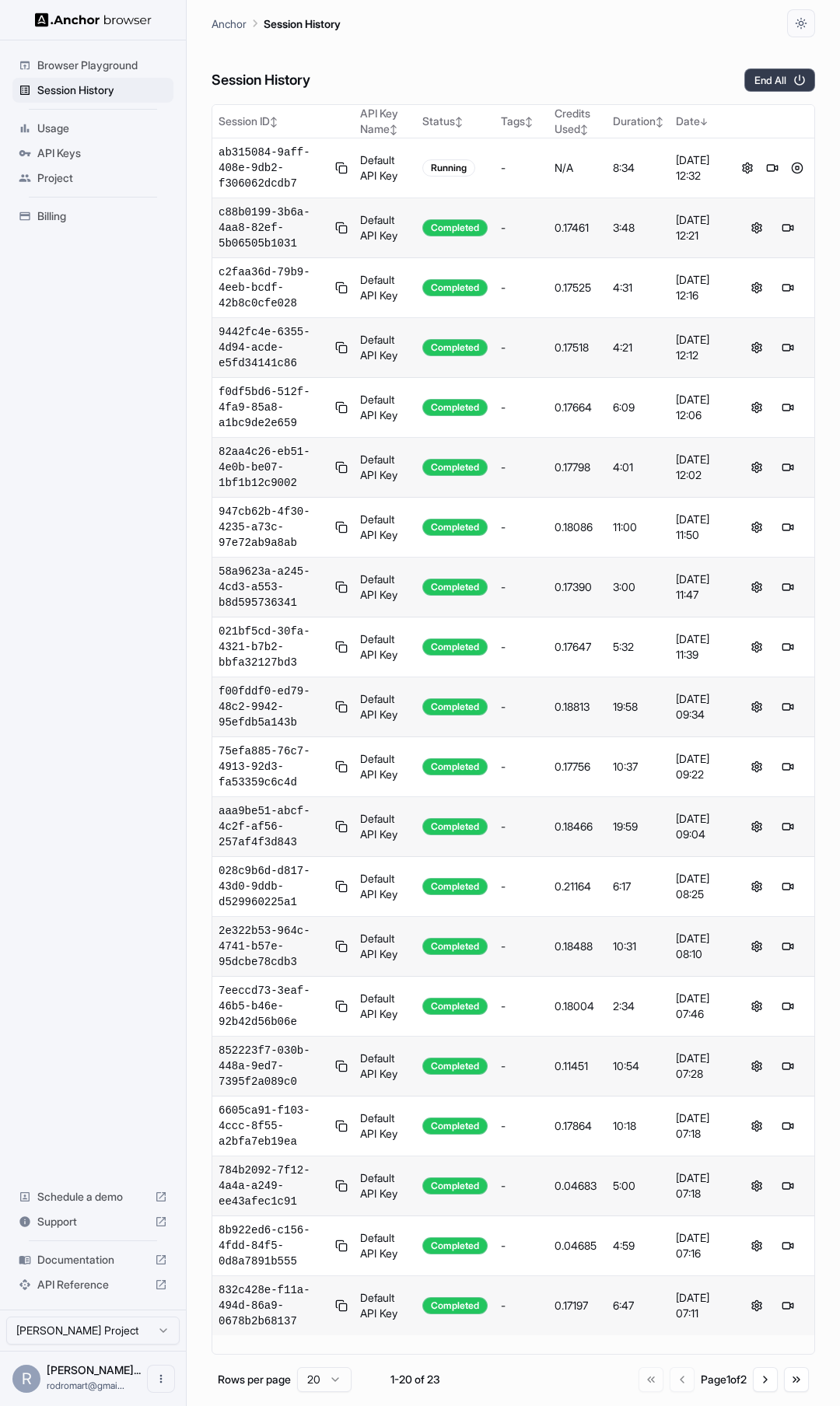
click at [784, 80] on button "End All" at bounding box center [780, 80] width 71 height 24
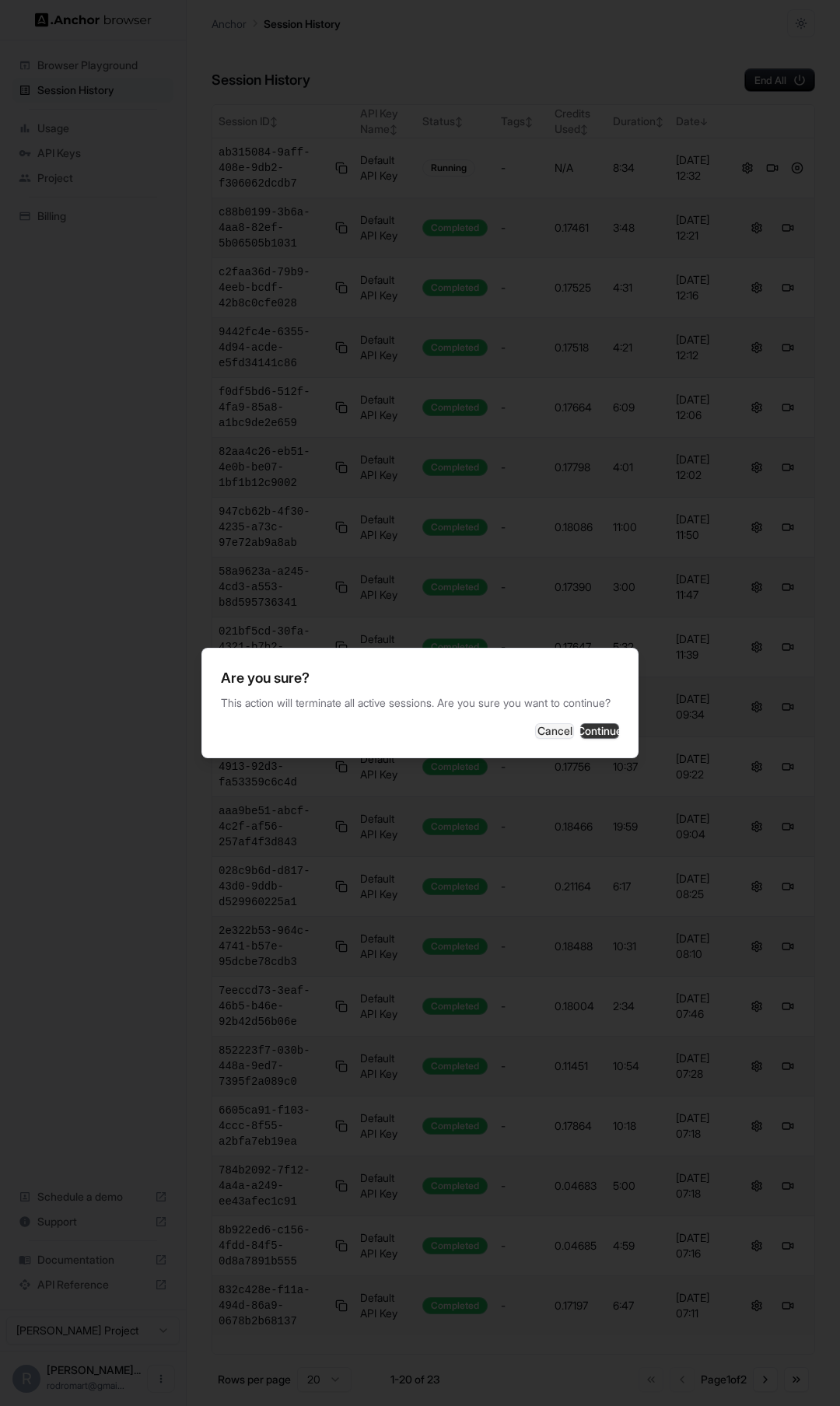
click at [605, 737] on button "Continue" at bounding box center [600, 731] width 39 height 15
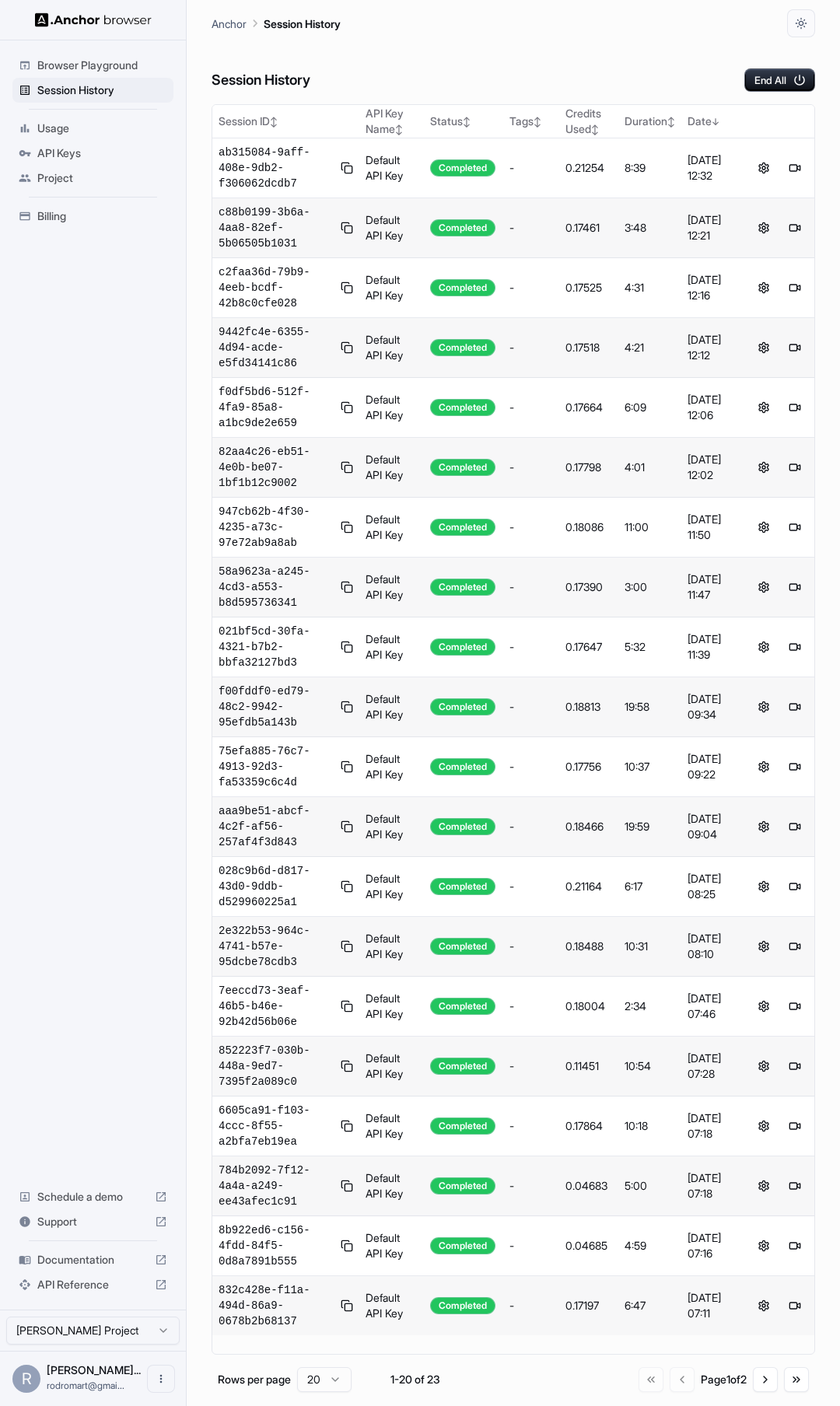
click at [102, 1254] on span "Documentation" at bounding box center [92, 1260] width 111 height 15
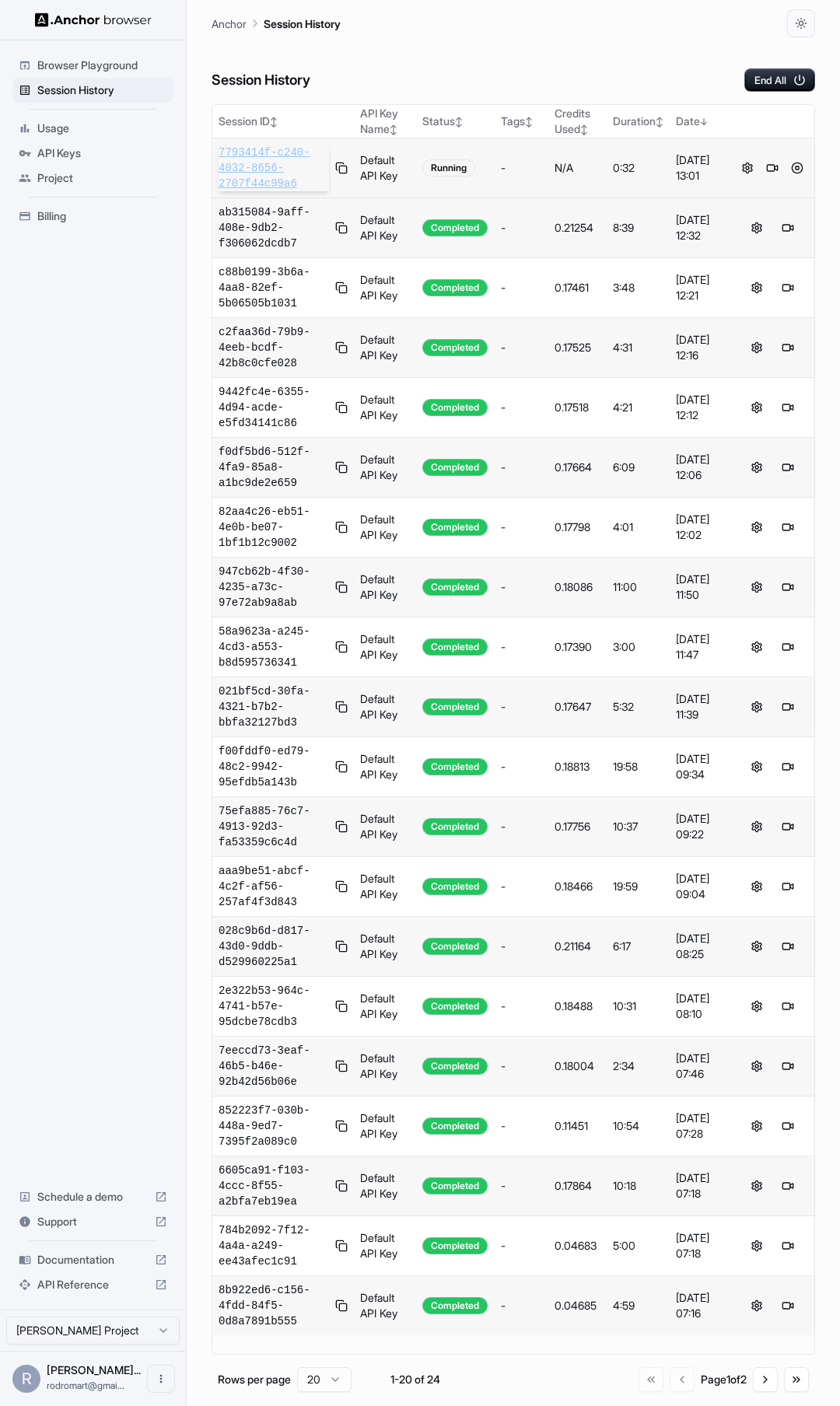
click at [266, 175] on span "7793414f-c240-4032-8656-2707f44c99a6" at bounding box center [273, 168] width 111 height 47
click at [256, 172] on span "6e6d5a73-bc49-4444-8e6f-061d75f2398b" at bounding box center [273, 168] width 111 height 47
click at [261, 169] on span "697daa39-c24a-4aa0-8a75-1963aa820f8a" at bounding box center [273, 168] width 111 height 47
click at [255, 168] on span "313485ed-4043-49e1-8c30-54af271d0c67" at bounding box center [273, 168] width 111 height 47
click at [798, 168] on button at bounding box center [797, 168] width 19 height 19
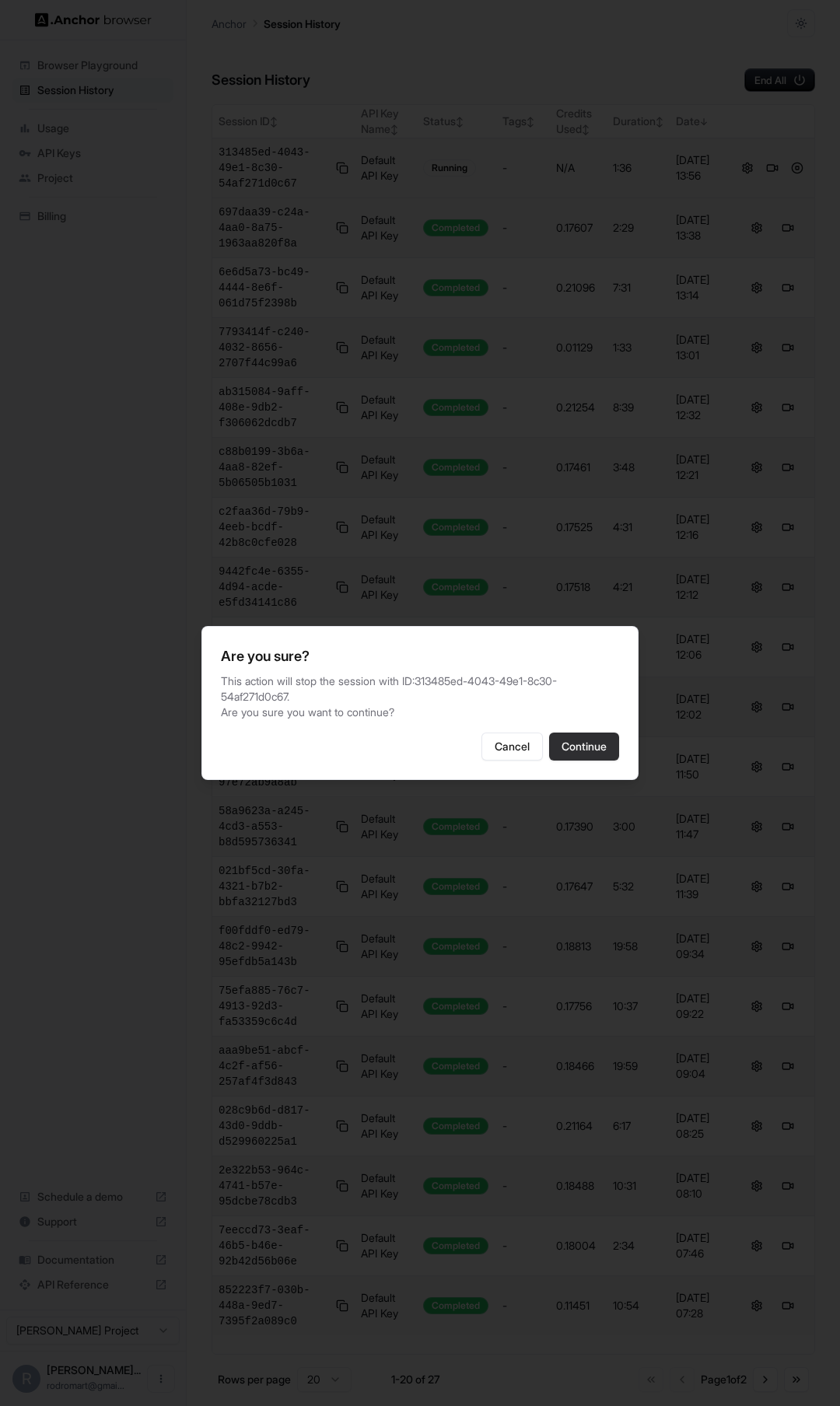
click at [587, 747] on button "Continue" at bounding box center [584, 746] width 70 height 28
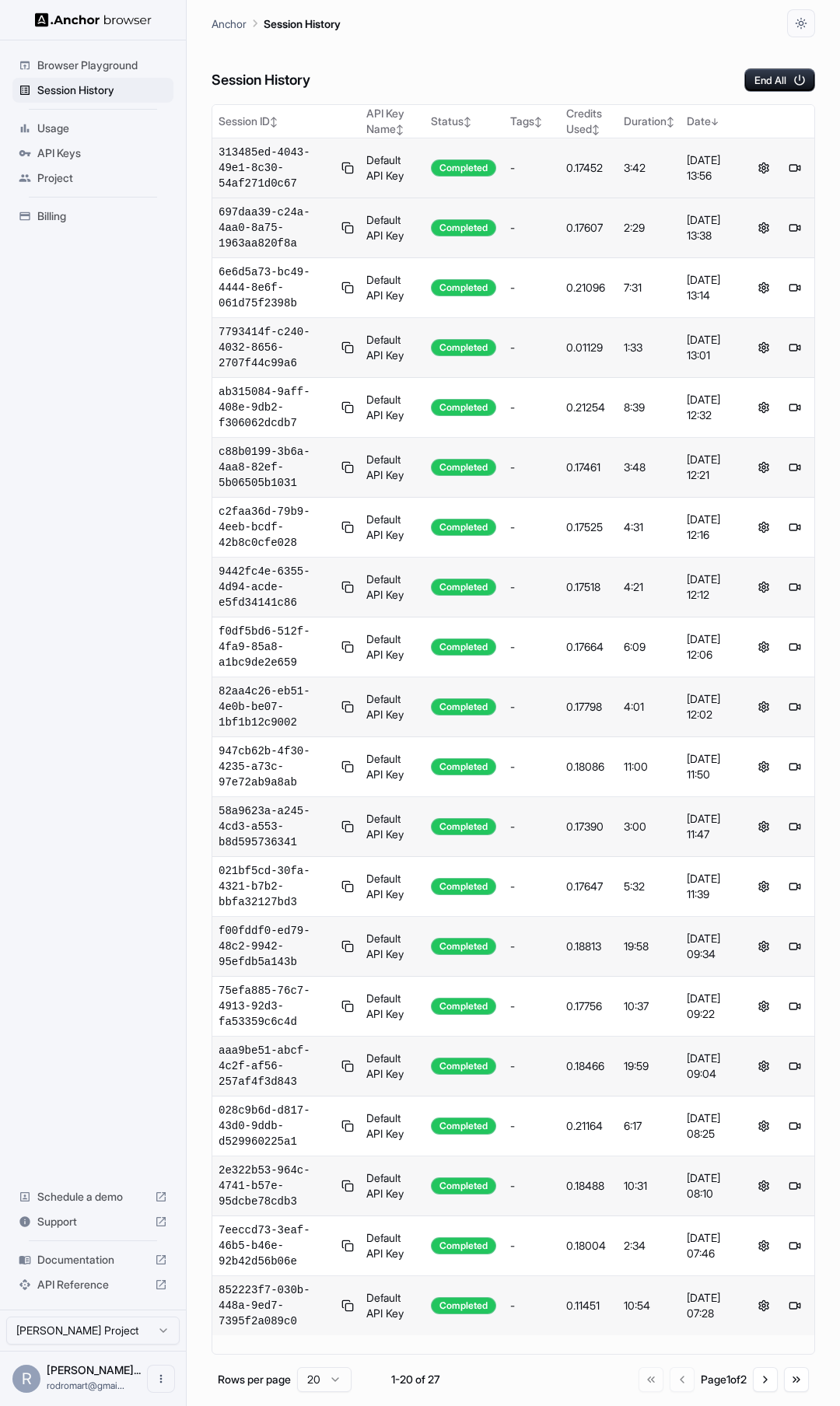
click at [527, 80] on div "Session History End All" at bounding box center [513, 64] width 603 height 54
click at [573, 46] on div "Session History End All" at bounding box center [513, 64] width 603 height 54
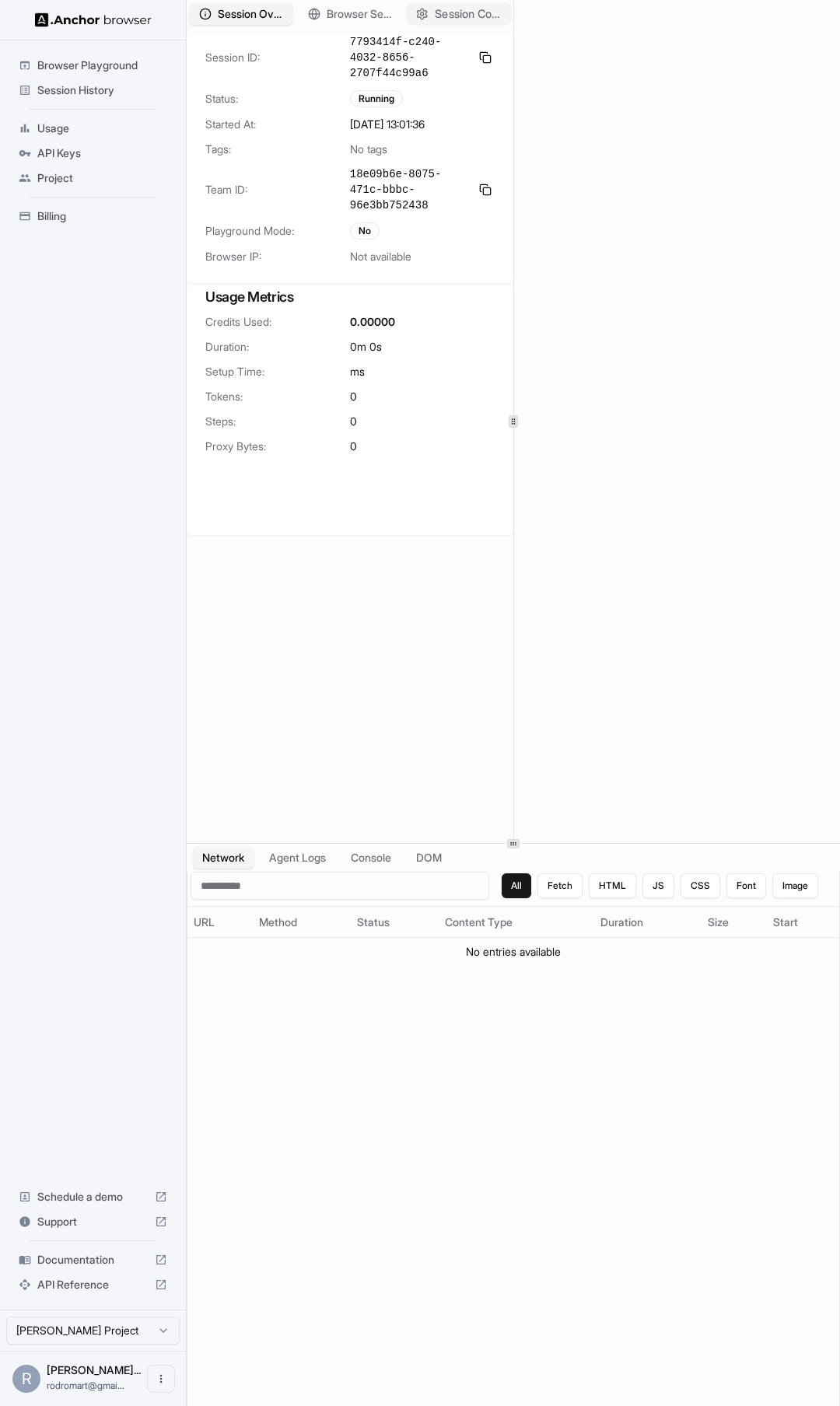
click at [469, 14] on span "Session Configuration" at bounding box center [468, 14] width 67 height 16
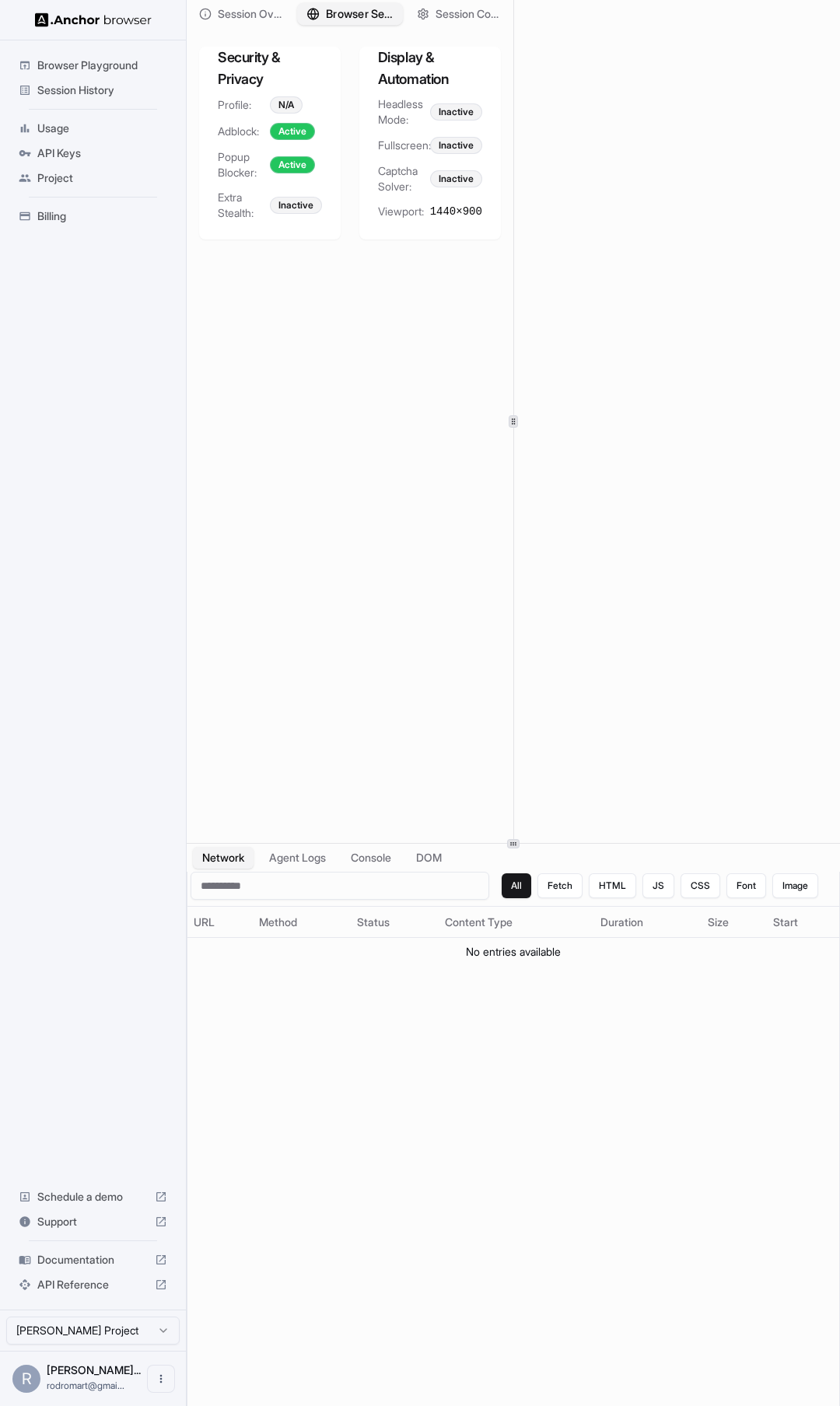
click at [353, 14] on span "Browser Setup" at bounding box center [359, 14] width 67 height 16
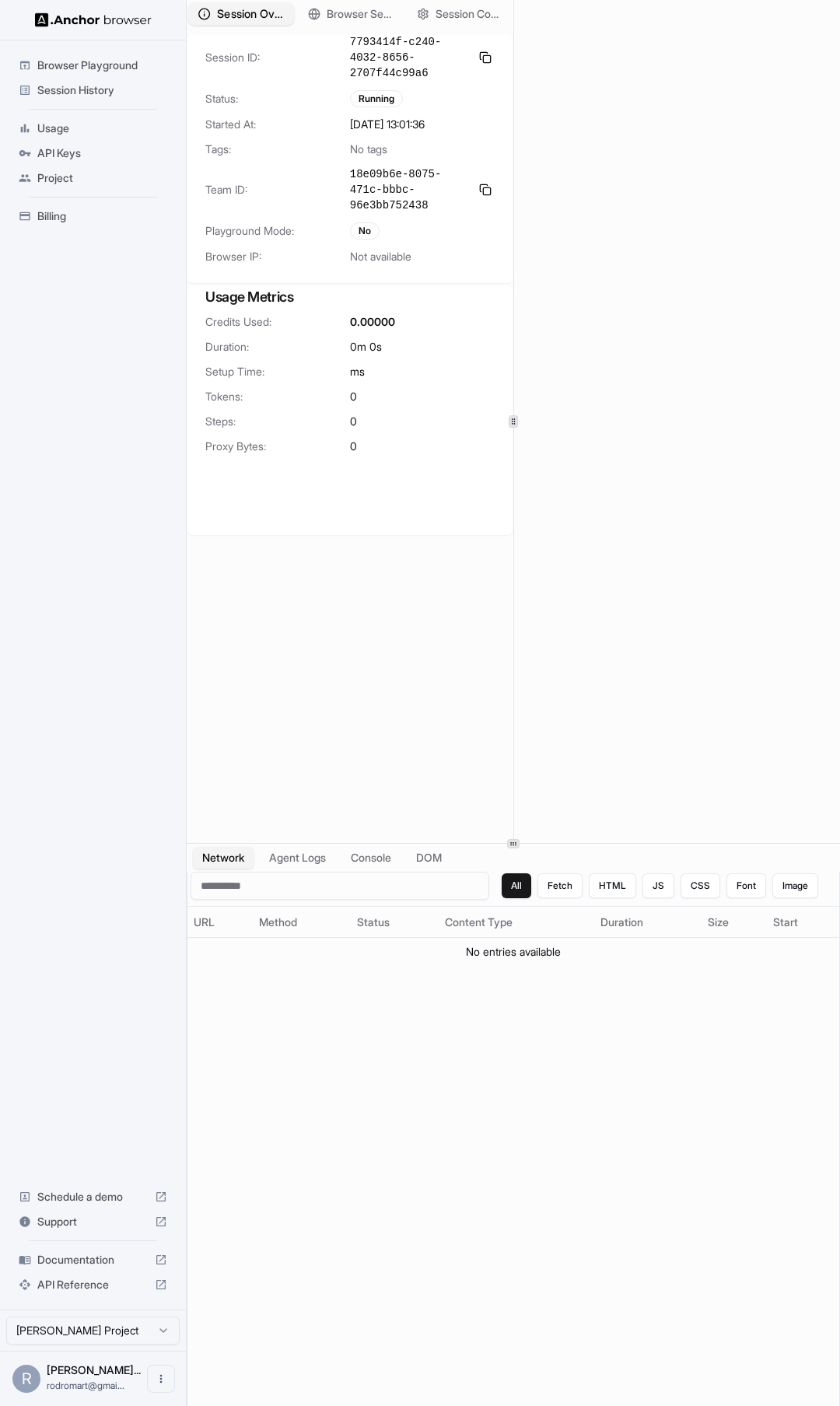
click at [251, 12] on span "Session Overview" at bounding box center [250, 14] width 67 height 16
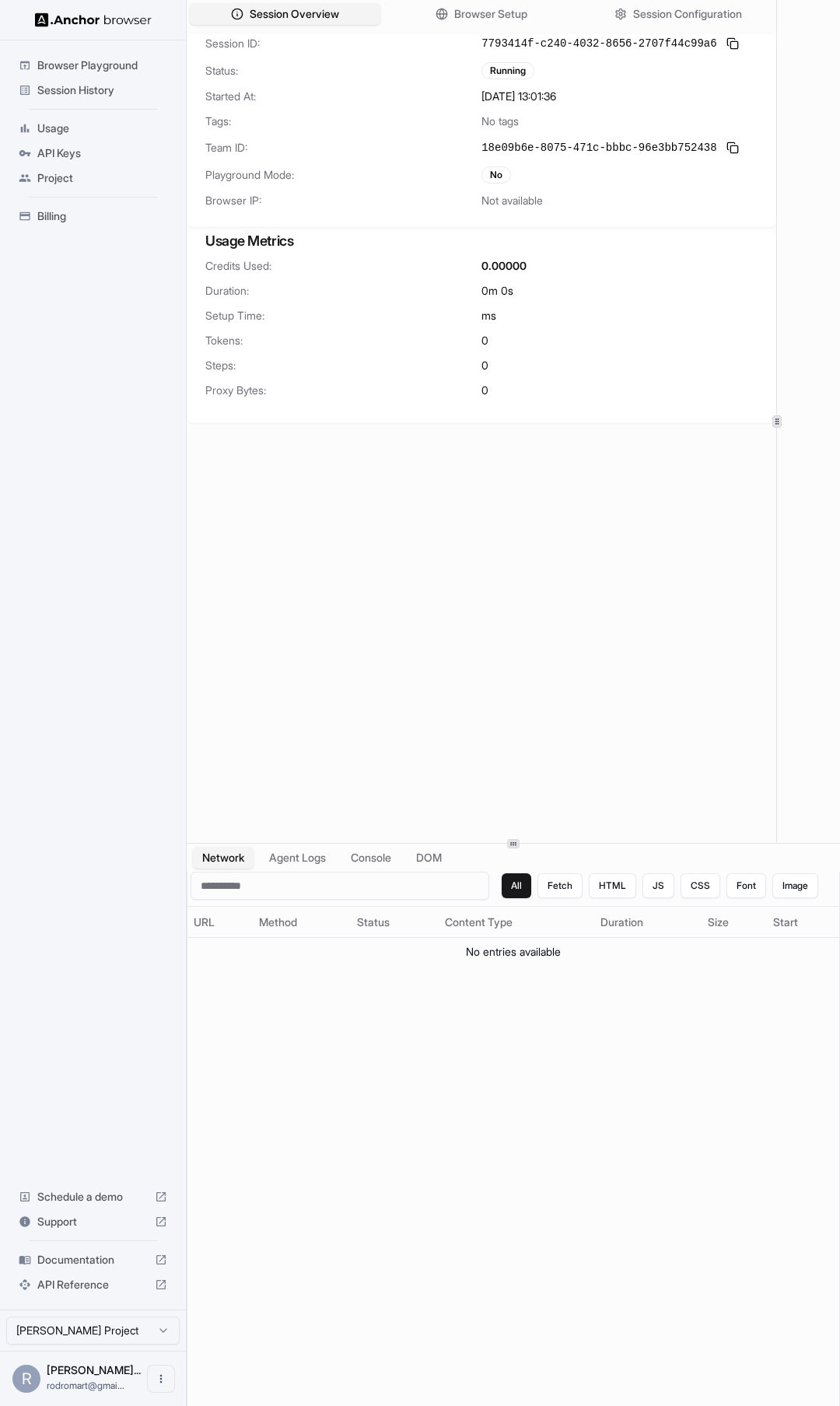
click at [776, 198] on div "Session Overview Browser Setup Session Configuration Session ID: 7793414f-c240-…" at bounding box center [513, 421] width 653 height 843
click at [668, 17] on span "Session Configuration" at bounding box center [686, 14] width 112 height 16
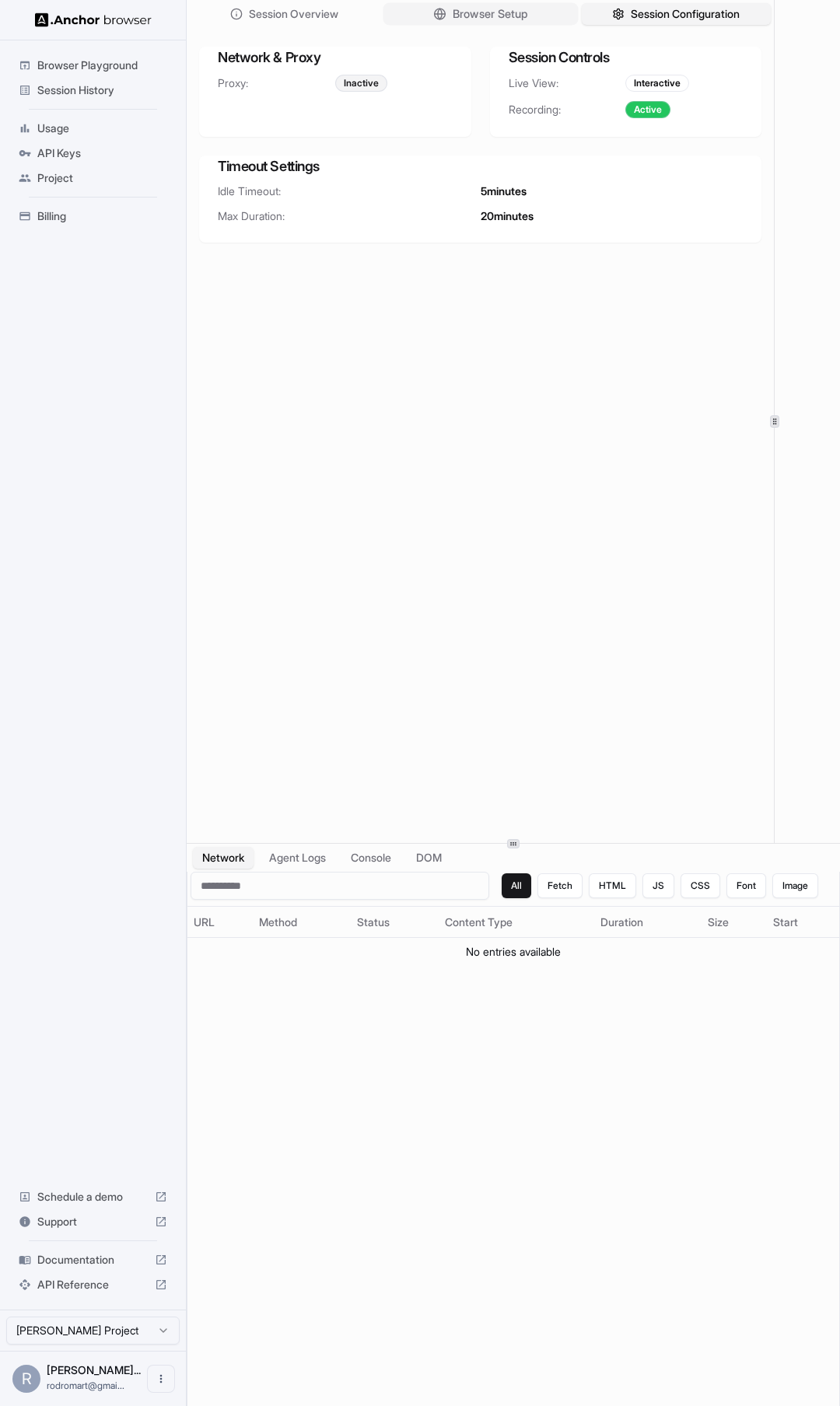
click at [491, 10] on span "Browser Setup" at bounding box center [490, 14] width 75 height 16
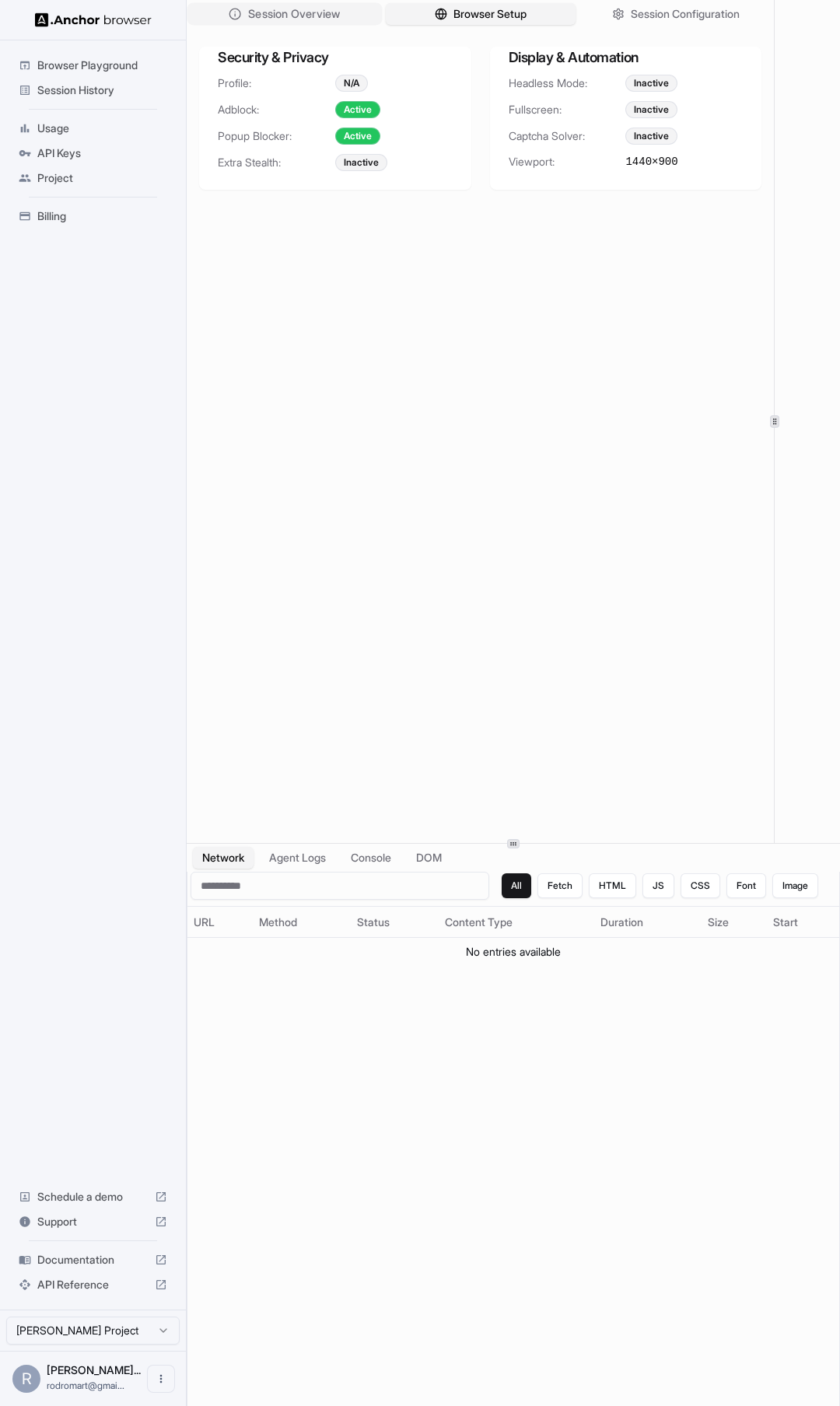
click at [332, 10] on span "Session Overview" at bounding box center [294, 14] width 91 height 16
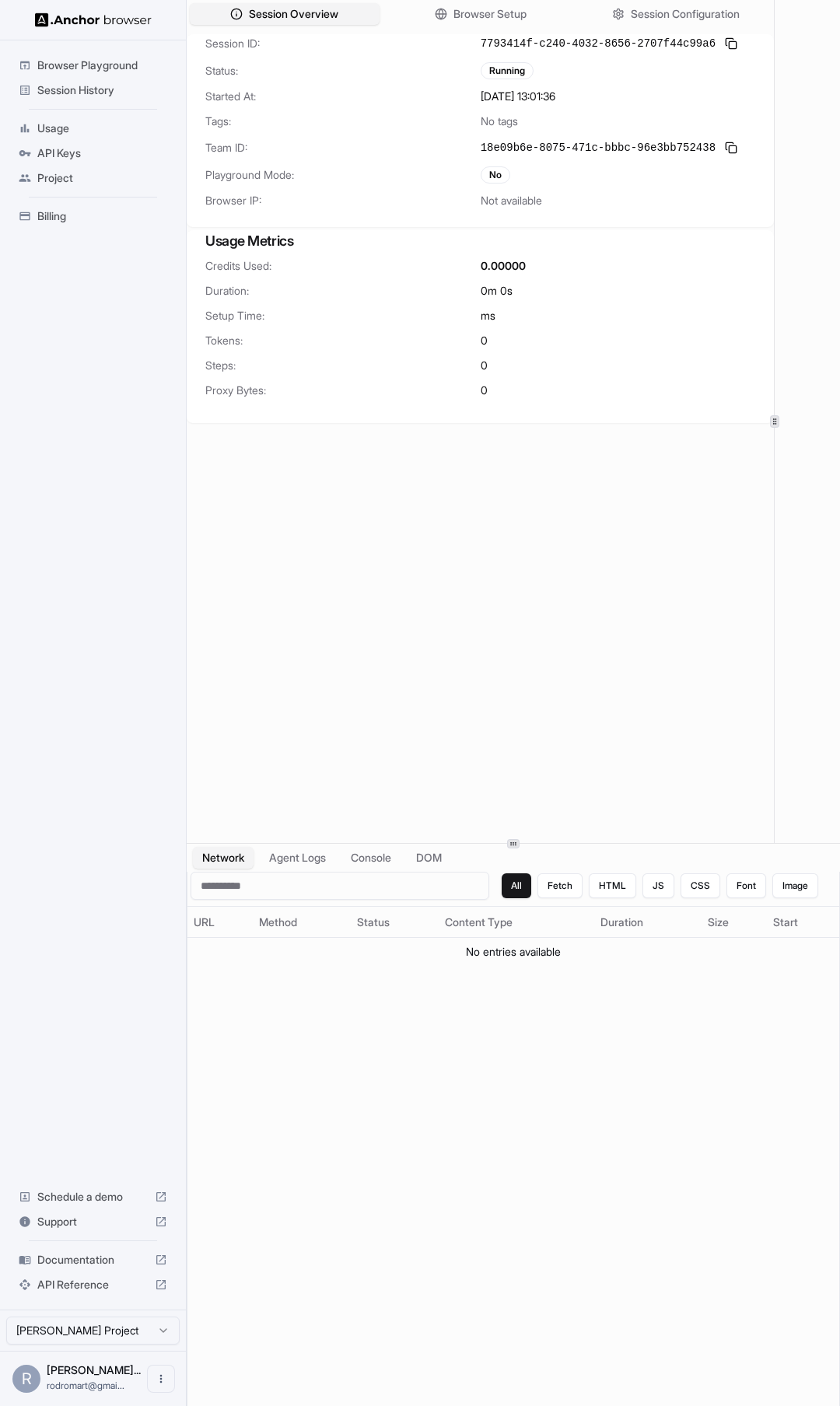
click at [80, 90] on span "Session History" at bounding box center [102, 90] width 130 height 15
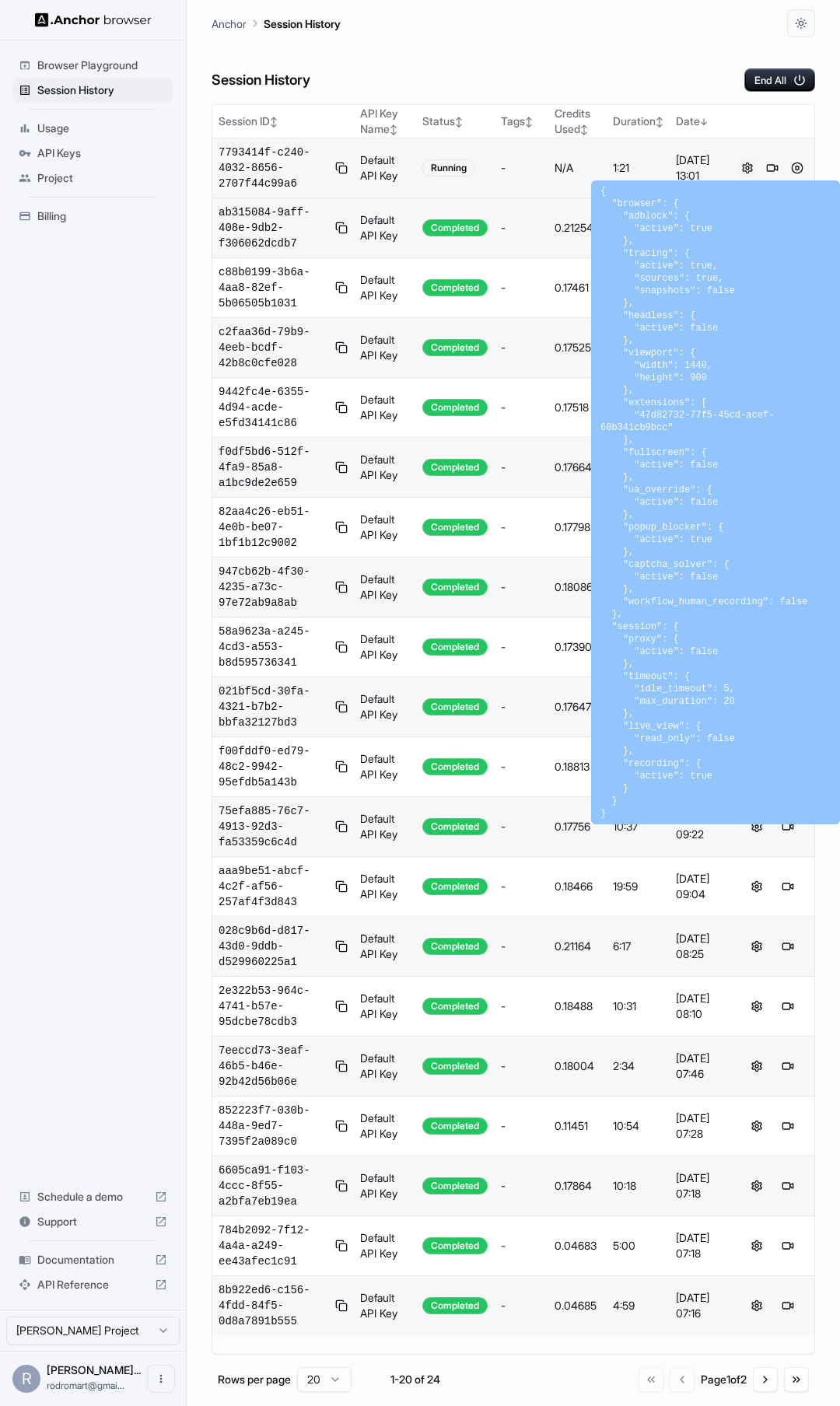
click at [745, 168] on button at bounding box center [747, 168] width 19 height 19
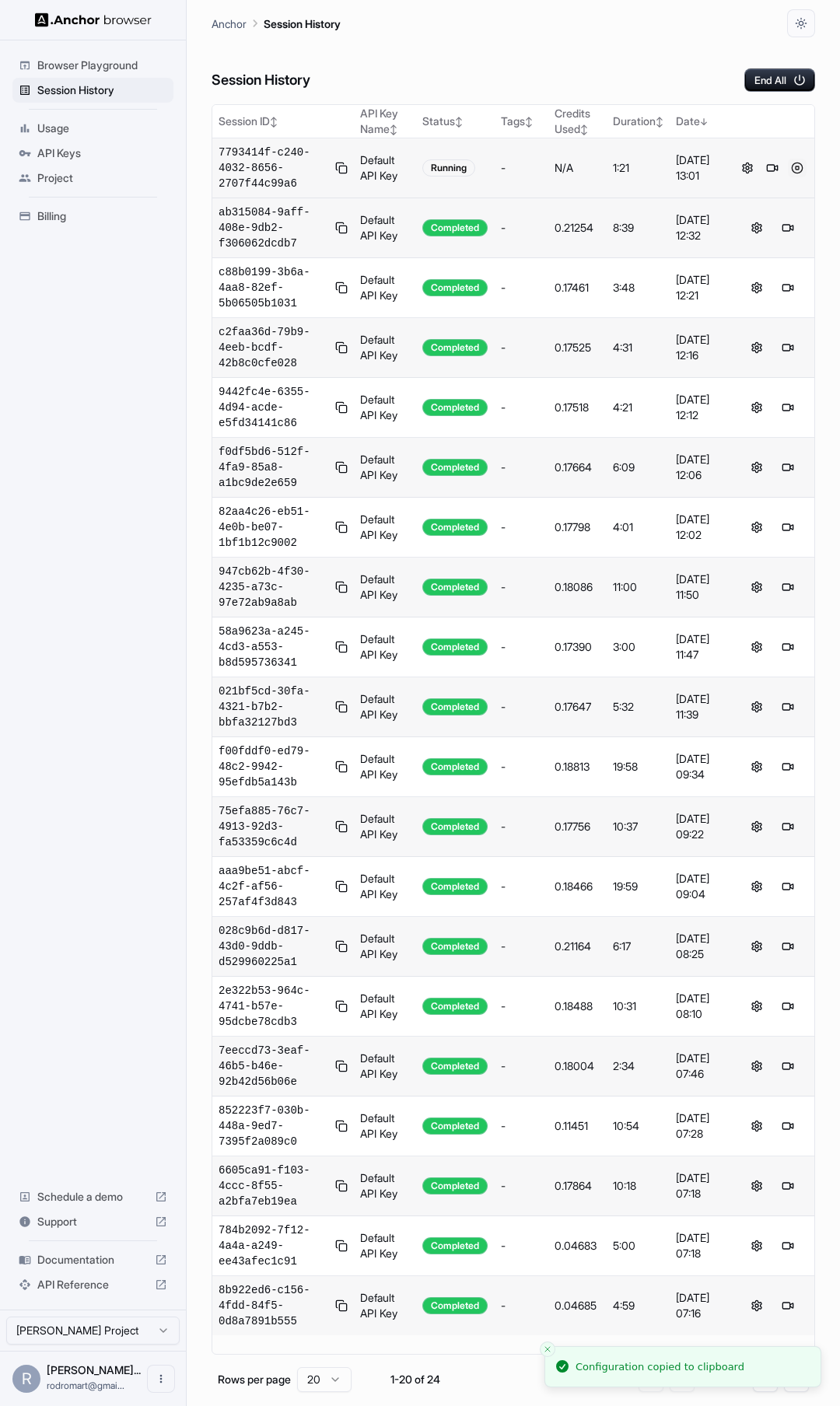
click at [797, 168] on button at bounding box center [797, 168] width 19 height 19
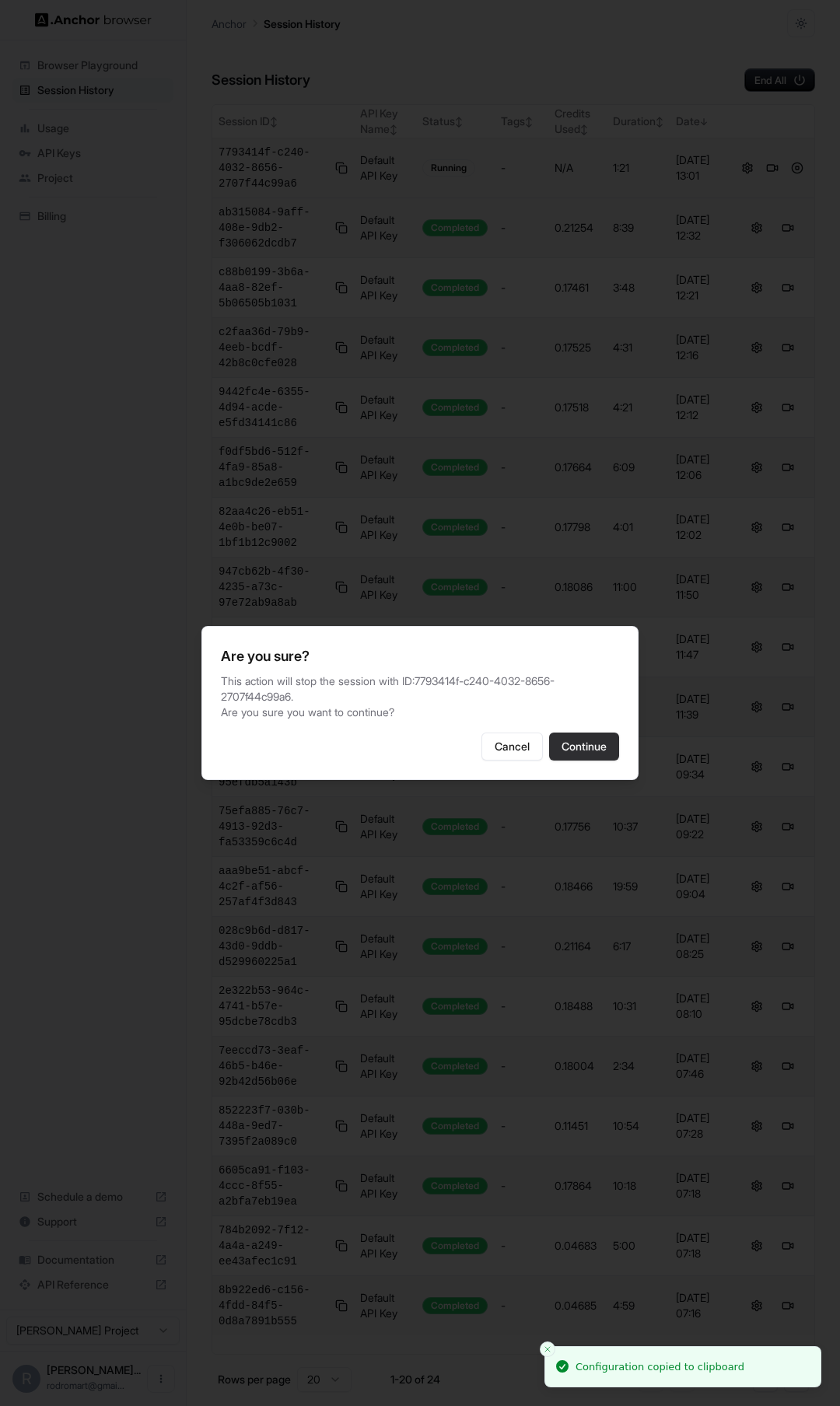
click at [589, 743] on button "Continue" at bounding box center [584, 746] width 70 height 28
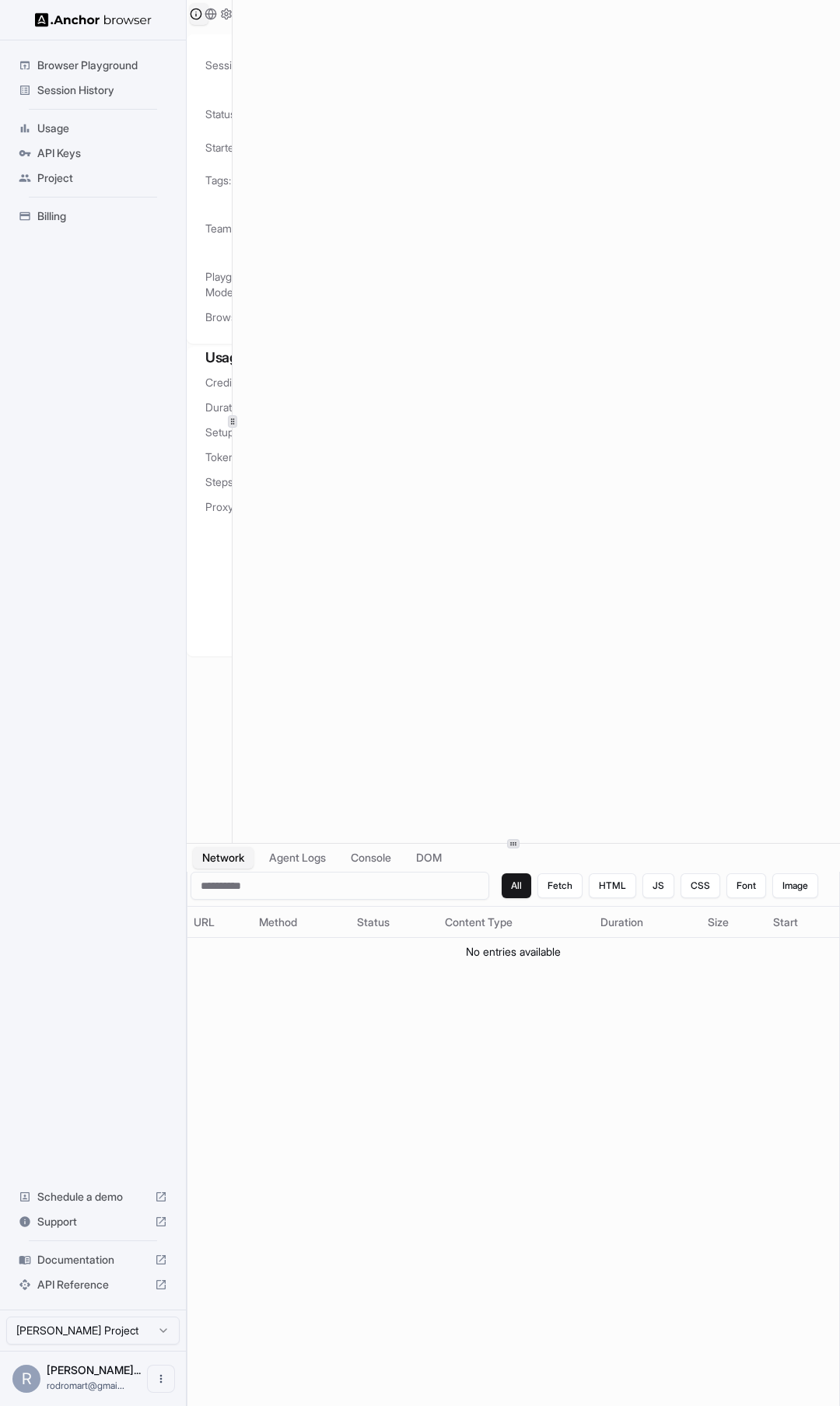
click at [232, 409] on div at bounding box center [232, 421] width 1 height 843
click at [218, 42] on div "Session ID: 6e6d5a73-bc49-4444-8e6f-061d75f2398b" at bounding box center [277, 65] width 142 height 63
click at [94, 90] on span "Session History" at bounding box center [102, 90] width 130 height 15
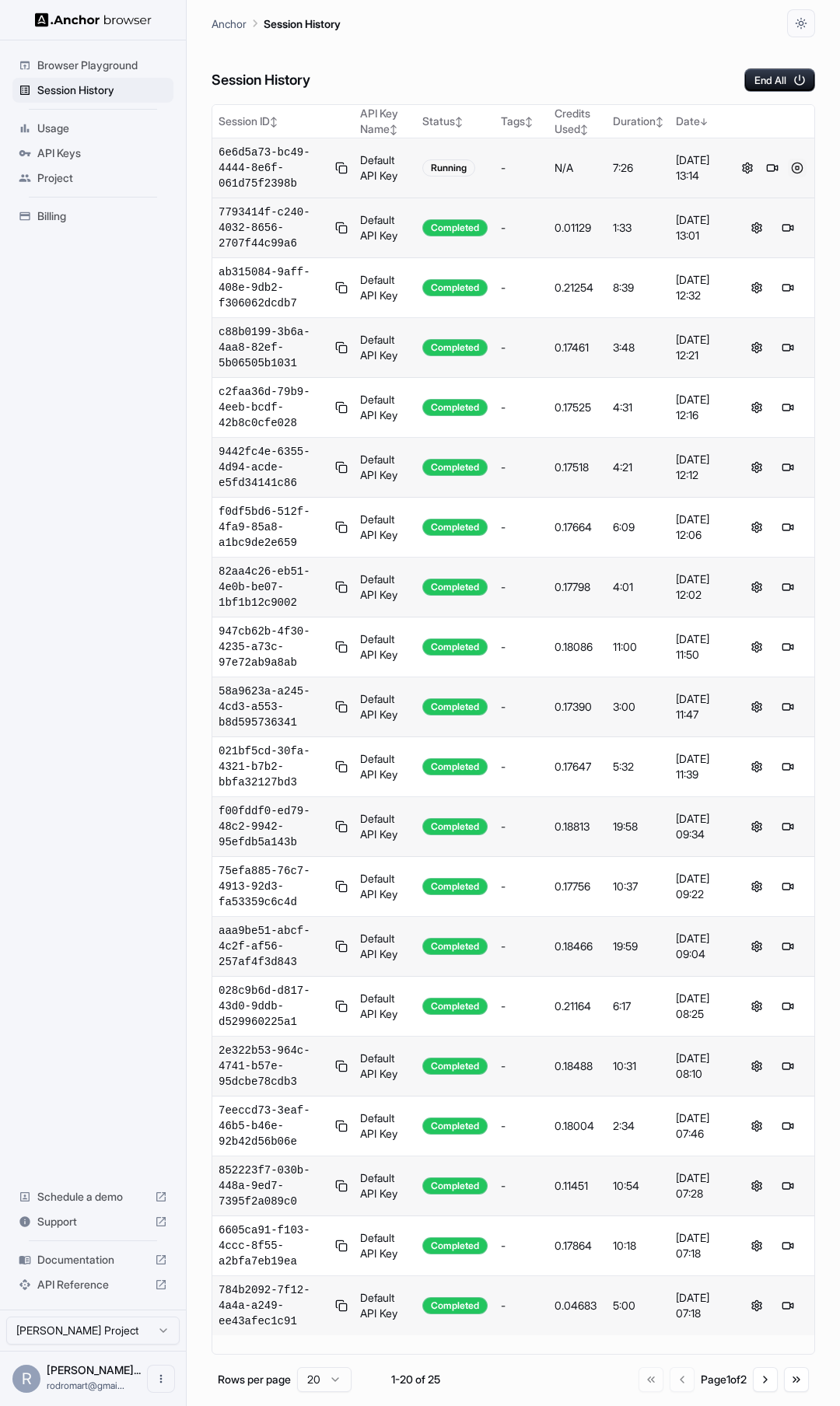
click at [796, 168] on button at bounding box center [797, 168] width 19 height 19
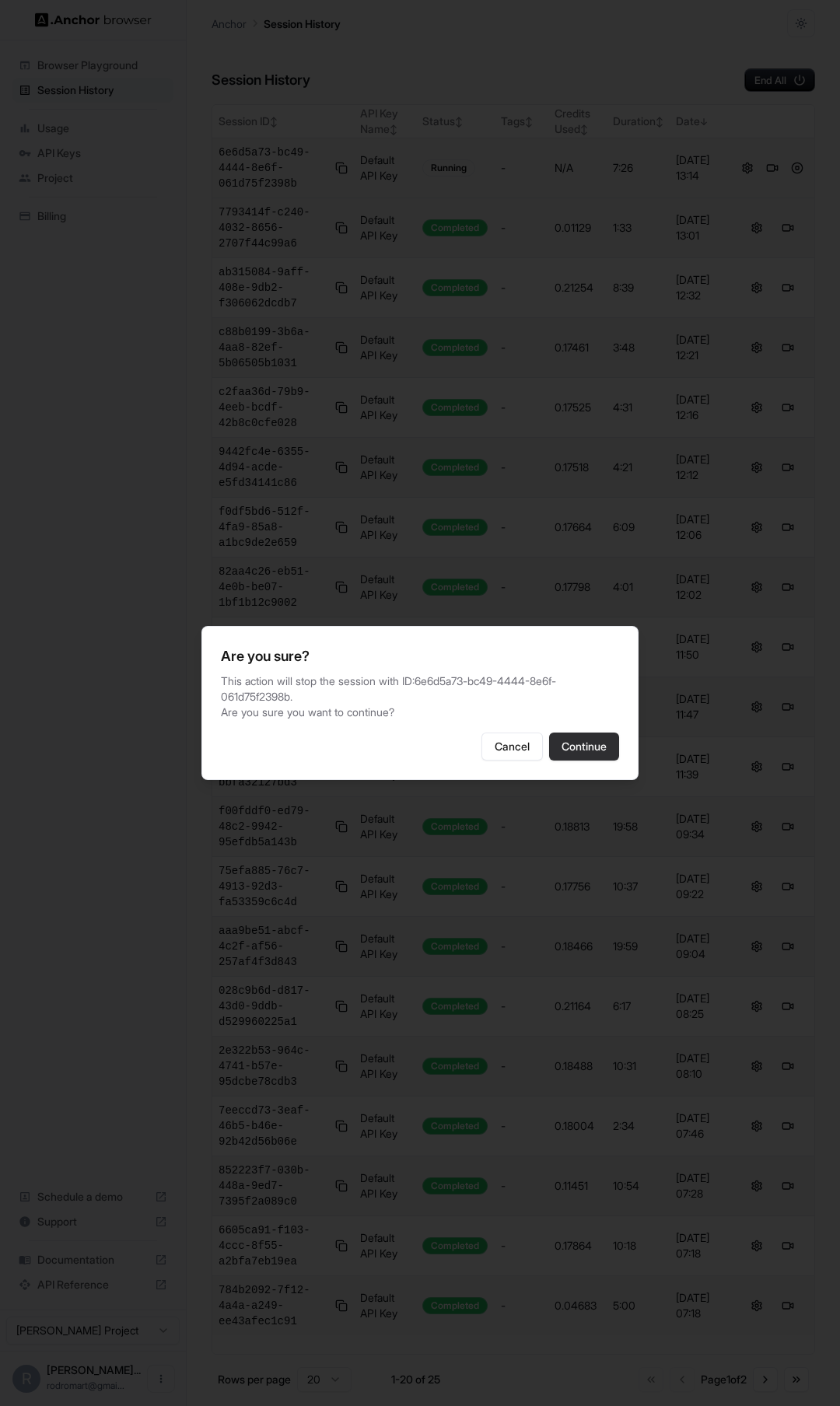
click at [579, 738] on button "Continue" at bounding box center [584, 746] width 70 height 28
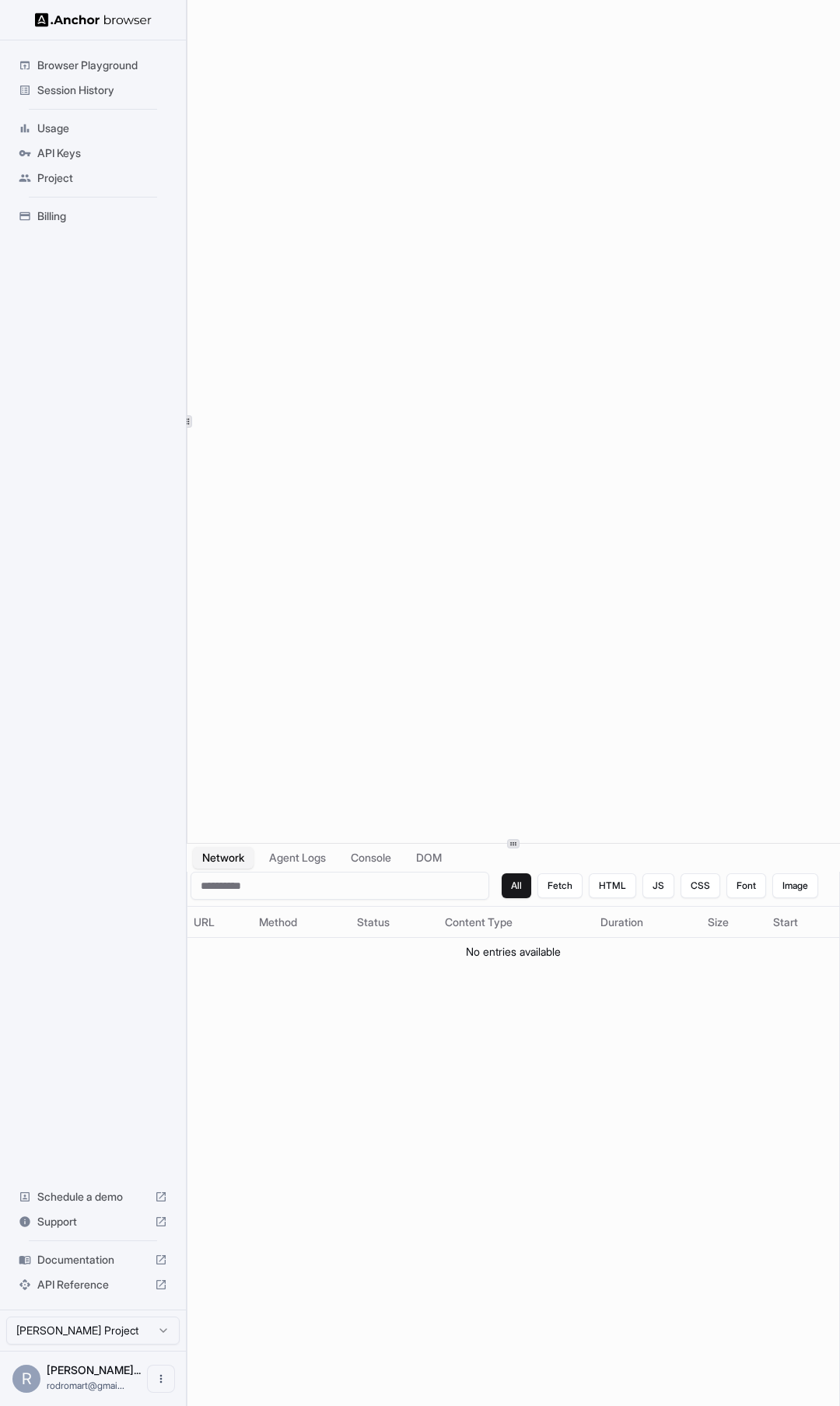
click at [29, 403] on div "Browser Playground Session History Usage API Keys Project Billing Schedule a de…" at bounding box center [420, 703] width 840 height 1406
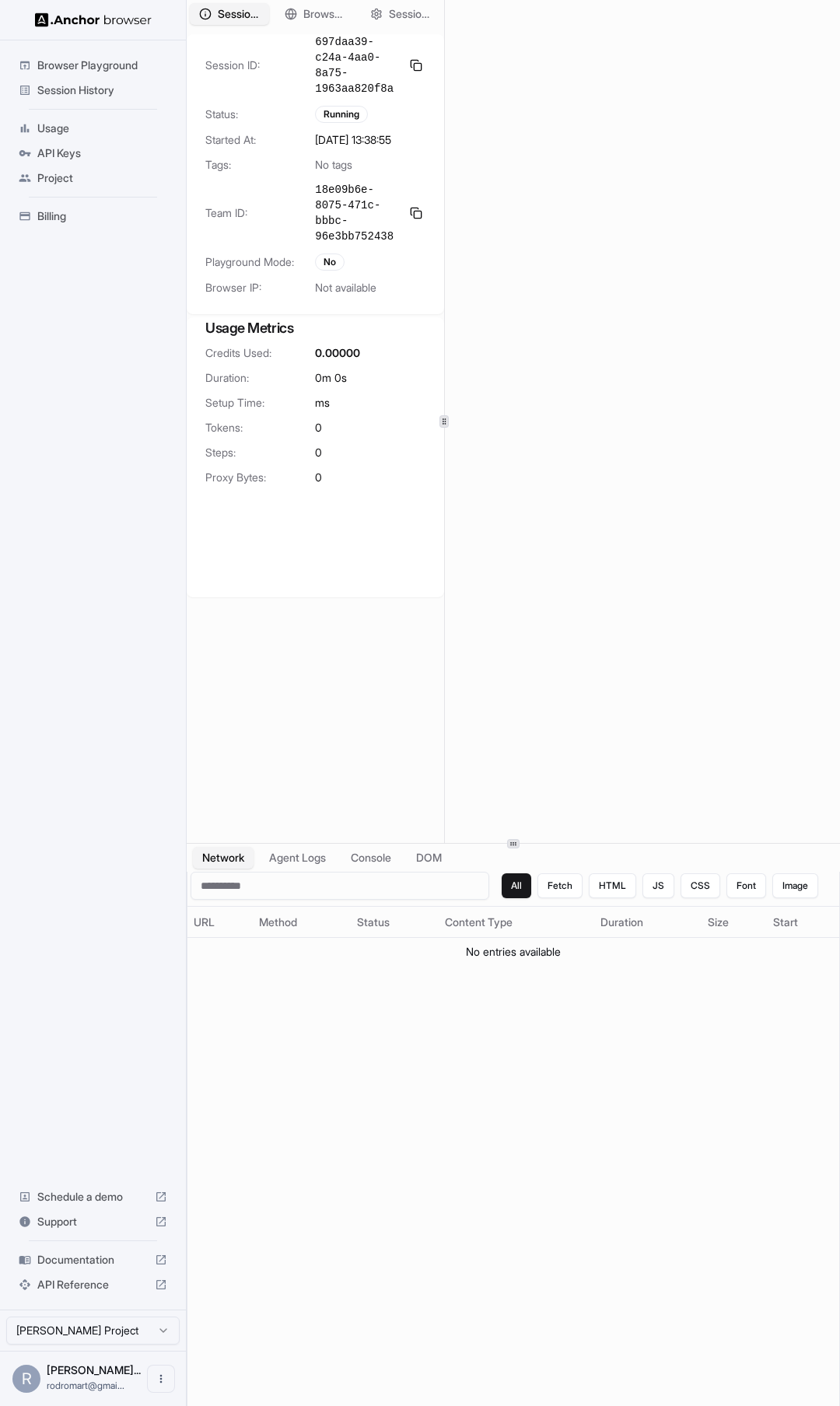
click at [447, 448] on div "Session Overview Browser Setup Session Configuration Session ID: 697daa39-c24a-…" at bounding box center [513, 421] width 653 height 843
click at [410, 649] on div "Session ID: 697daa39-c24a-4aa0-8a75-1963aa820f8a Status: Running Started At: 4/…" at bounding box center [316, 455] width 257 height 843
click at [307, 16] on span "Browser Setup" at bounding box center [324, 14] width 43 height 16
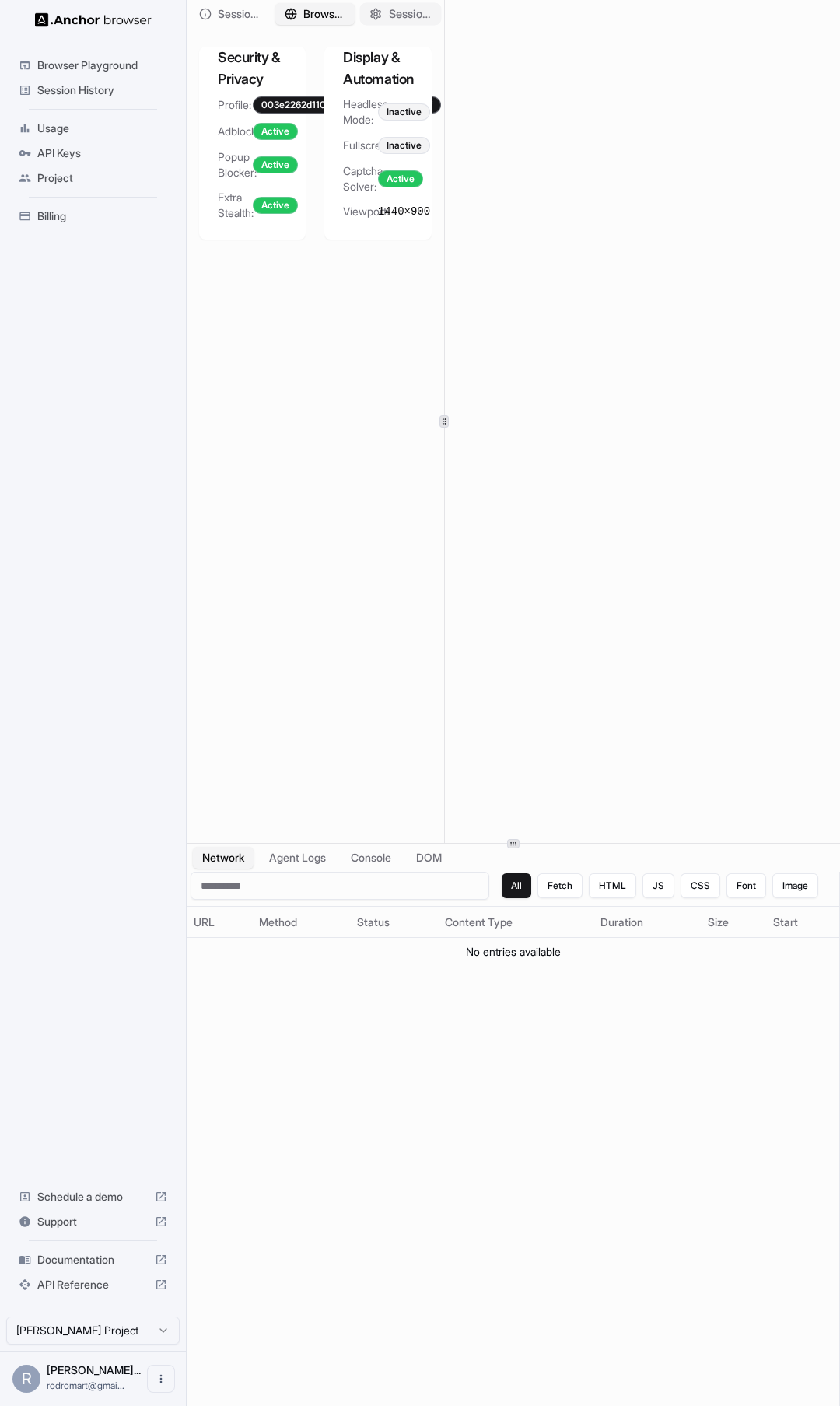
click at [389, 15] on span "Session Configuration" at bounding box center [410, 14] width 43 height 16
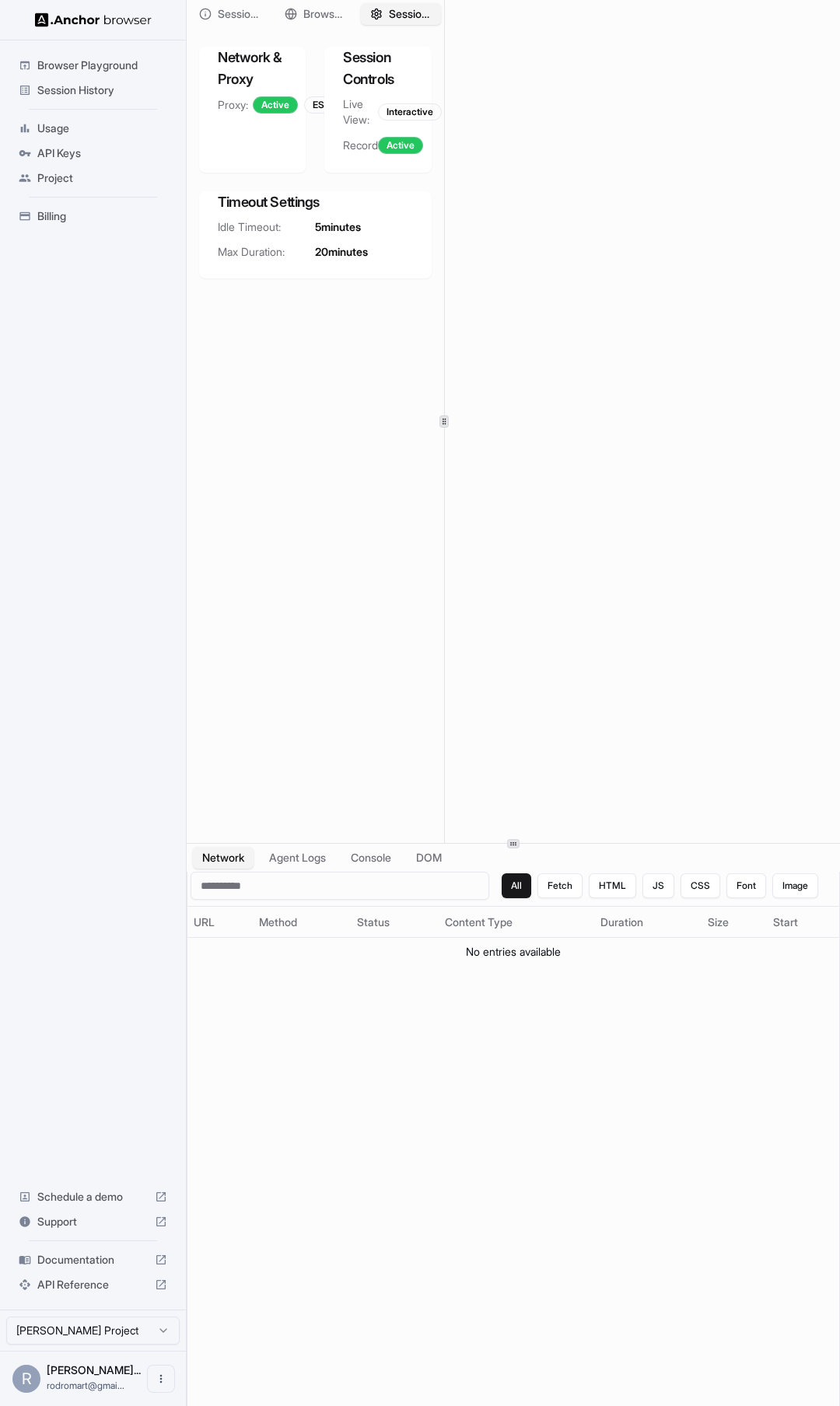
click at [82, 93] on span "Session History" at bounding box center [102, 90] width 130 height 15
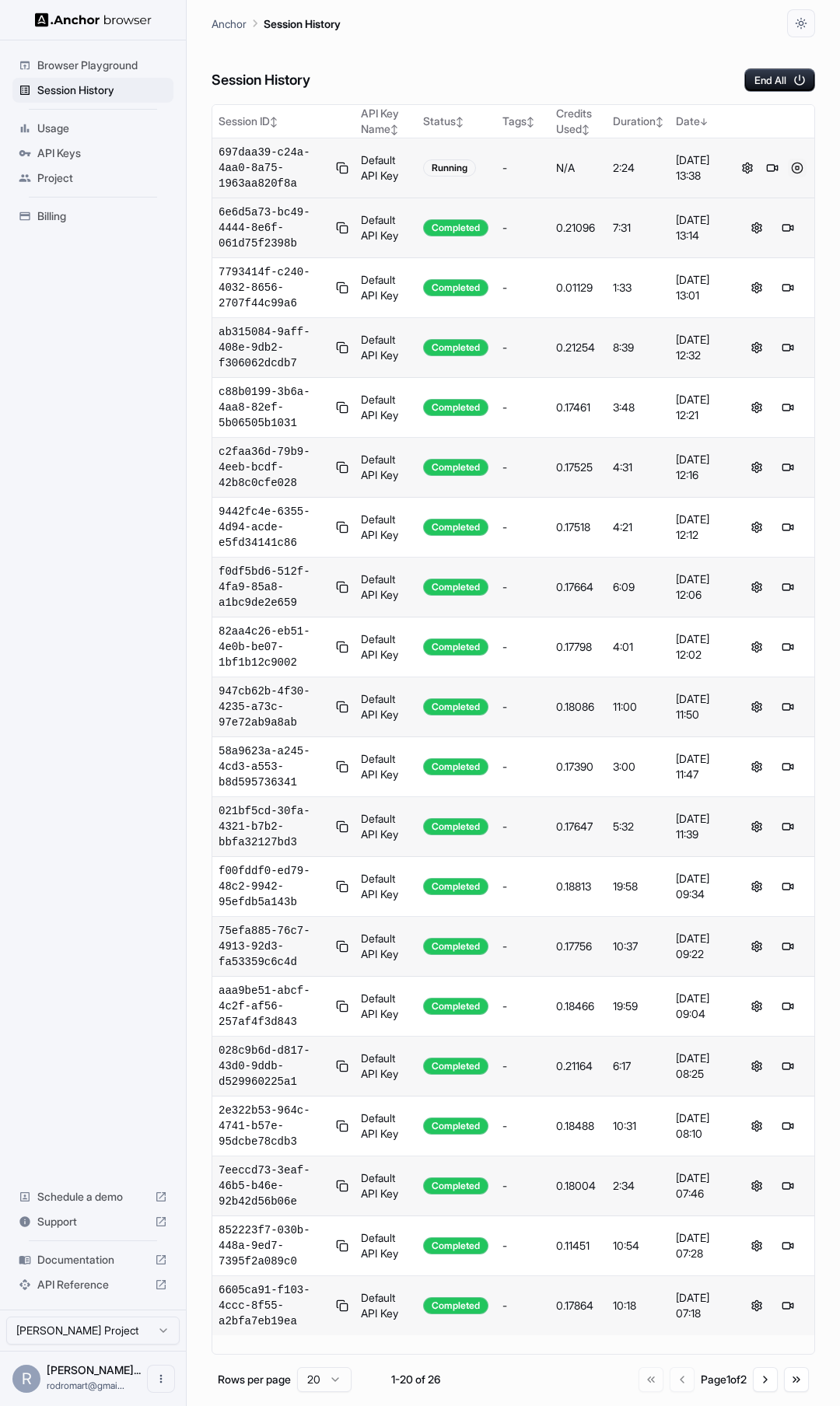
click at [798, 167] on button at bounding box center [797, 168] width 19 height 19
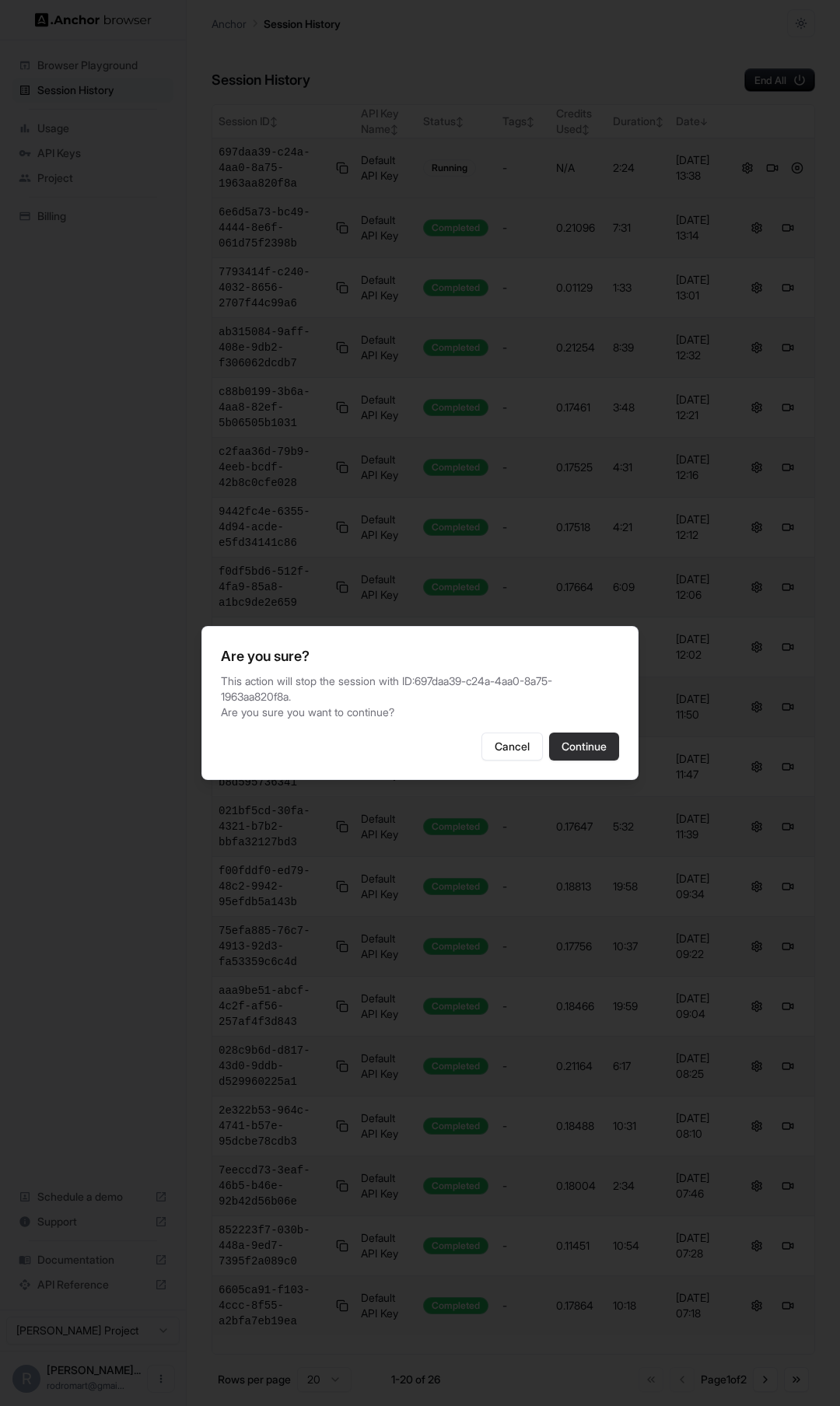
click at [590, 745] on button "Continue" at bounding box center [584, 746] width 70 height 28
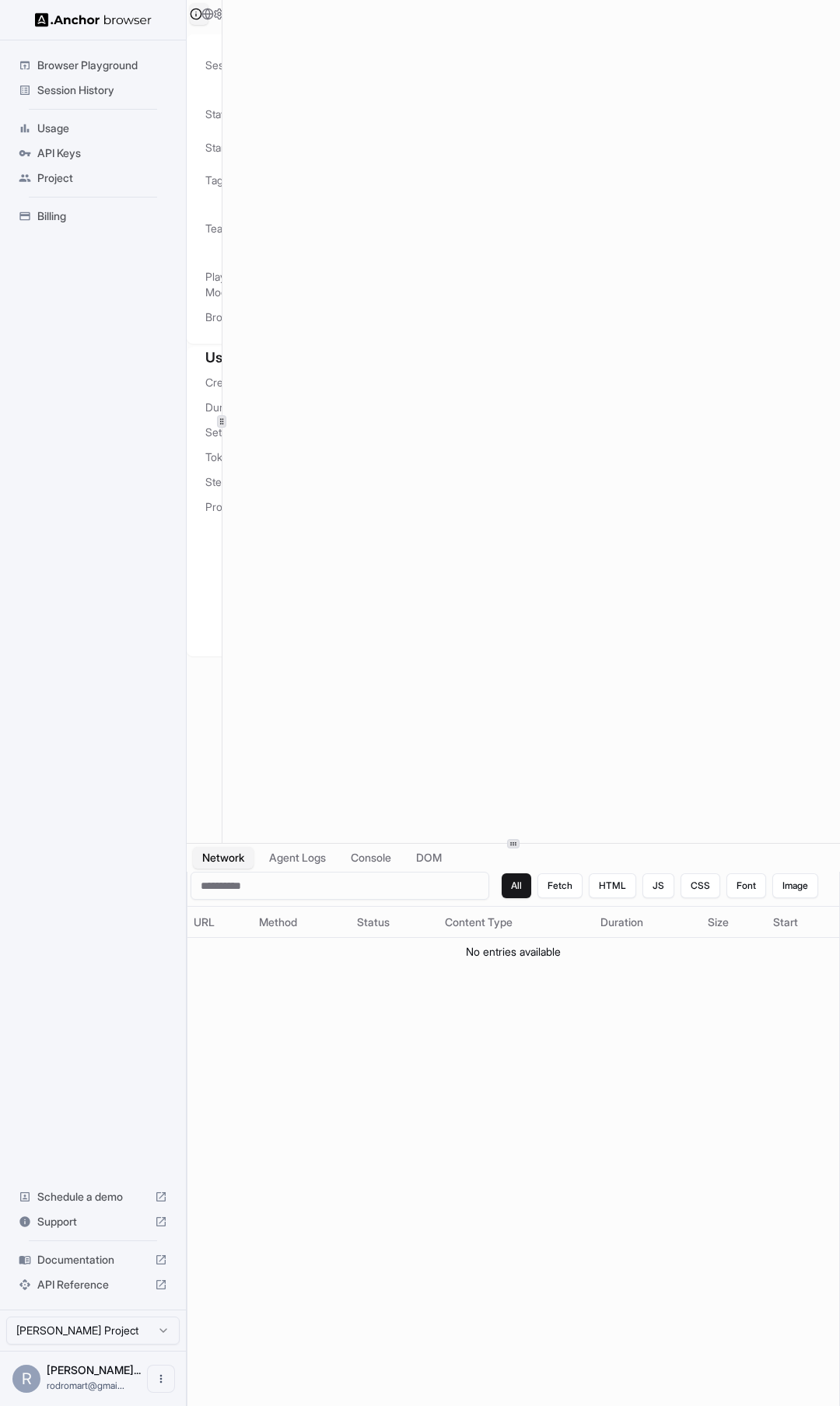
click at [218, 428] on div "Session Overview Browser Setup Session Configuration Session ID: 313485ed-4043-…" at bounding box center [513, 421] width 653 height 843
click at [223, 91] on div "Session Overview Browser Setup Session Configuration Session ID: 313485ed-4043-…" at bounding box center [513, 421] width 653 height 843
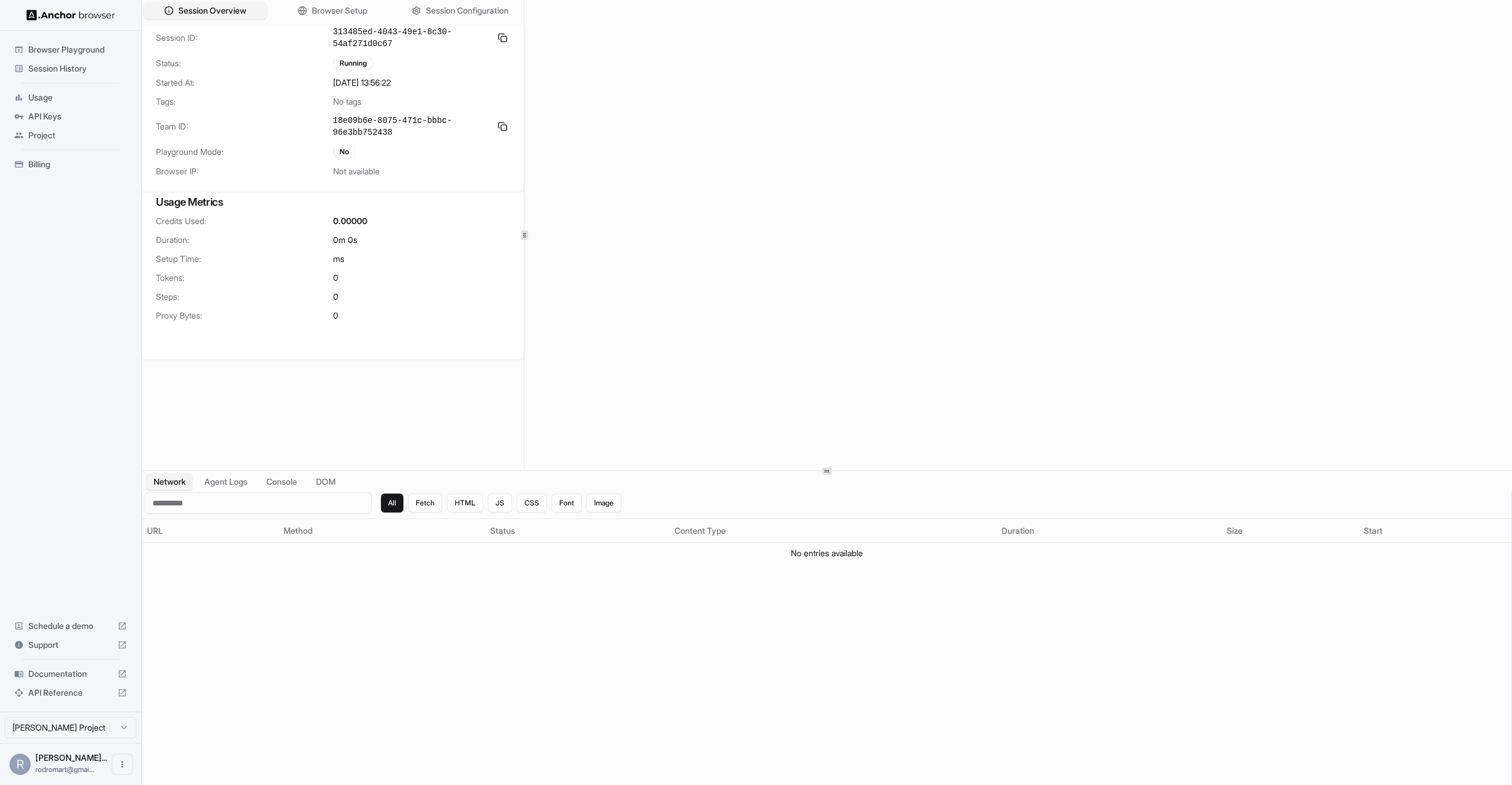
click at [524, 265] on div at bounding box center [524, 235] width 1 height 471
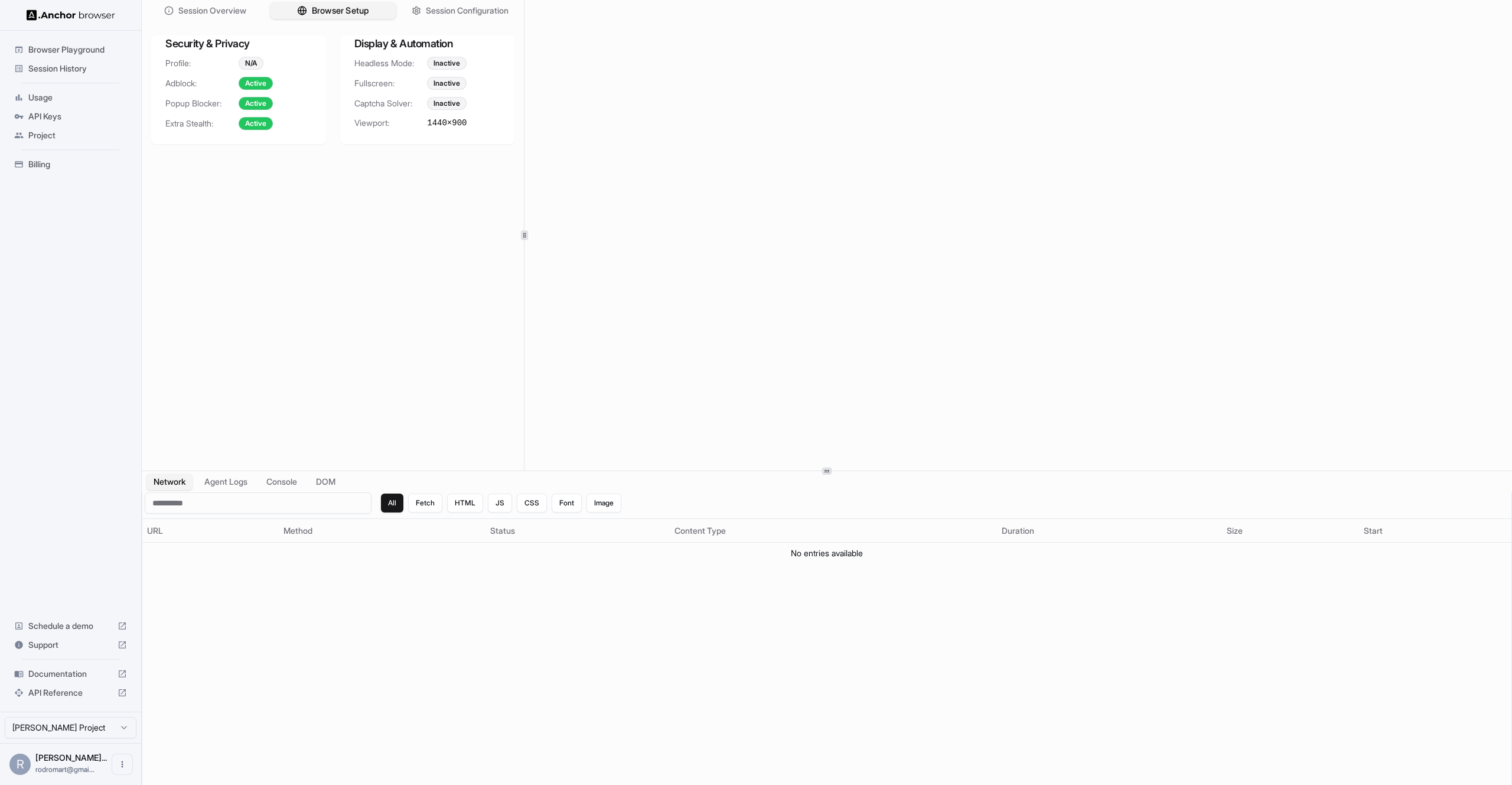
click at [333, 8] on span "Browser Setup" at bounding box center [339, 10] width 57 height 12
click at [378, 86] on span "Fullscreen:" at bounding box center [391, 83] width 73 height 12
copy span "Fullscreen"
click at [368, 222] on div "Session Overview Browser Setup Session Configuration Security & Privacy Profile…" at bounding box center [333, 235] width 382 height 471
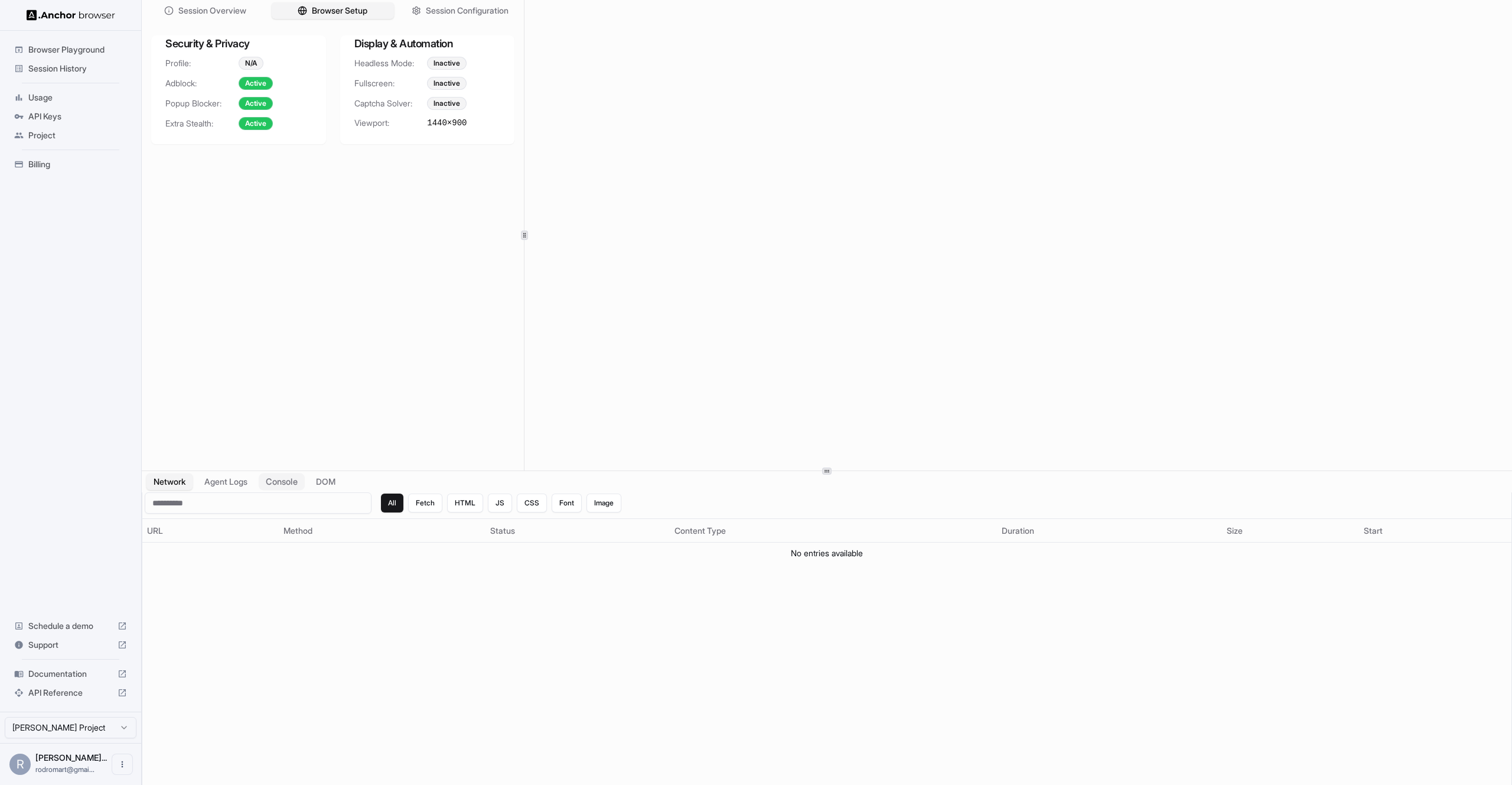
click at [301, 483] on button "Console" at bounding box center [282, 482] width 46 height 17
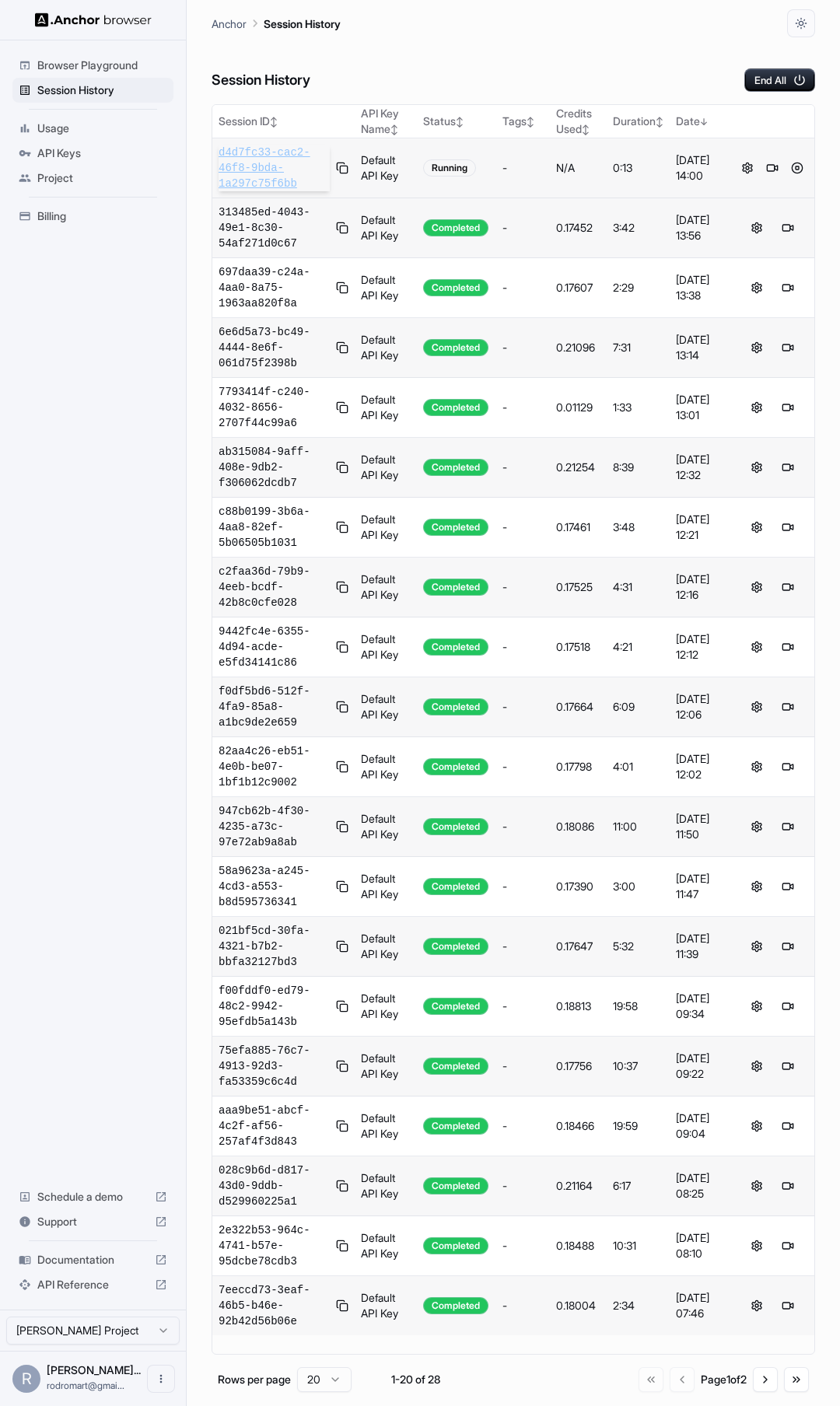
click at [248, 162] on span "d4d7fc33-cac2-46f8-9bda-1a297c75f6bb" at bounding box center [273, 168] width 111 height 47
click at [797, 168] on button at bounding box center [797, 168] width 19 height 19
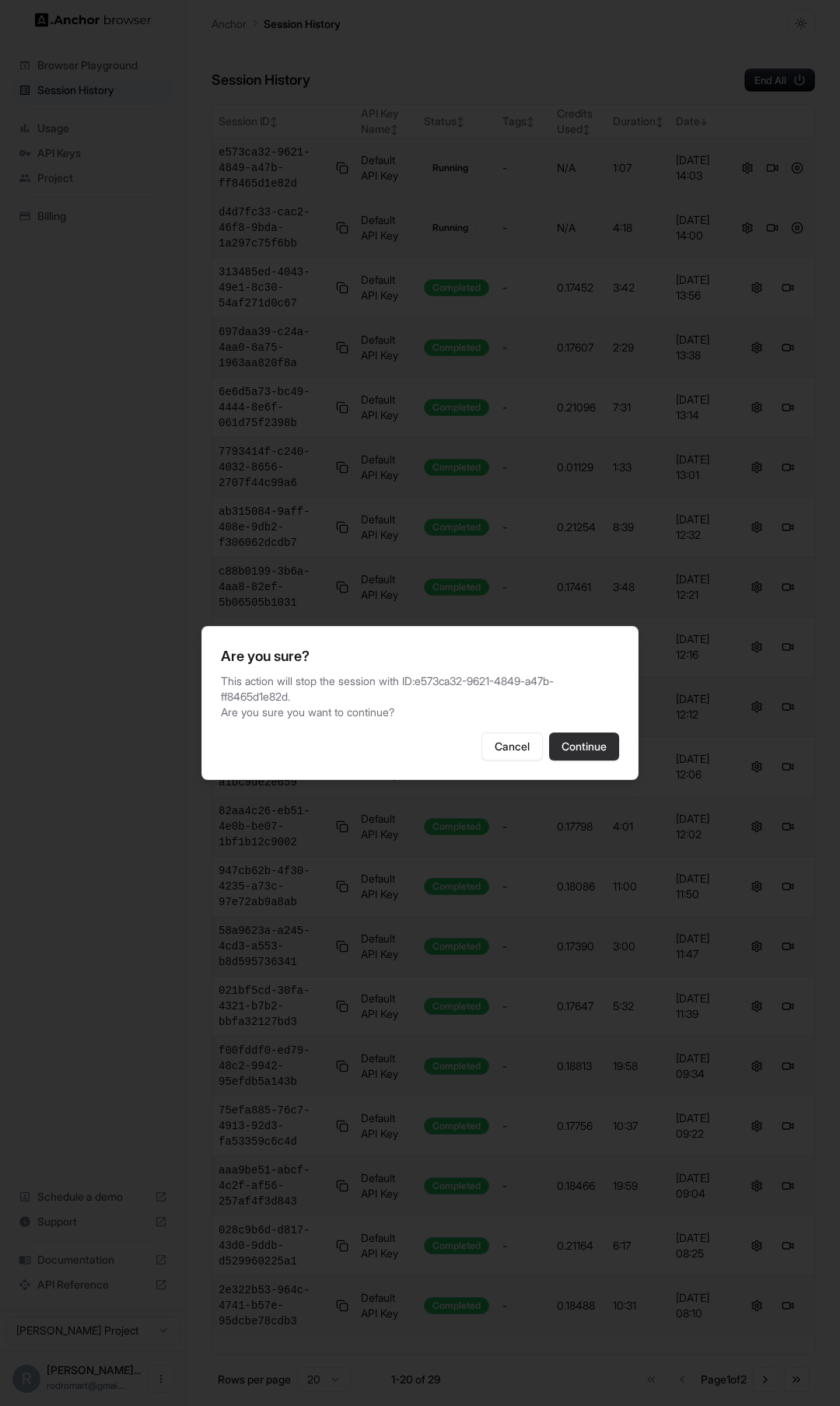
click at [597, 738] on button "Continue" at bounding box center [584, 746] width 70 height 28
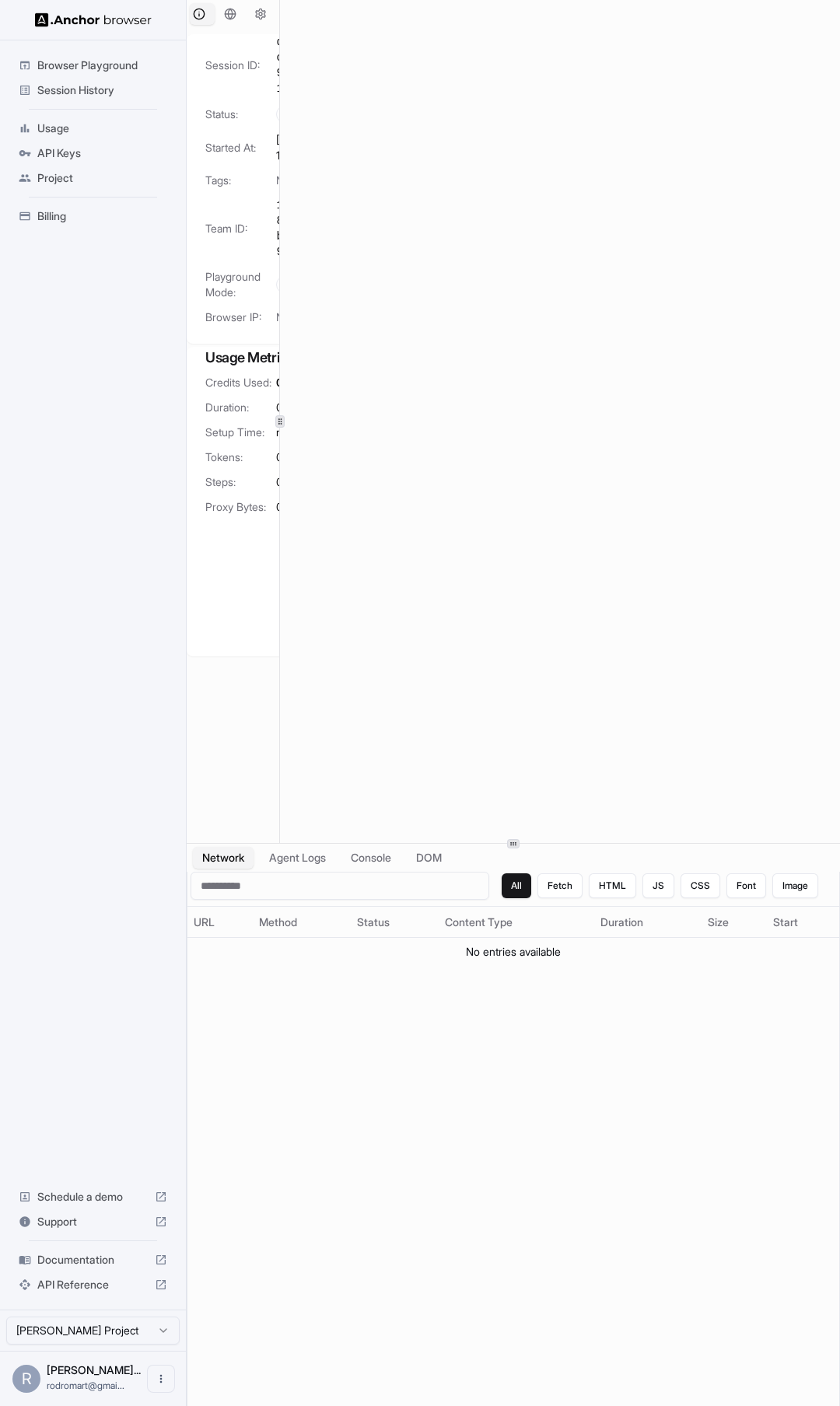
click at [282, 419] on icon at bounding box center [279, 421] width 8 height 8
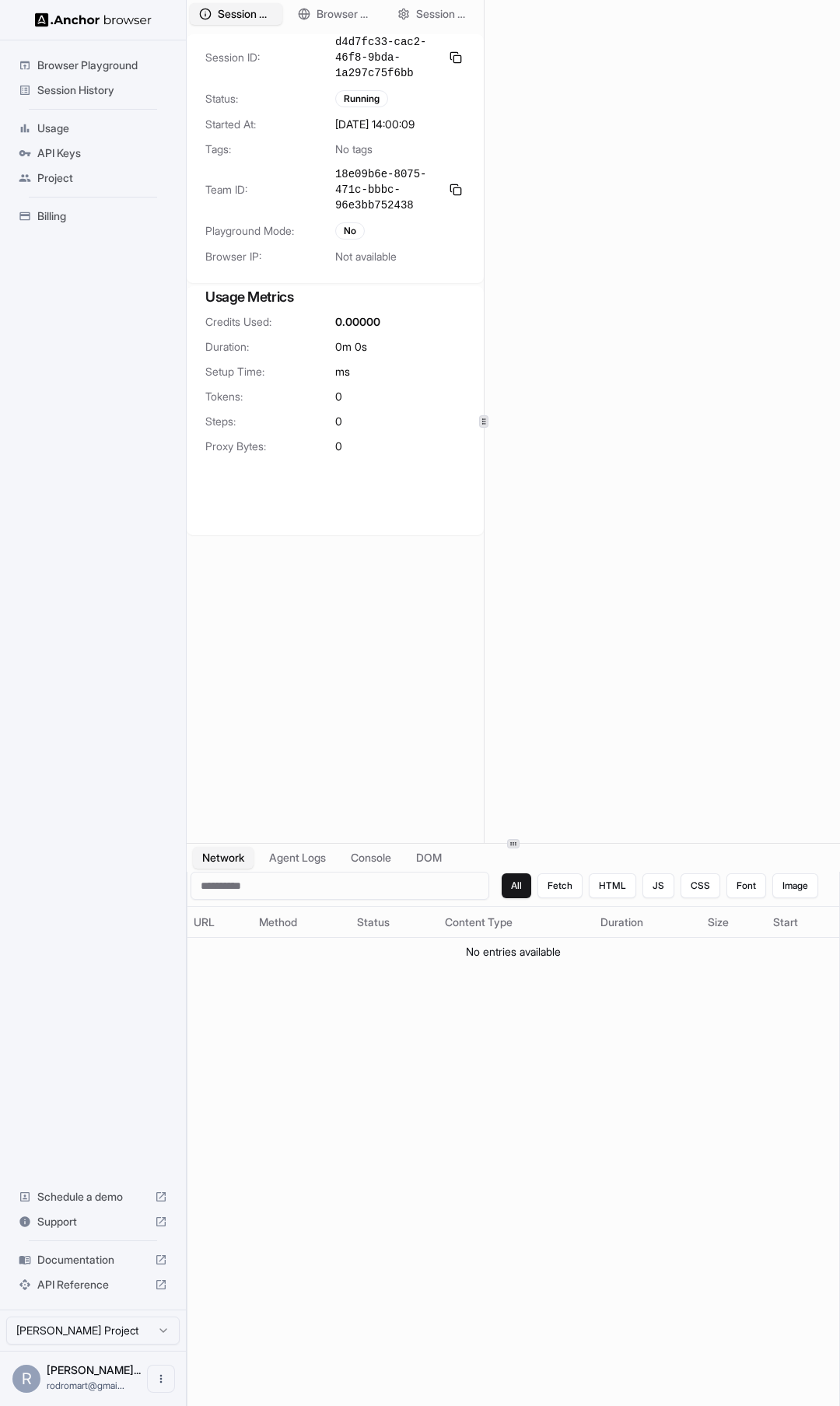
click at [484, 333] on div at bounding box center [484, 421] width 1 height 843
click at [328, 17] on span "Browser Setup" at bounding box center [343, 14] width 57 height 16
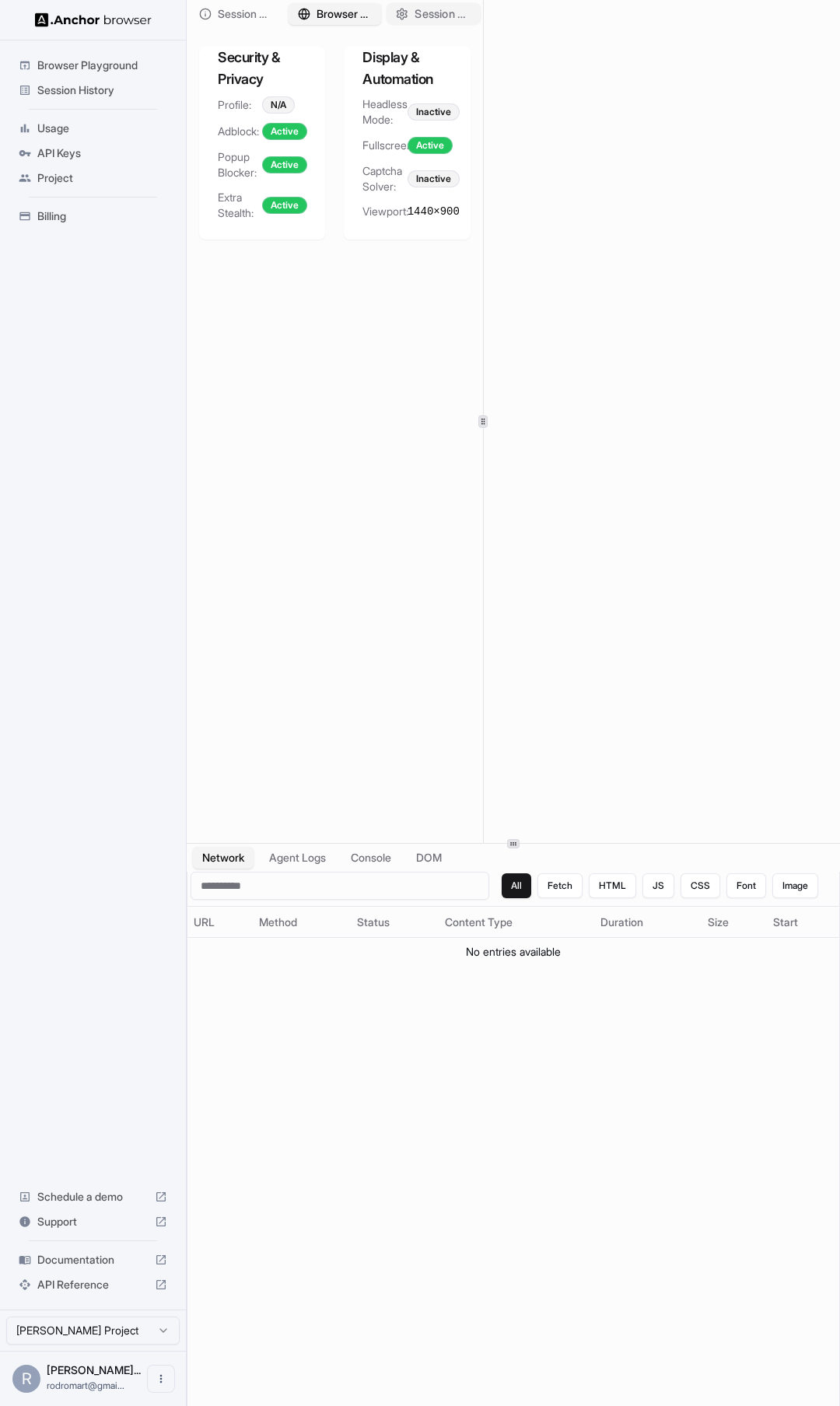
click at [425, 14] on span "Session Configuration" at bounding box center [442, 14] width 57 height 16
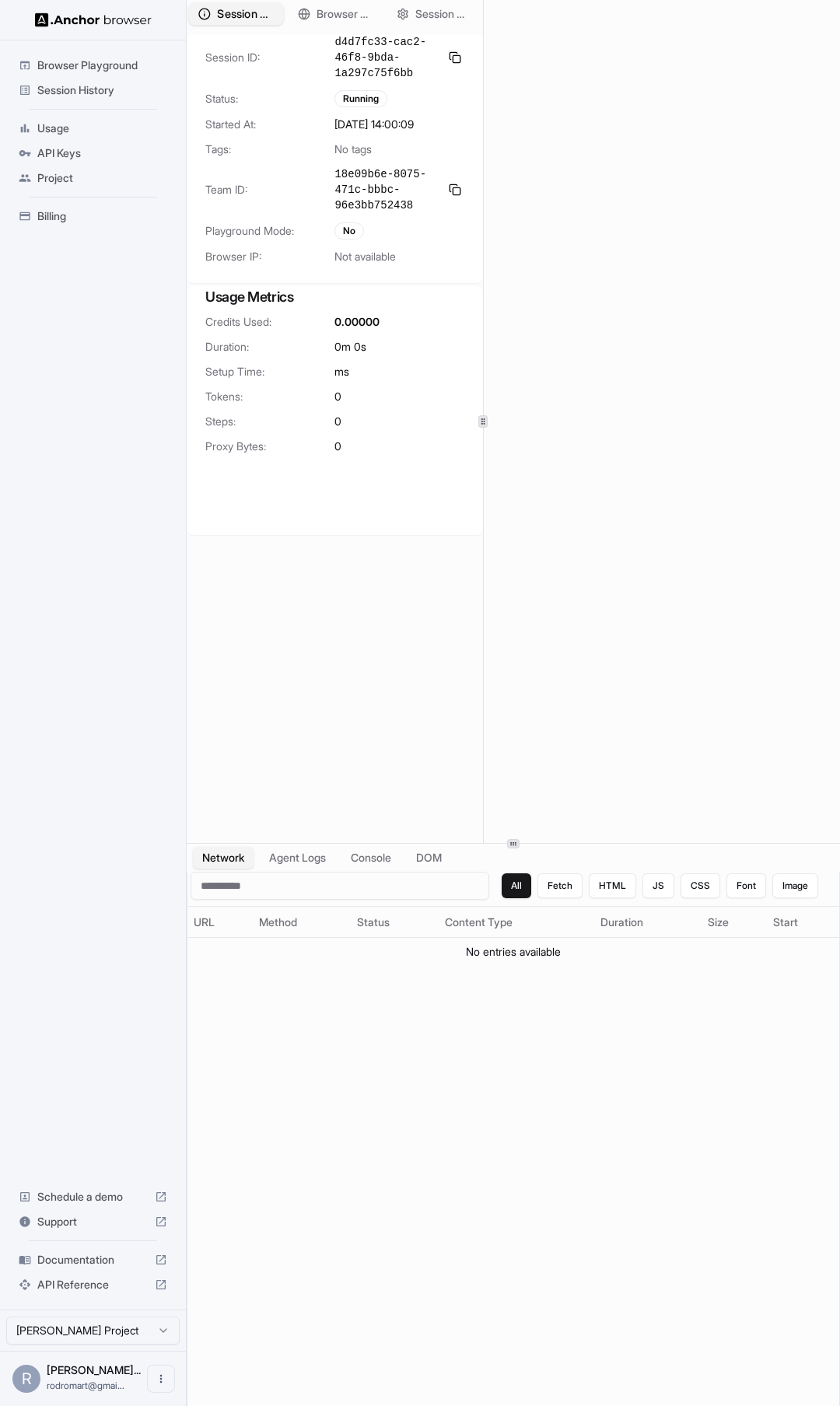
click at [245, 6] on span "Session Overview" at bounding box center [244, 14] width 57 height 16
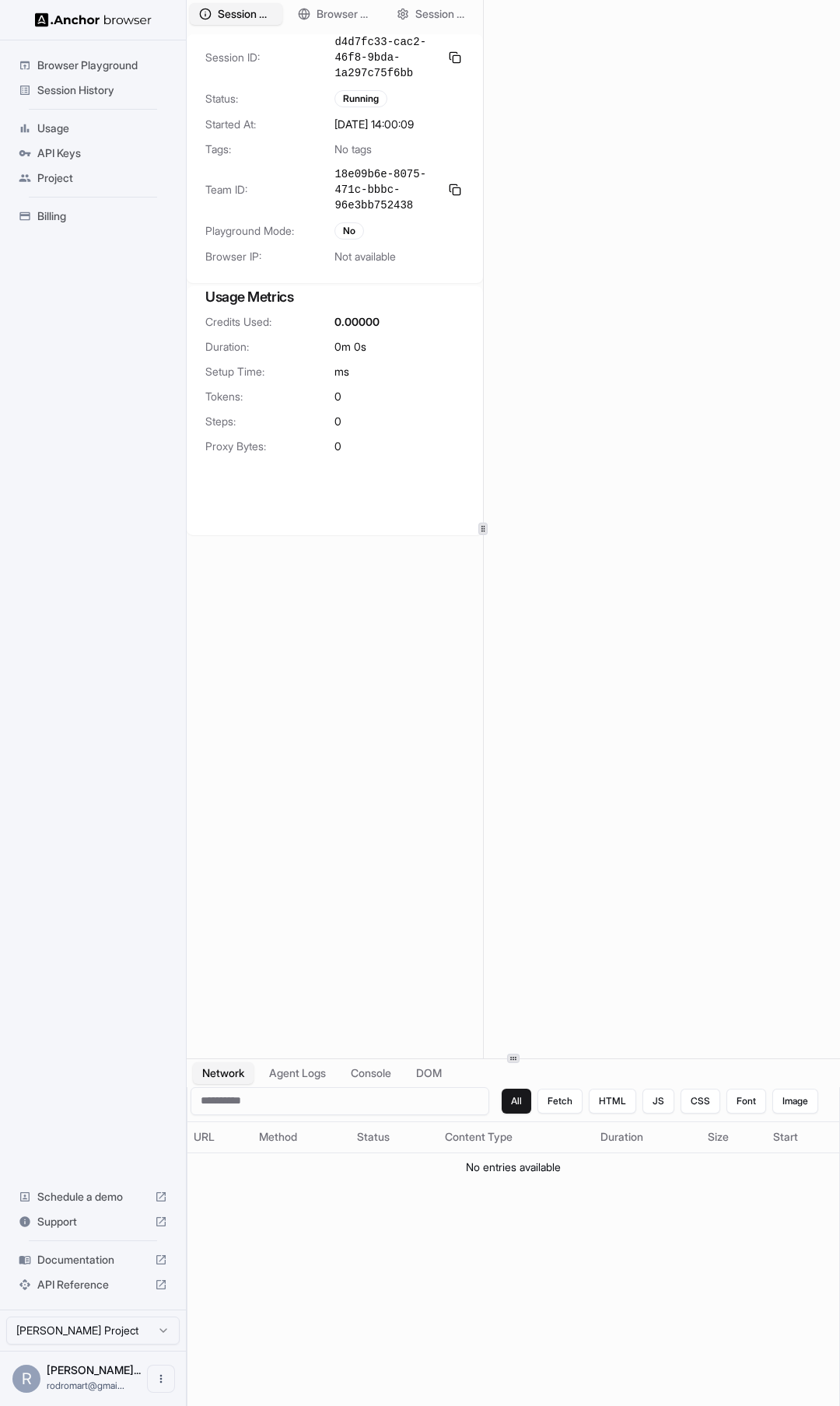
click at [471, 1058] on div at bounding box center [513, 1058] width 653 height 1
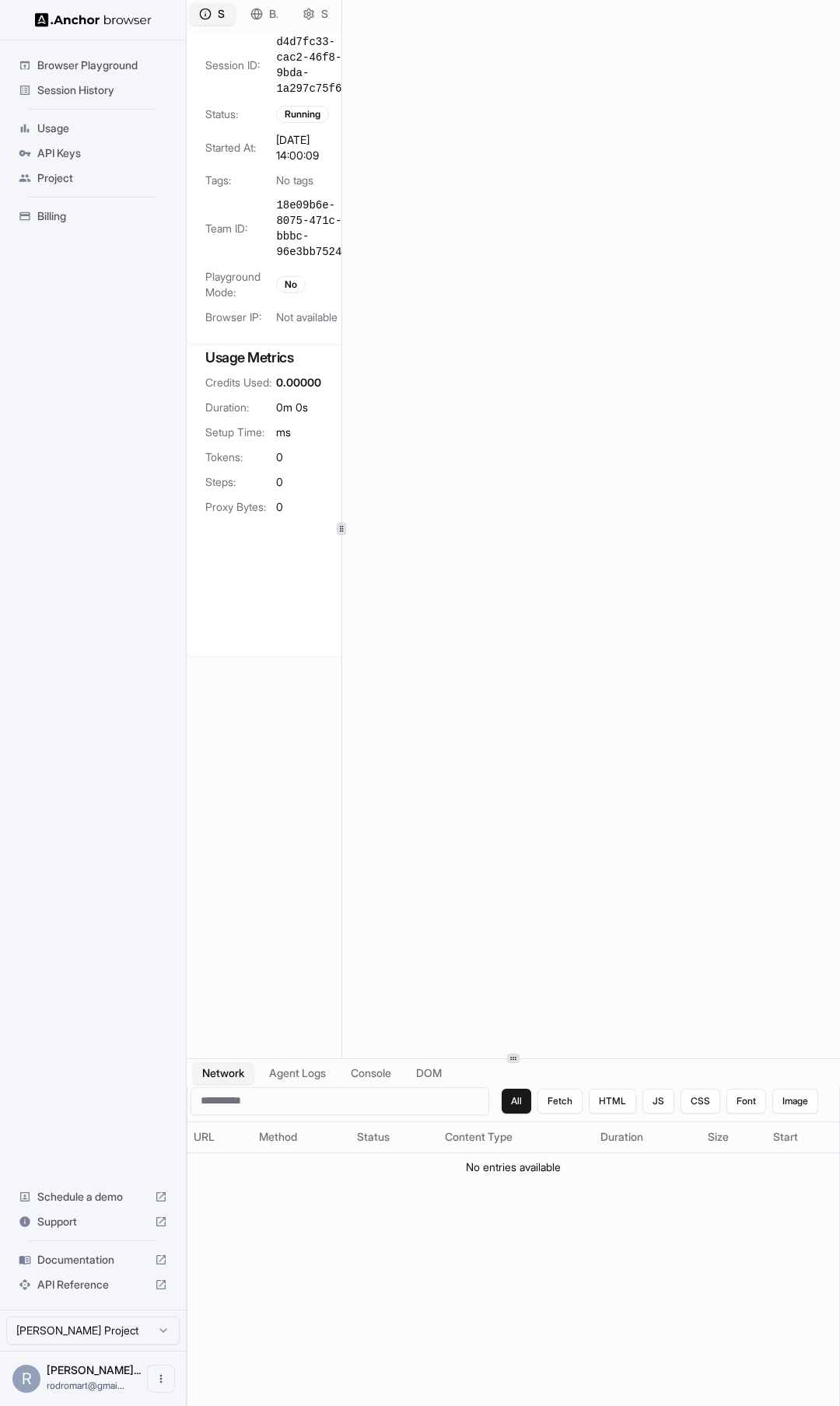
click at [342, 883] on div at bounding box center [342, 529] width 1 height 1058
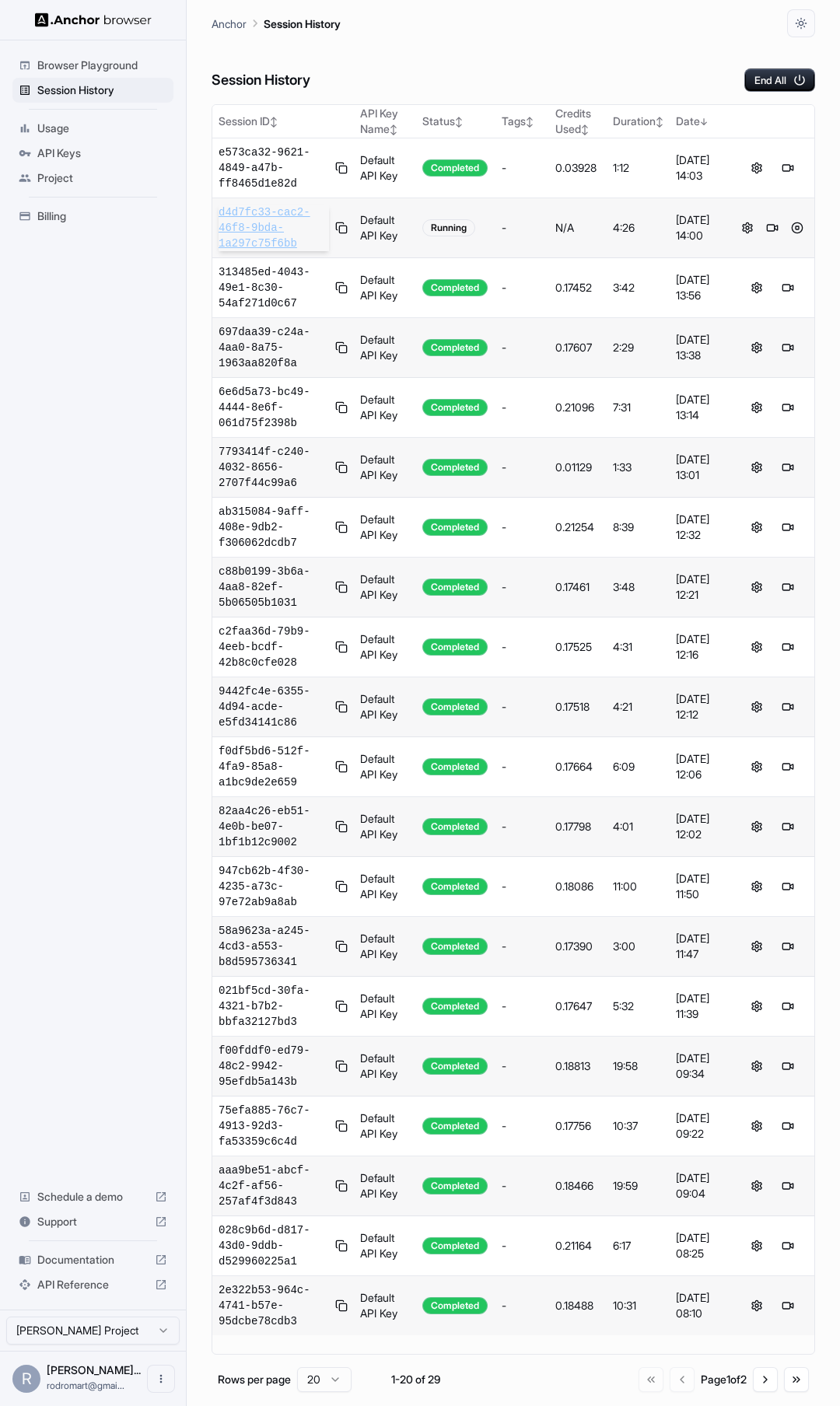
click at [260, 226] on span "d4d7fc33-cac2-46f8-9bda-1a297c75f6bb" at bounding box center [273, 228] width 111 height 47
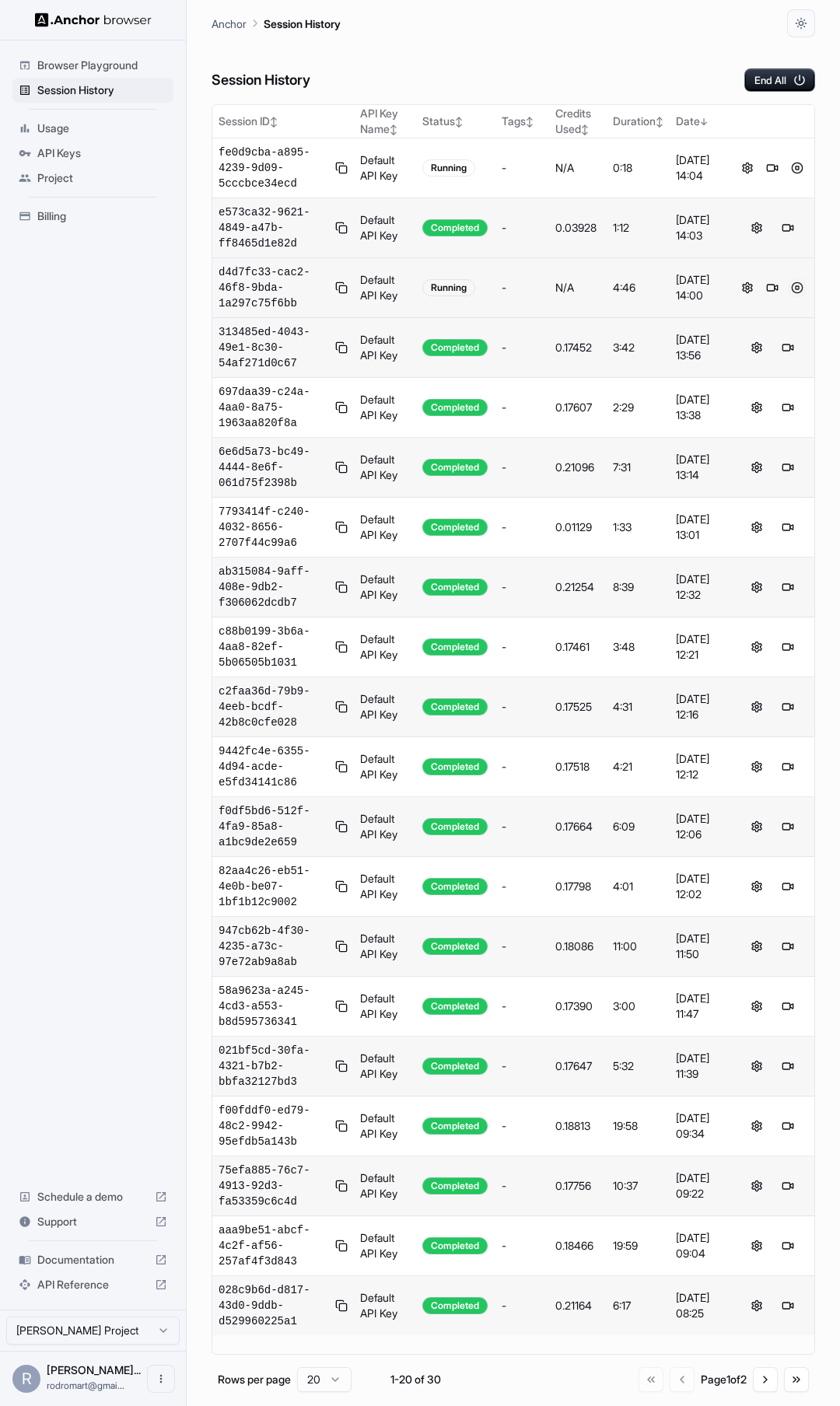
click at [797, 288] on button at bounding box center [797, 288] width 19 height 19
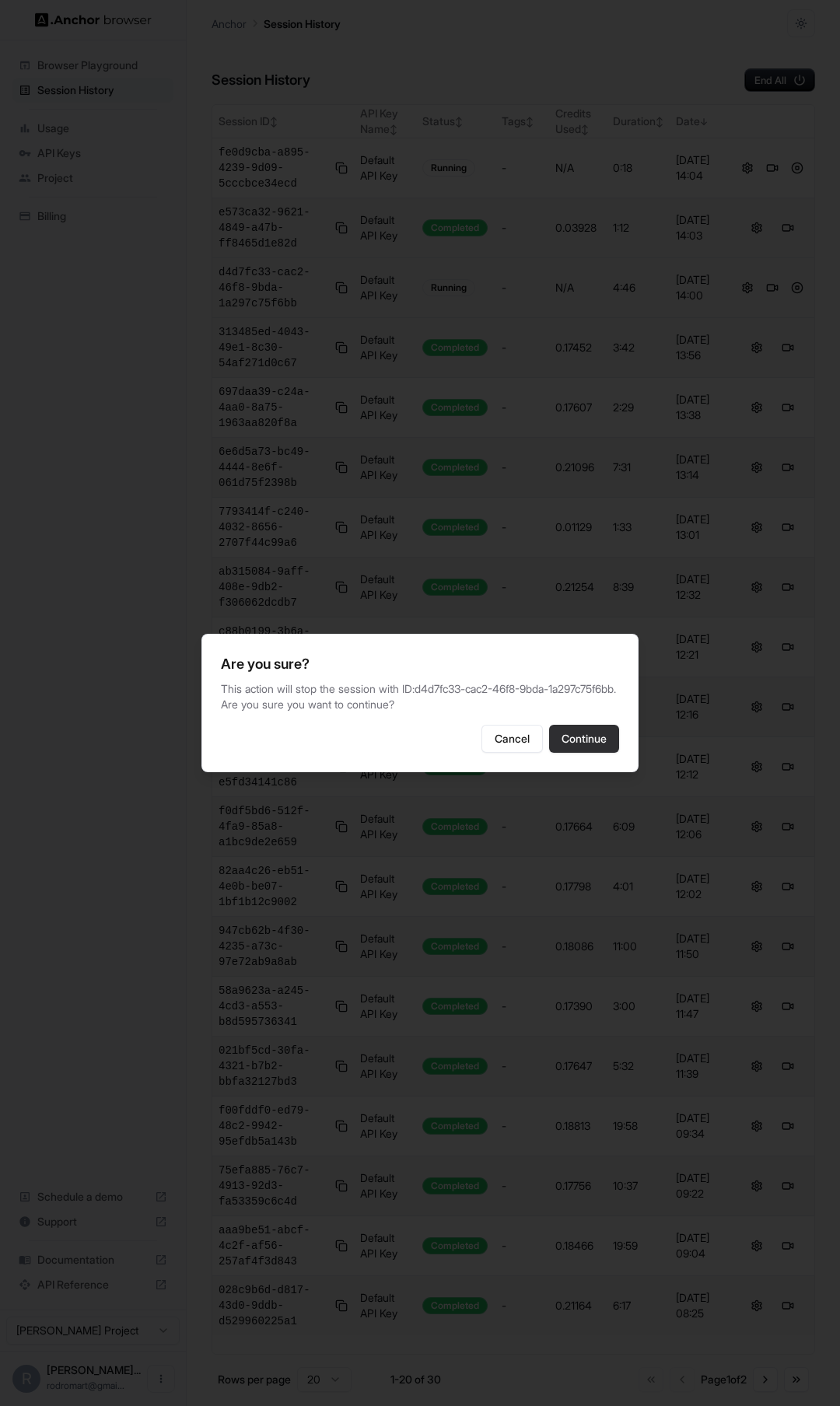
click at [581, 753] on button "Continue" at bounding box center [584, 739] width 70 height 28
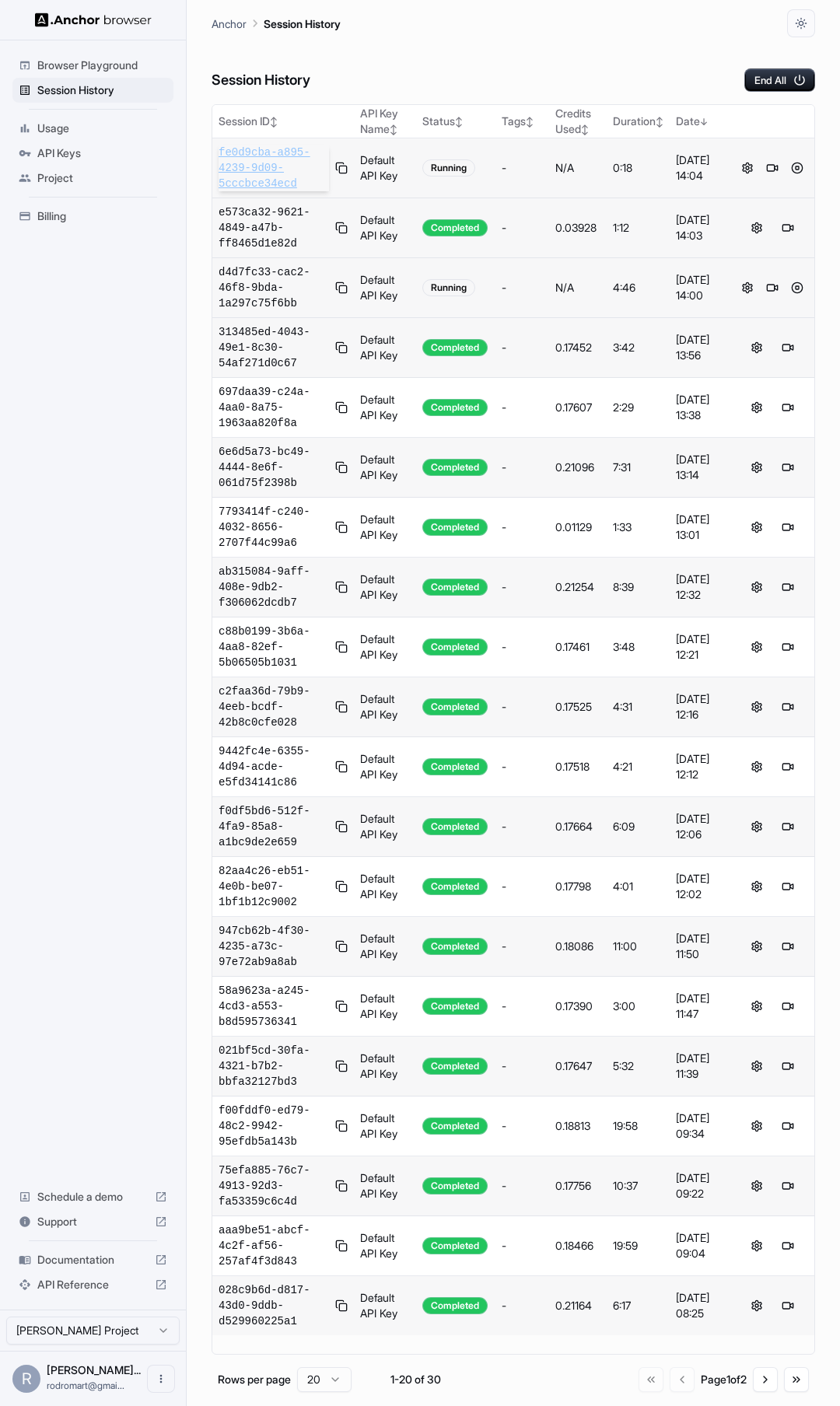
click at [236, 168] on span "fe0d9cba-a895-4239-9d09-5cccbce34ecd" at bounding box center [273, 168] width 111 height 47
click at [766, 80] on button "End All" at bounding box center [780, 80] width 71 height 24
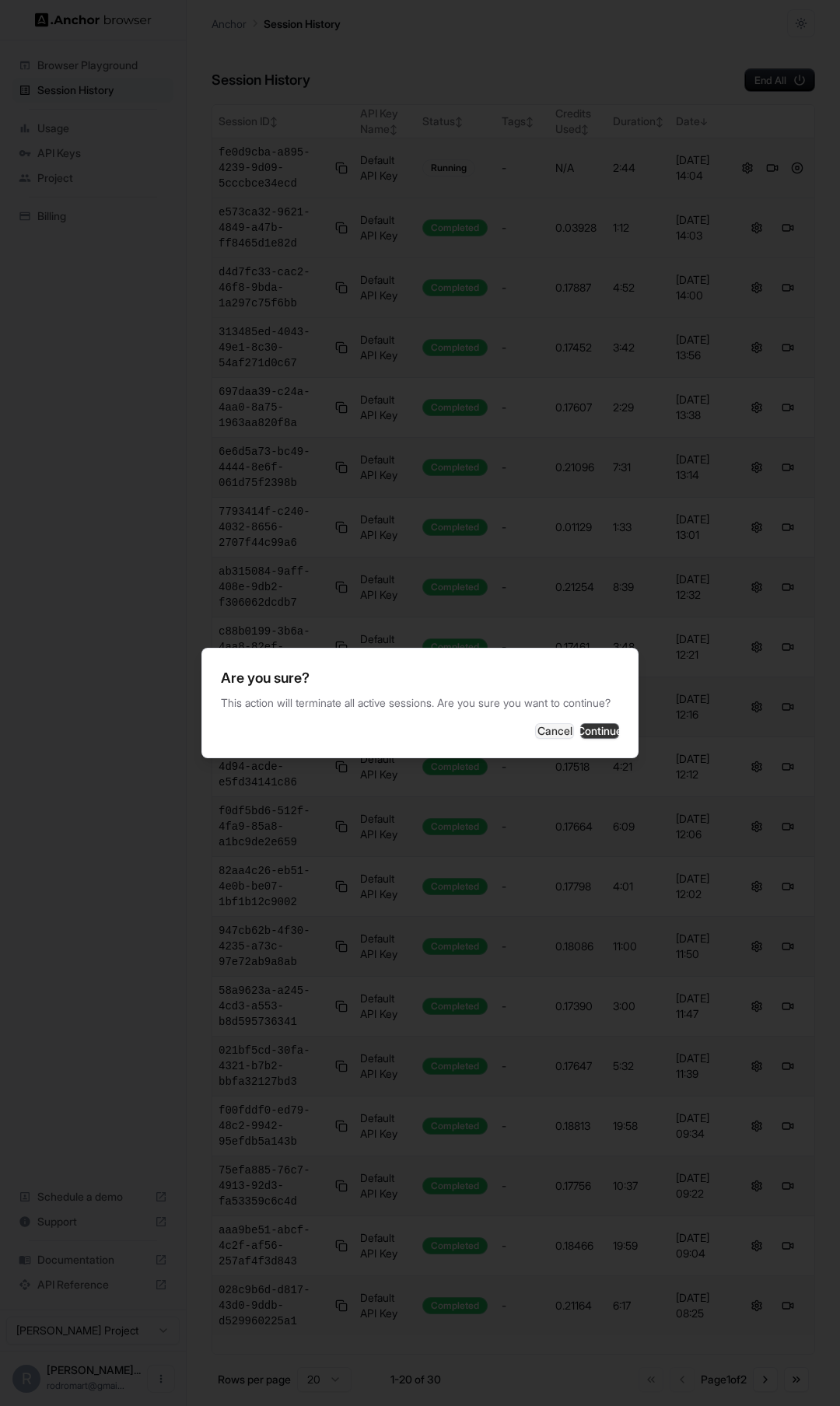
click at [595, 728] on button "Continue" at bounding box center [600, 731] width 39 height 15
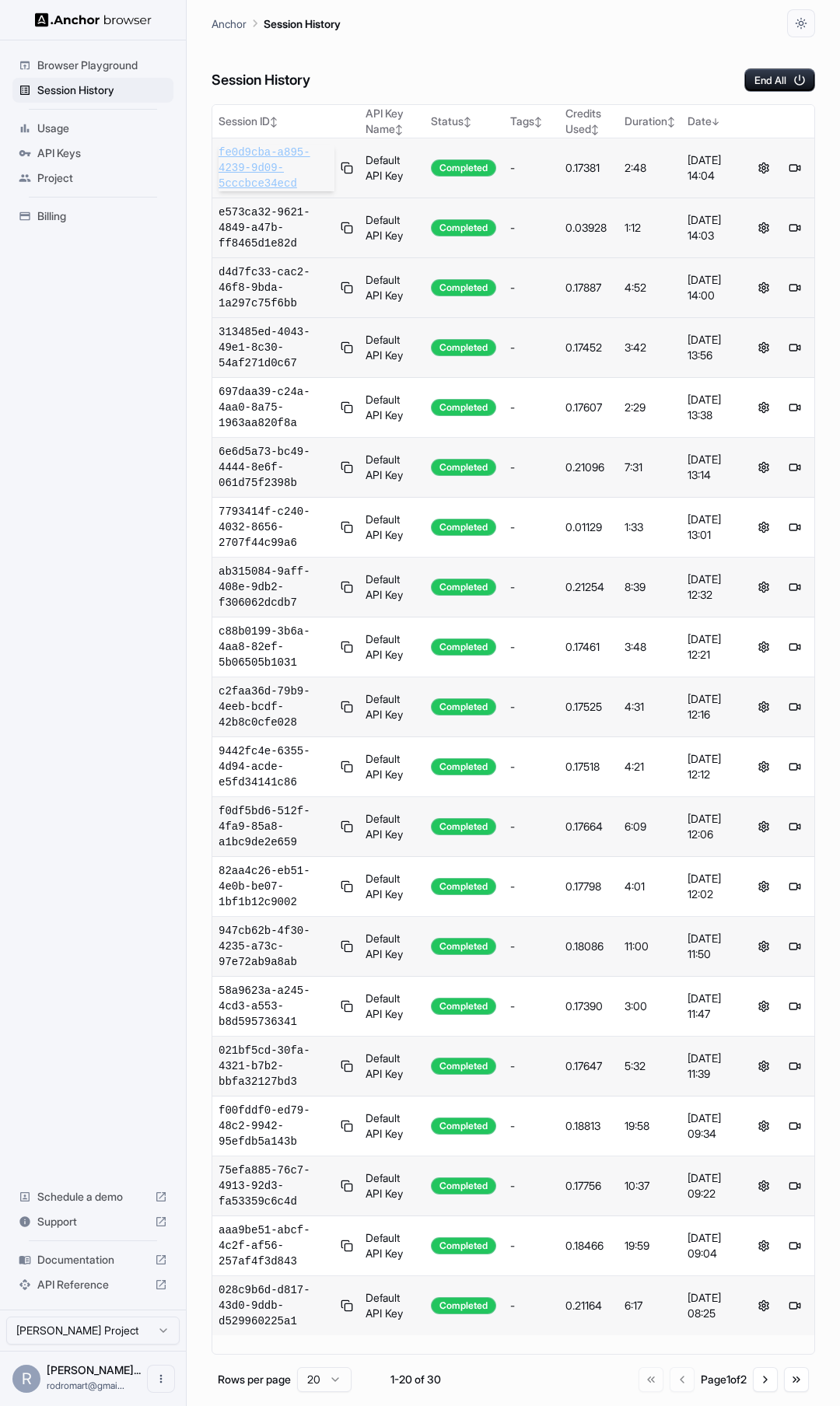
click at [263, 168] on span "fe0d9cba-a895-4239-9d09-5cccbce34ecd" at bounding box center [276, 168] width 116 height 47
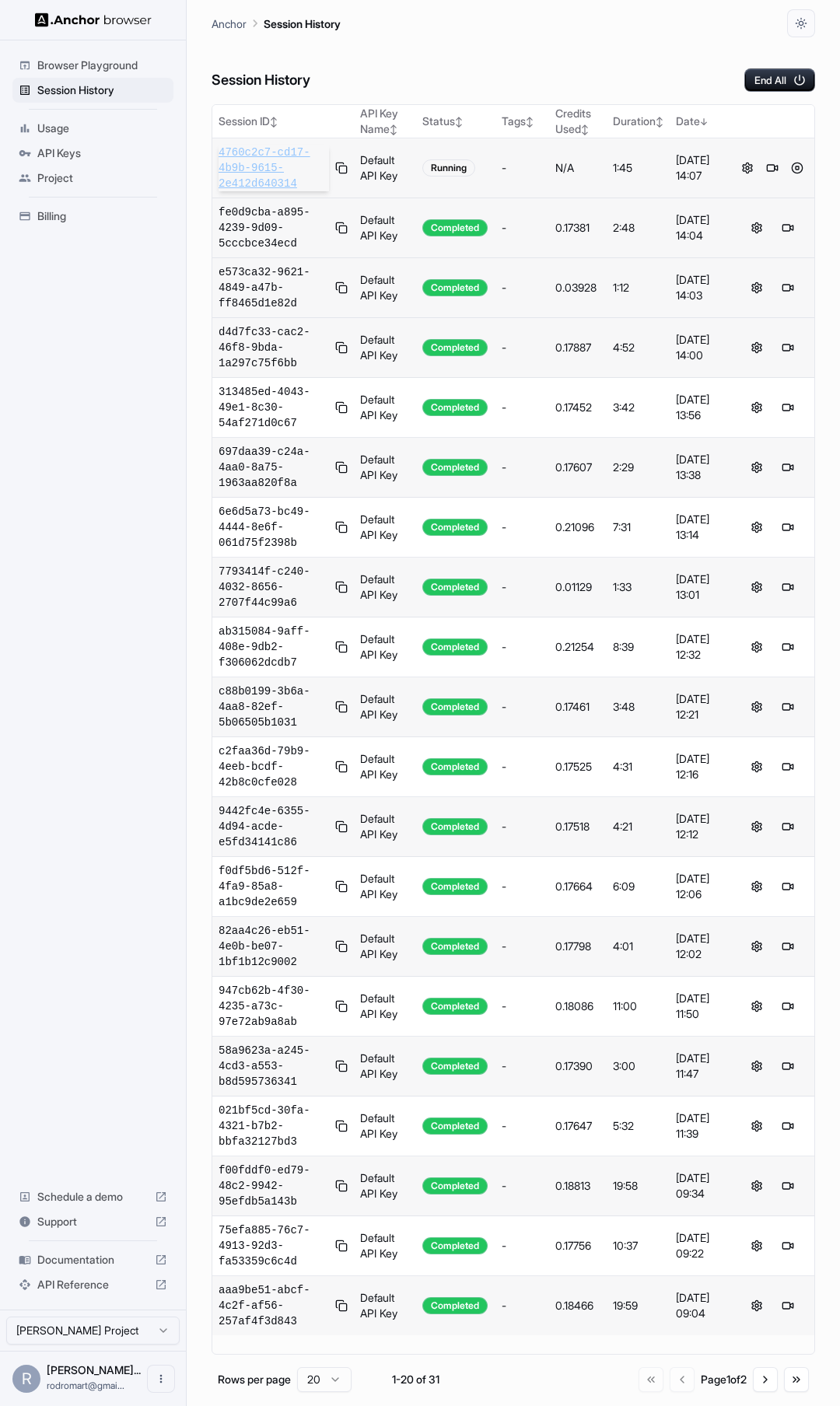
click at [263, 157] on span "4760c2c7-cd17-4b9b-9615-2e412d640314" at bounding box center [273, 168] width 111 height 47
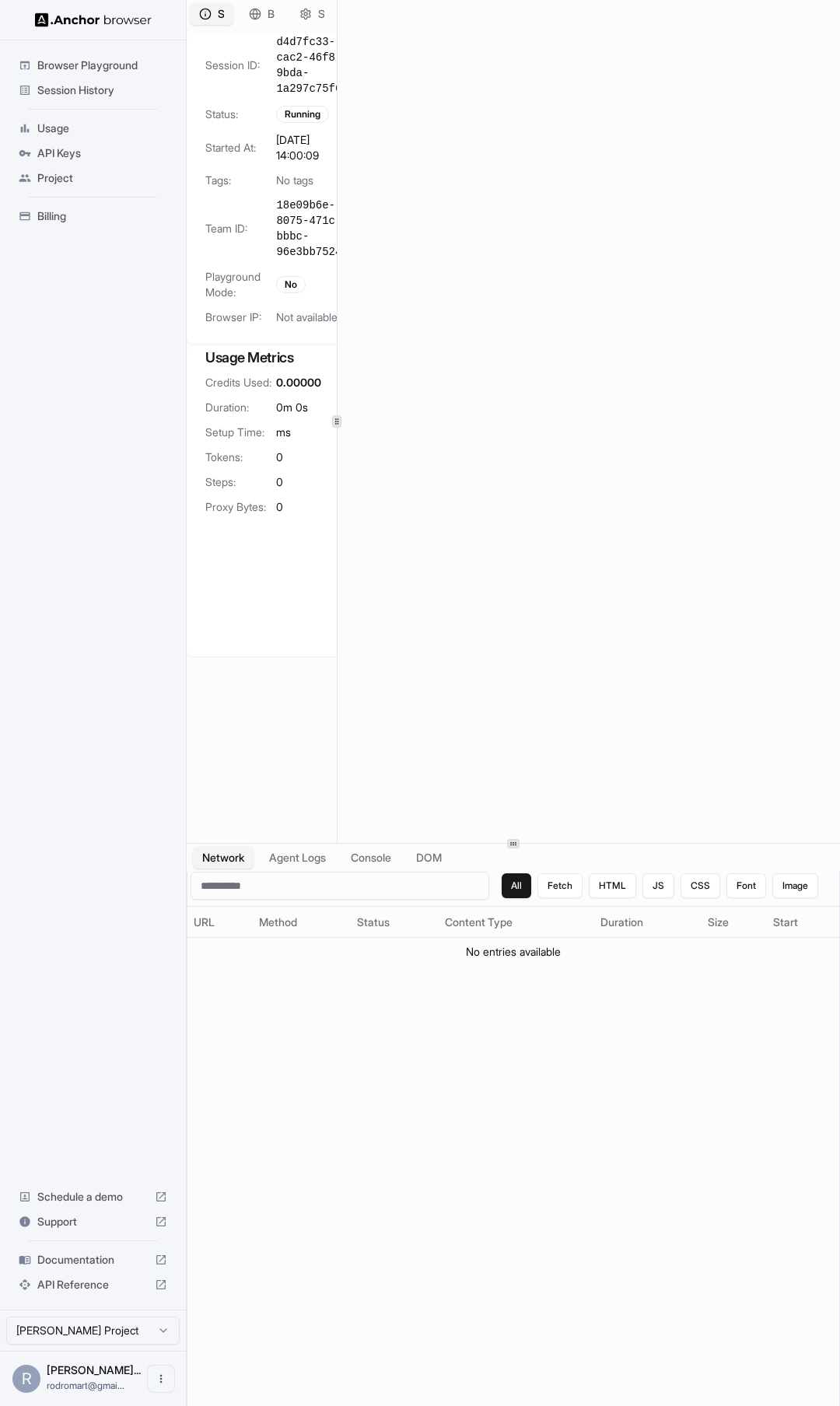
click at [338, 415] on div at bounding box center [337, 421] width 9 height 13
click at [284, 427] on div at bounding box center [281, 421] width 9 height 13
